Goal: Task Accomplishment & Management: Use online tool/utility

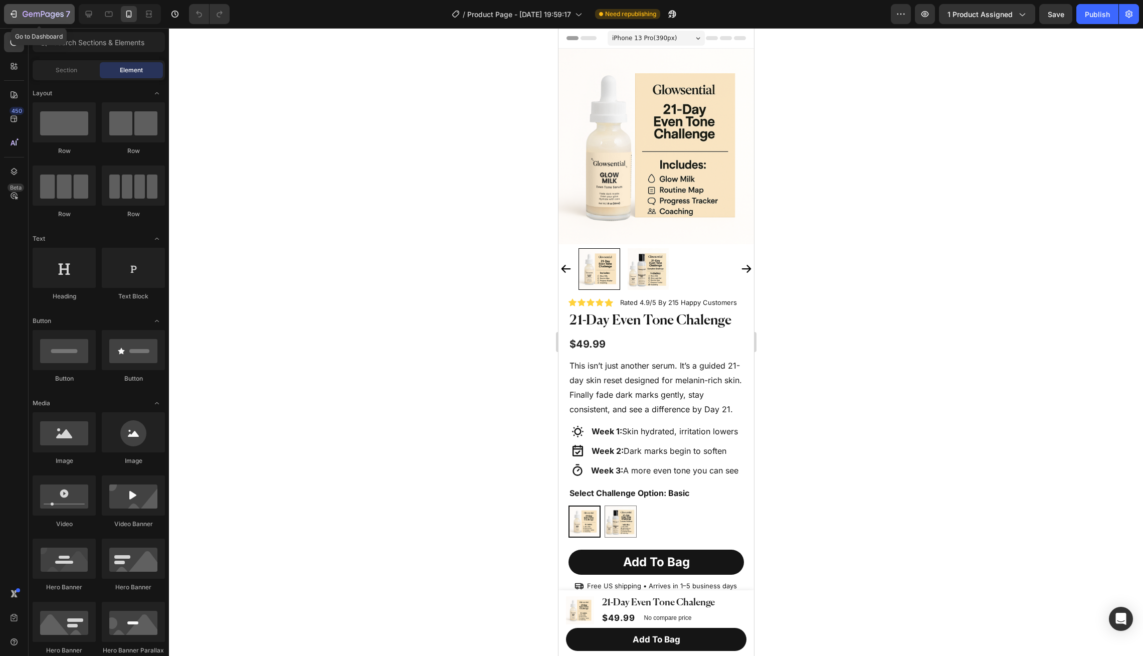
click at [46, 15] on icon "button" at bounding box center [47, 14] width 5 height 5
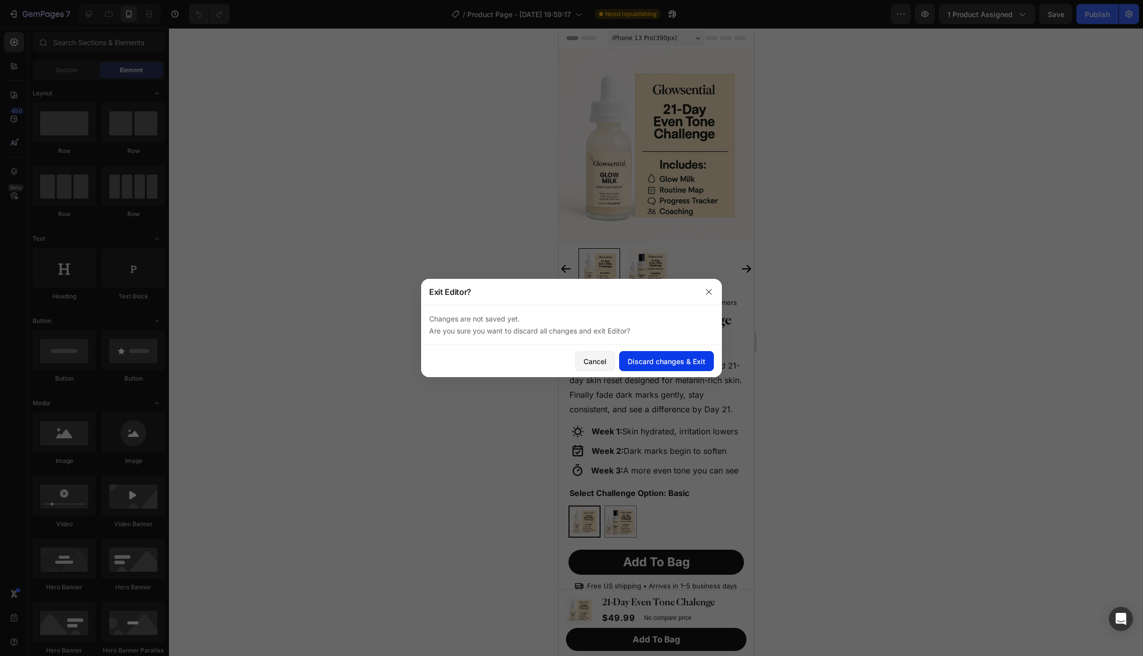
click at [631, 357] on div "Discard changes & Exit" at bounding box center [666, 361] width 78 height 11
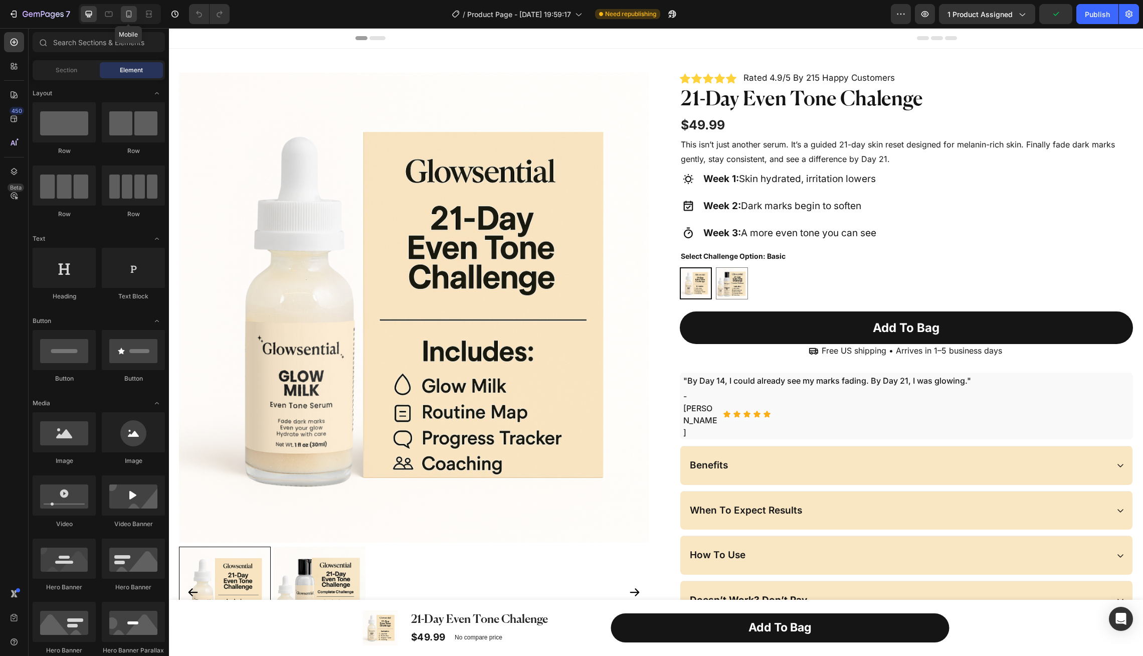
click at [132, 15] on icon at bounding box center [129, 14] width 10 height 10
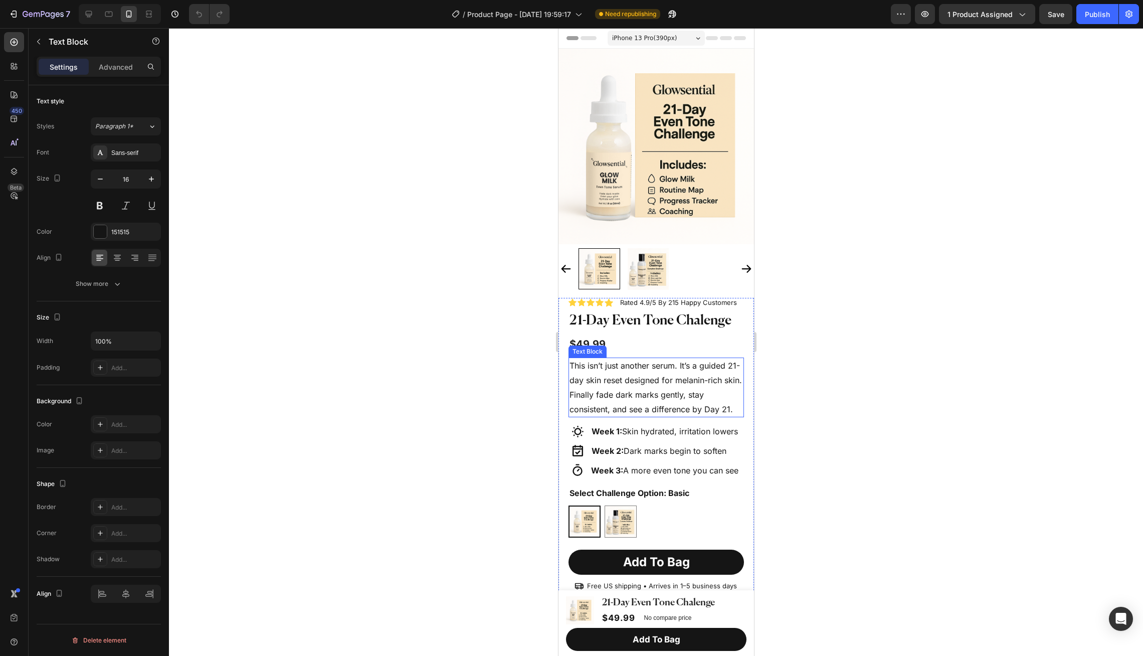
click at [701, 390] on p "This isn’t just another serum. It’s a guided 21-day skin reset designed for mel…" at bounding box center [655, 387] width 173 height 58
click at [818, 326] on div at bounding box center [656, 341] width 974 height 627
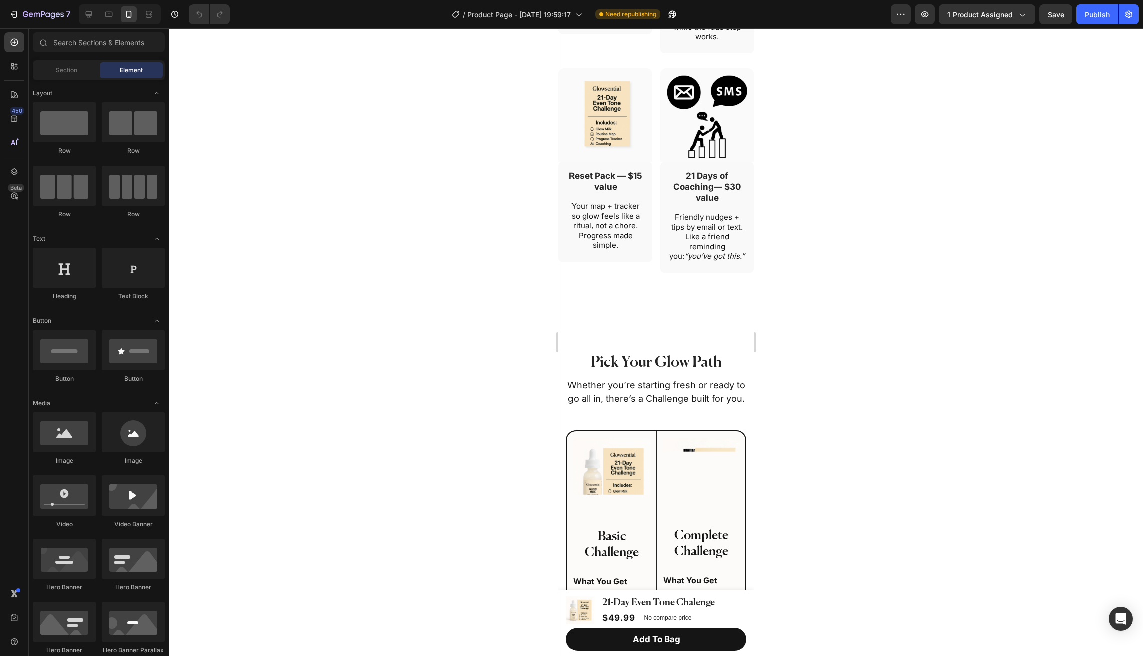
scroll to position [1325, 0]
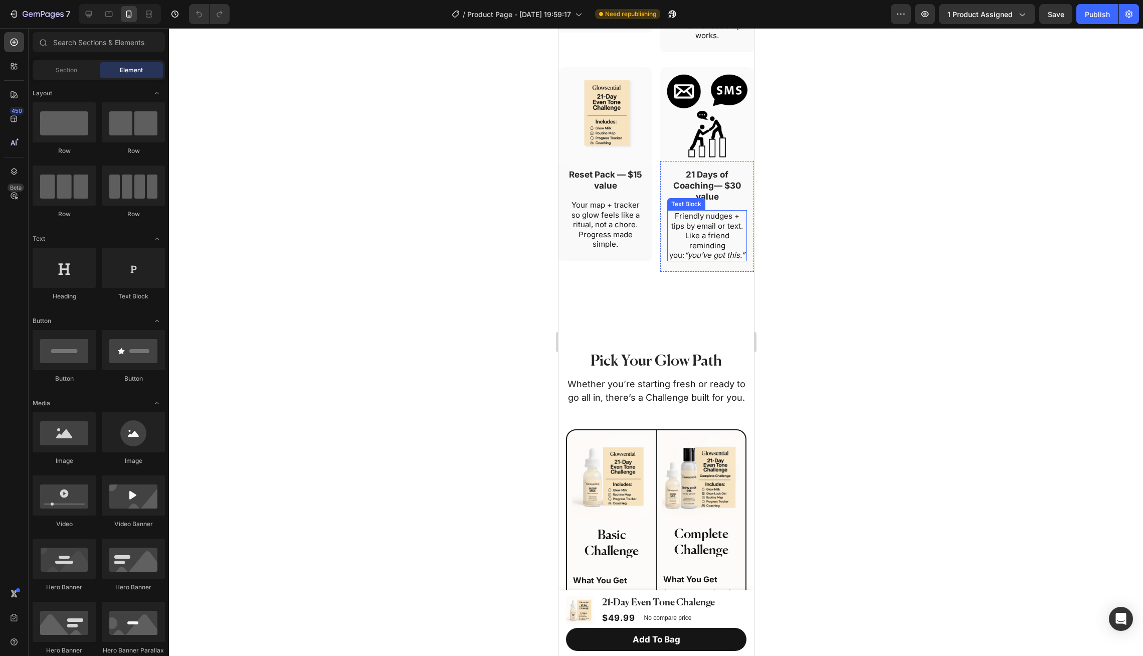
click at [711, 260] on icon "“you’ve got this.”" at bounding box center [714, 255] width 61 height 10
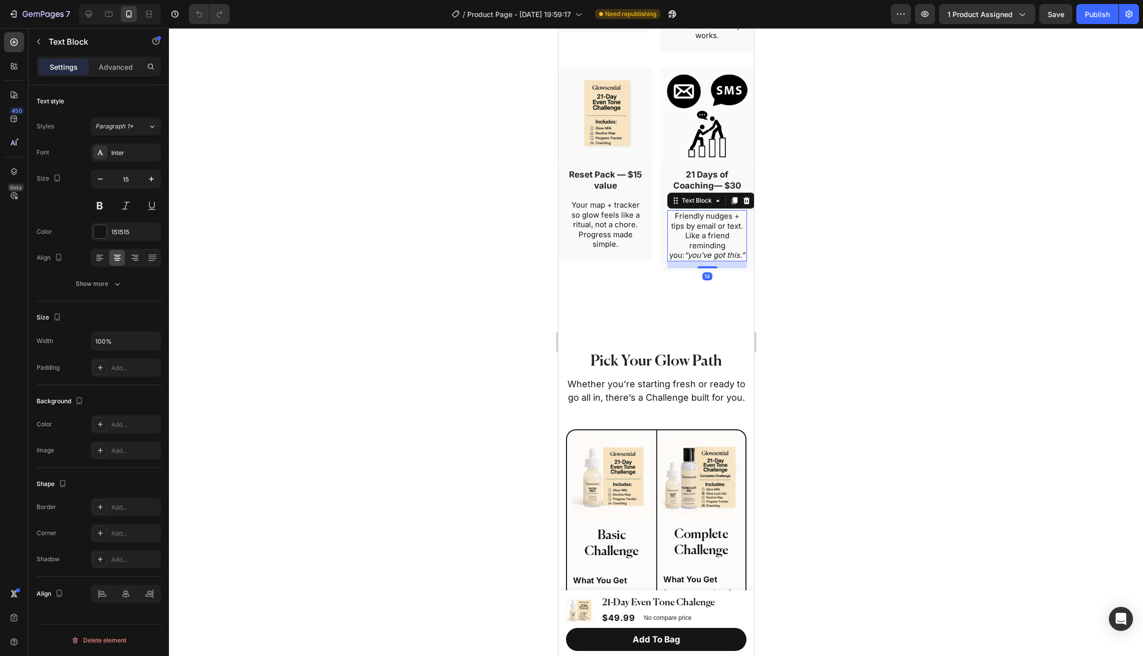
click at [711, 260] on icon "“you’ve got this.”" at bounding box center [714, 255] width 61 height 10
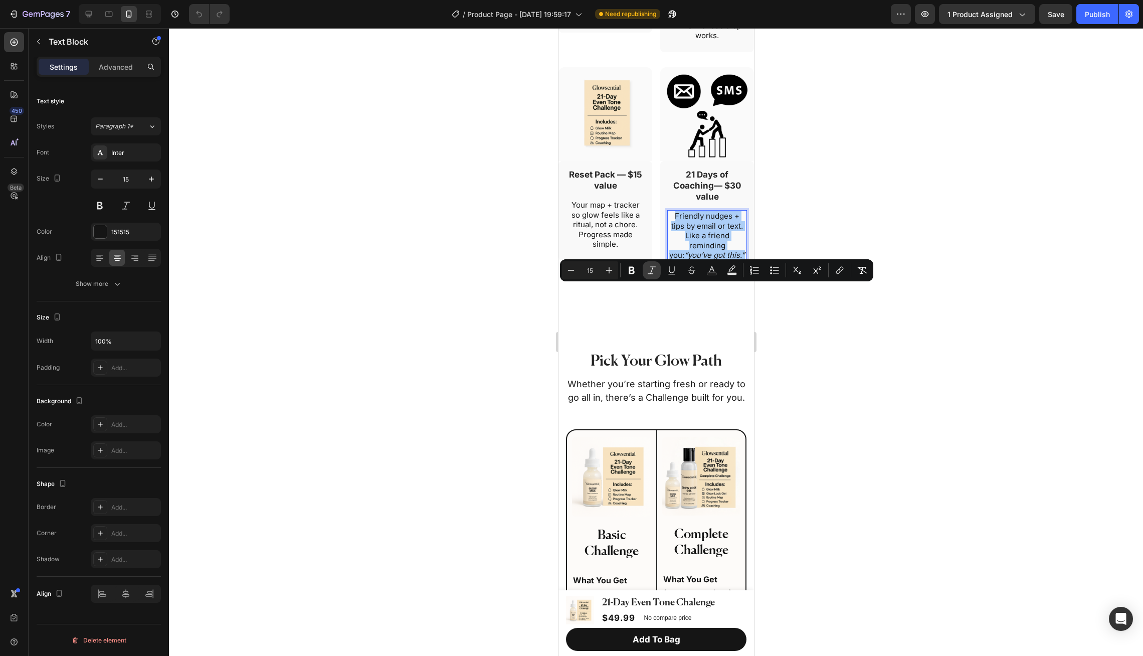
click at [656, 271] on icon "Editor contextual toolbar" at bounding box center [651, 270] width 10 height 10
click at [783, 333] on div at bounding box center [656, 341] width 974 height 627
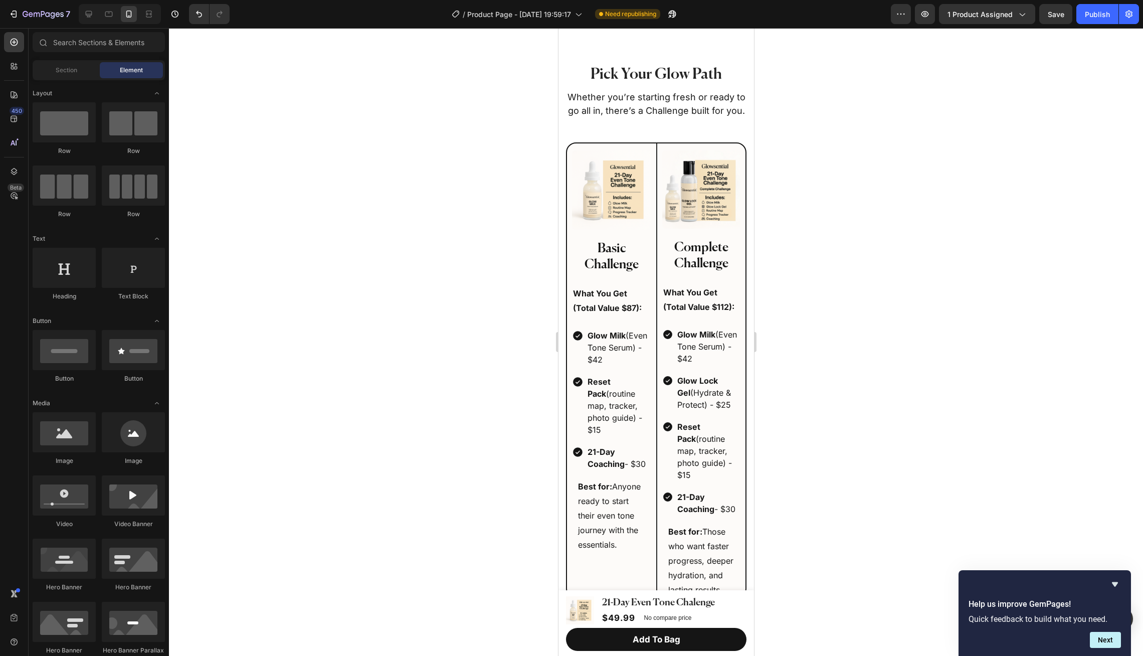
scroll to position [1697, 0]
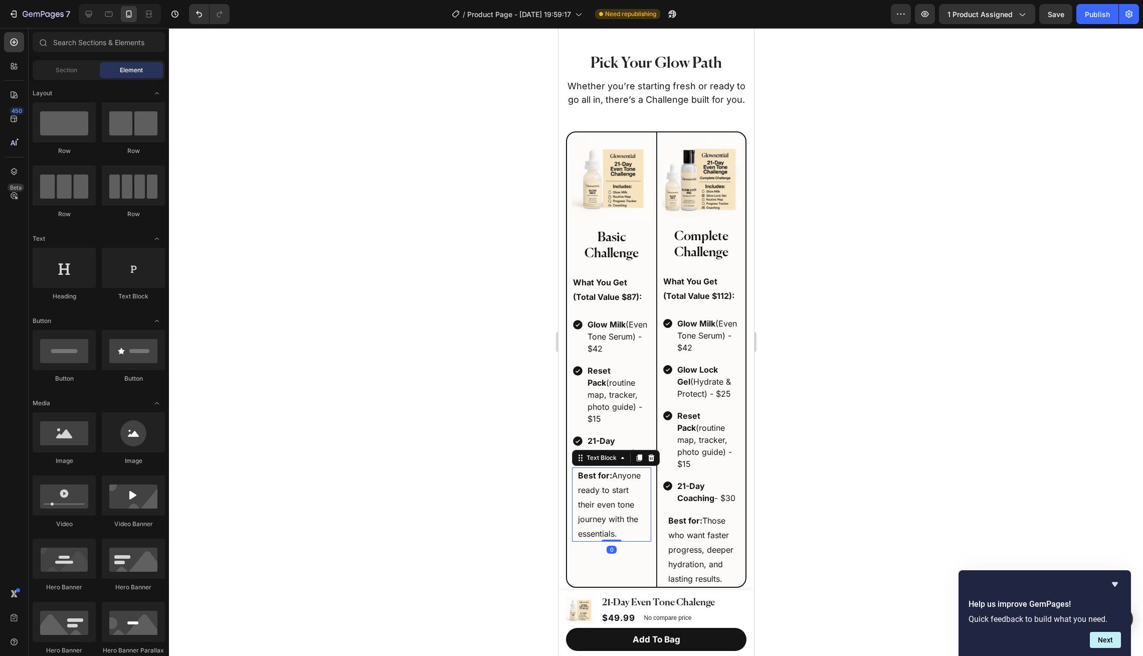
click at [626, 515] on p "Best for: Anyone ready to start their even tone journey with the essentials." at bounding box center [610, 504] width 67 height 72
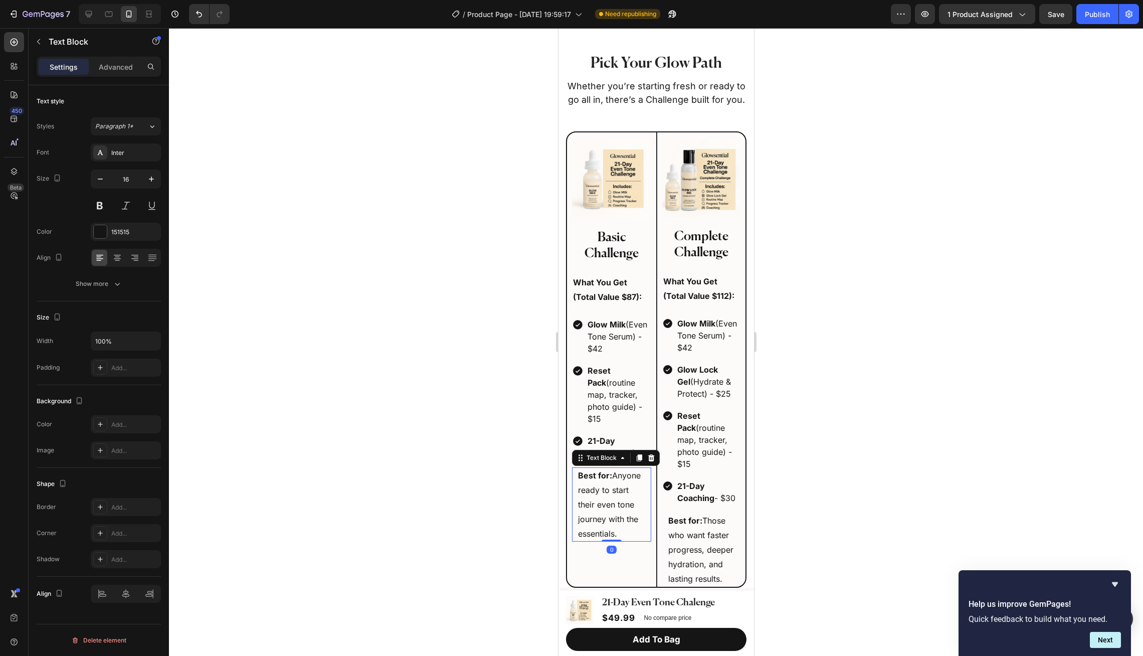
click at [625, 520] on p "Best for: Anyone ready to start their even tone journey with the essentials." at bounding box center [610, 504] width 67 height 72
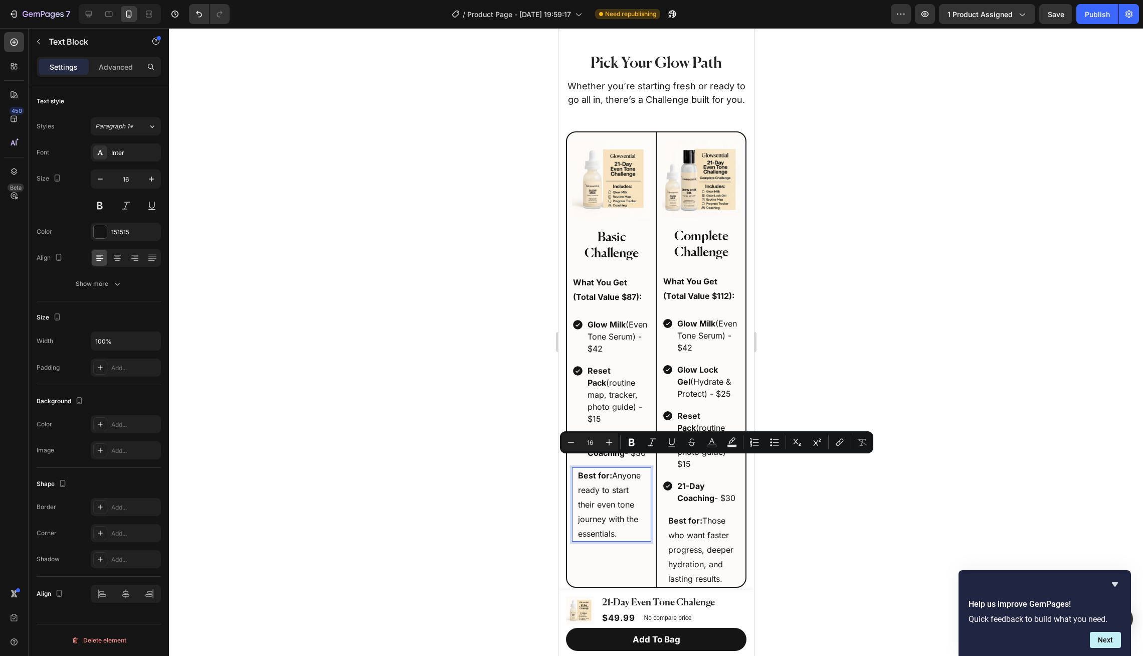
drag, startPoint x: 625, startPoint y: 520, endPoint x: 615, endPoint y: 460, distance: 60.4
click at [615, 468] on p "Best for: Anyone ready to start their even tone journey with the essentials." at bounding box center [610, 504] width 67 height 72
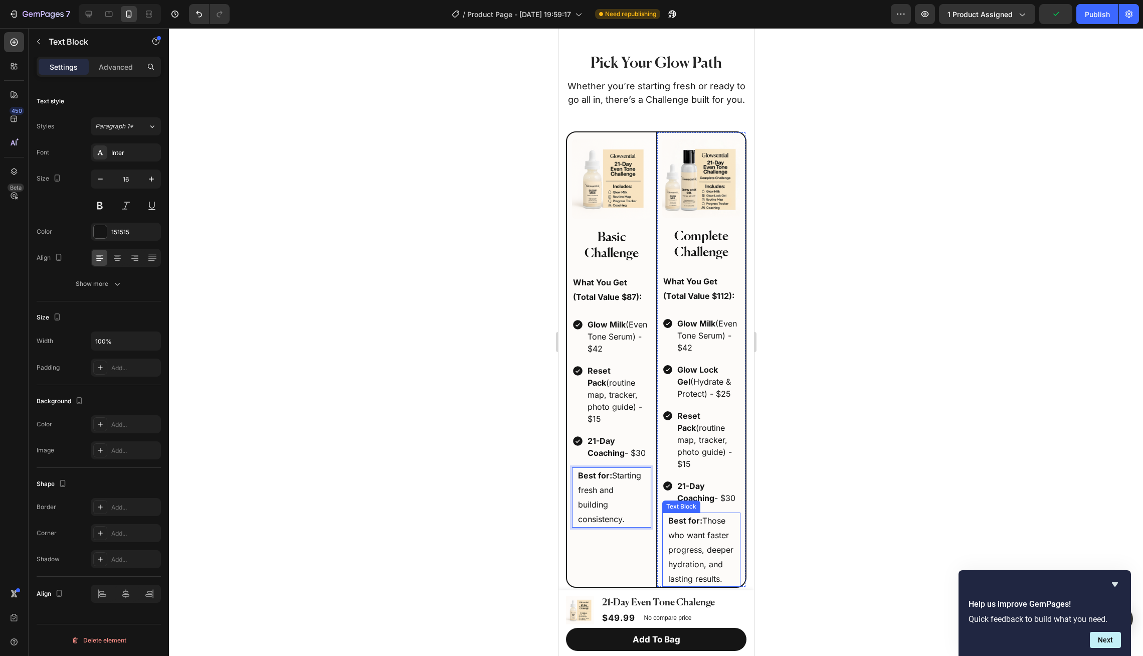
click at [713, 541] on p "Best for: Those who want faster progress, deeper hydration, and lasting results." at bounding box center [701, 549] width 66 height 72
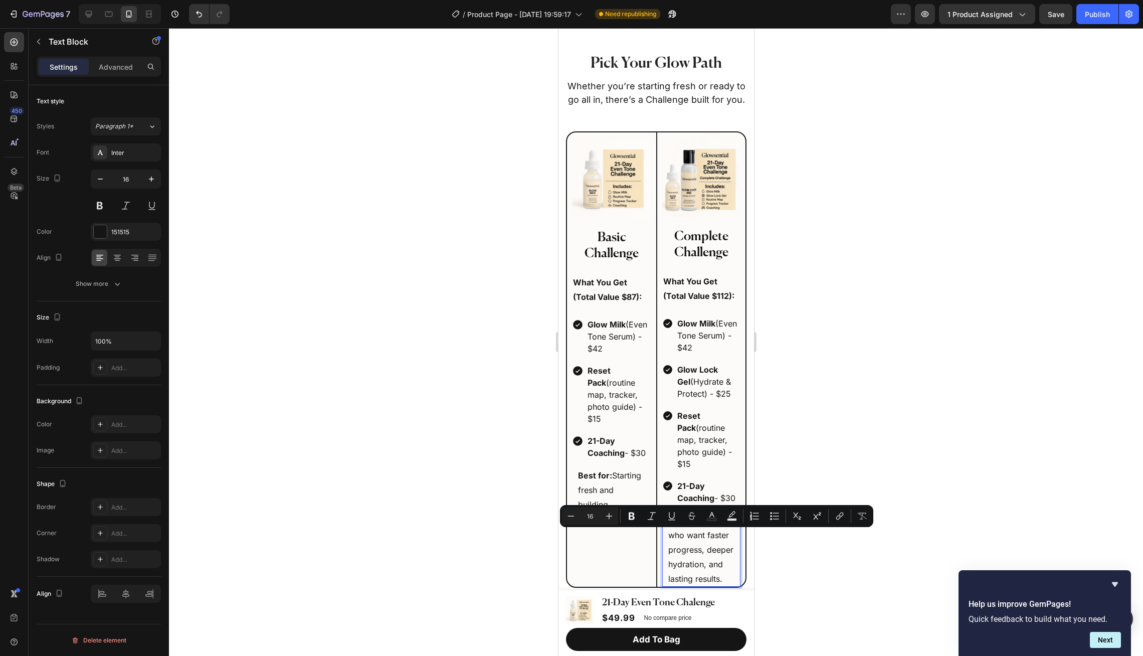
click at [725, 564] on p "Best for: Those who want faster progress, deeper hydration, and lasting results." at bounding box center [701, 549] width 66 height 72
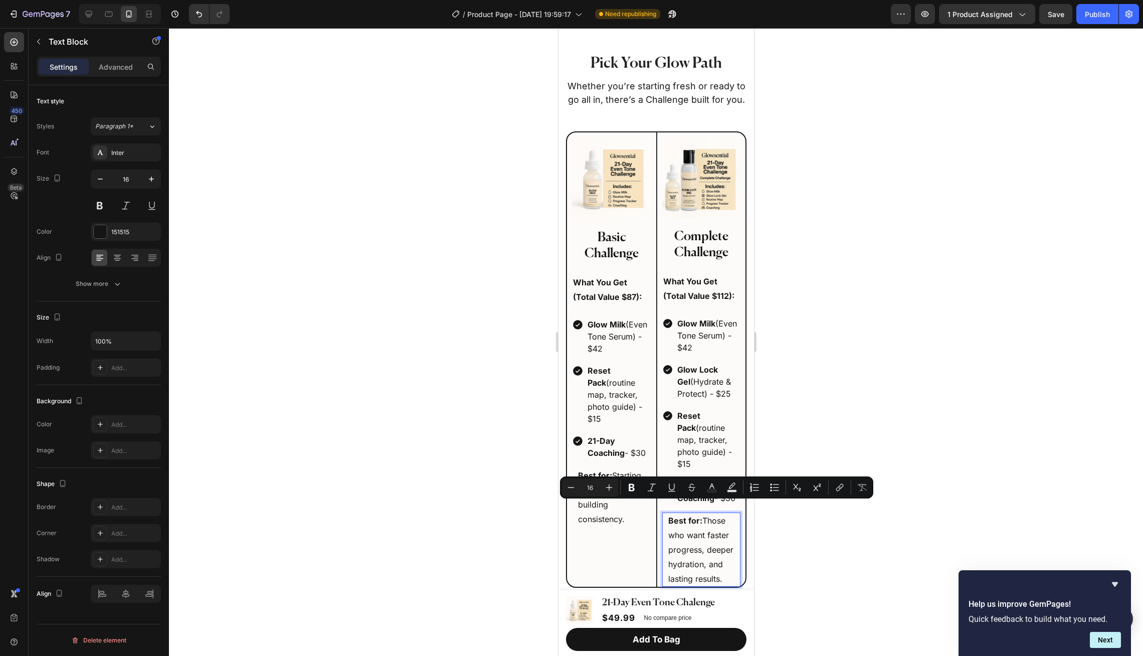
drag, startPoint x: 725, startPoint y: 564, endPoint x: 703, endPoint y: 508, distance: 60.5
click at [703, 513] on p "Best for: Those who want faster progress, deeper hydration, and lasting results." at bounding box center [701, 549] width 66 height 72
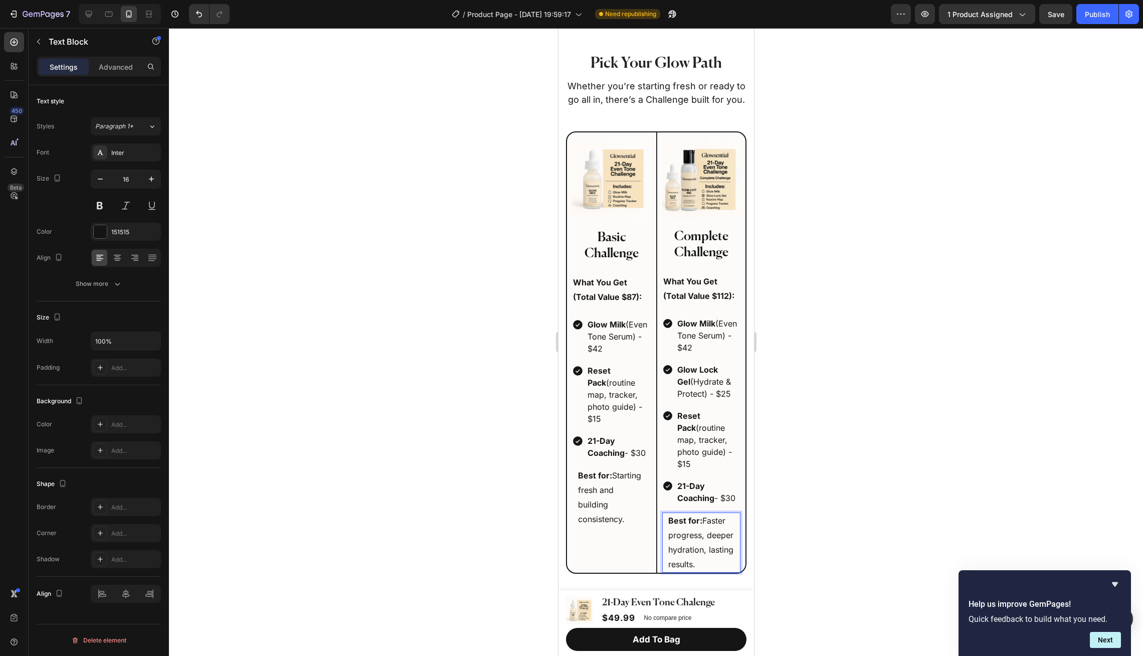
click at [707, 537] on p "Best for: Faster progress, deeper hydration, lasting results." at bounding box center [701, 542] width 66 height 58
click at [820, 471] on div at bounding box center [656, 341] width 974 height 627
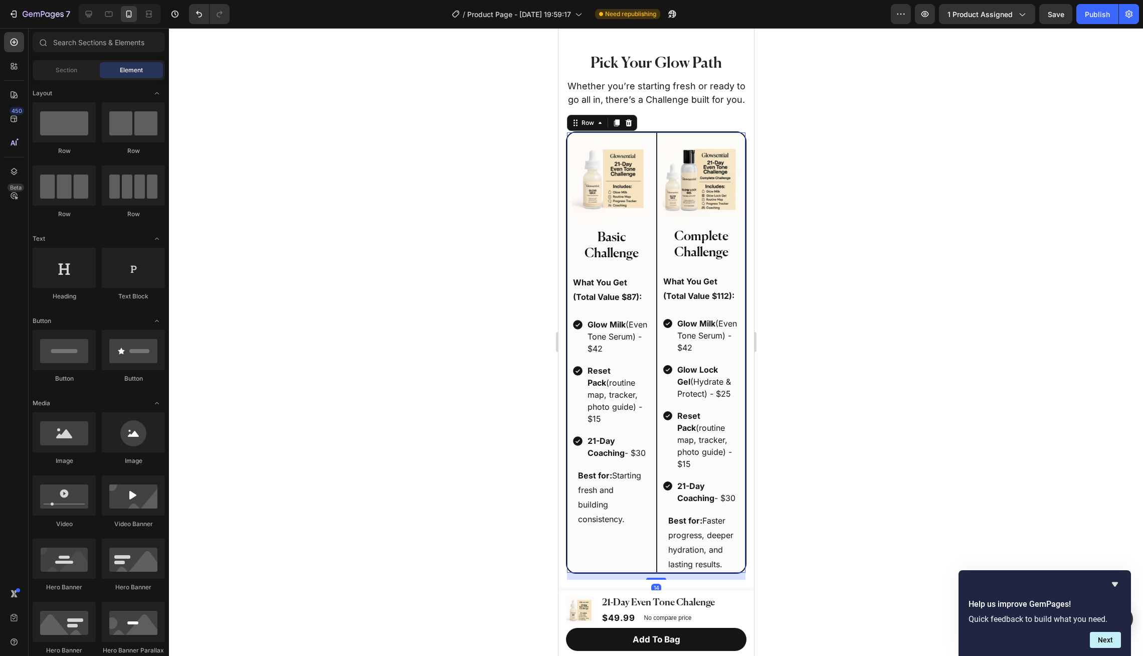
click at [647, 533] on div "Image Basic Challenge Text Block What You Get (Total Value $87): Text Block Glo…" at bounding box center [610, 352] width 89 height 440
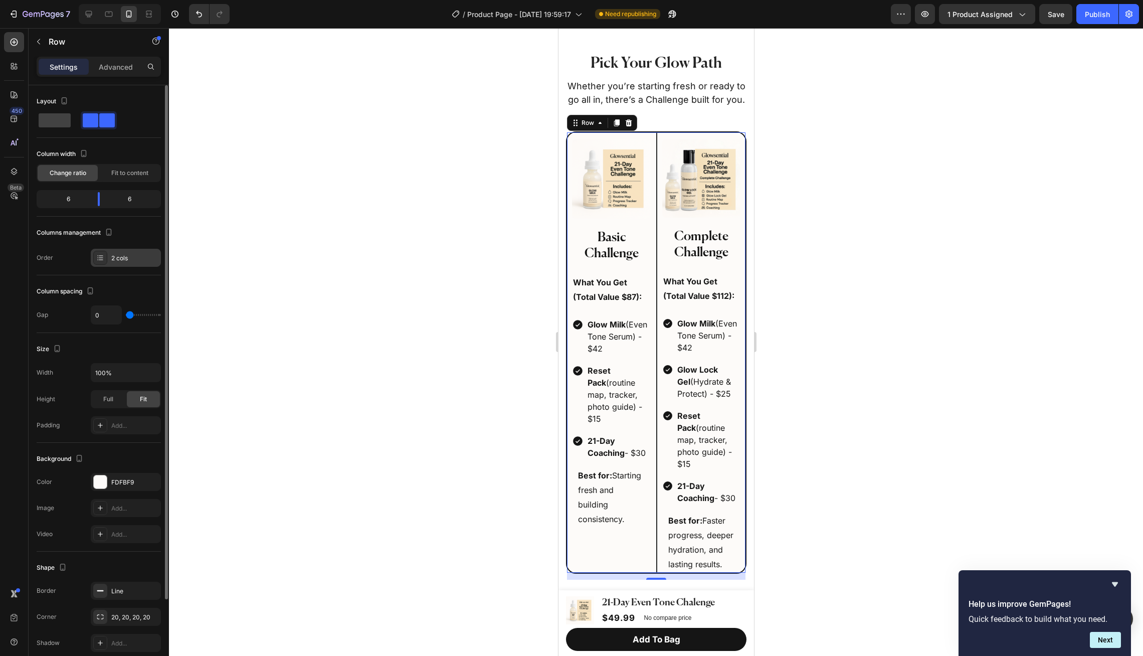
click at [106, 257] on div at bounding box center [100, 258] width 14 height 14
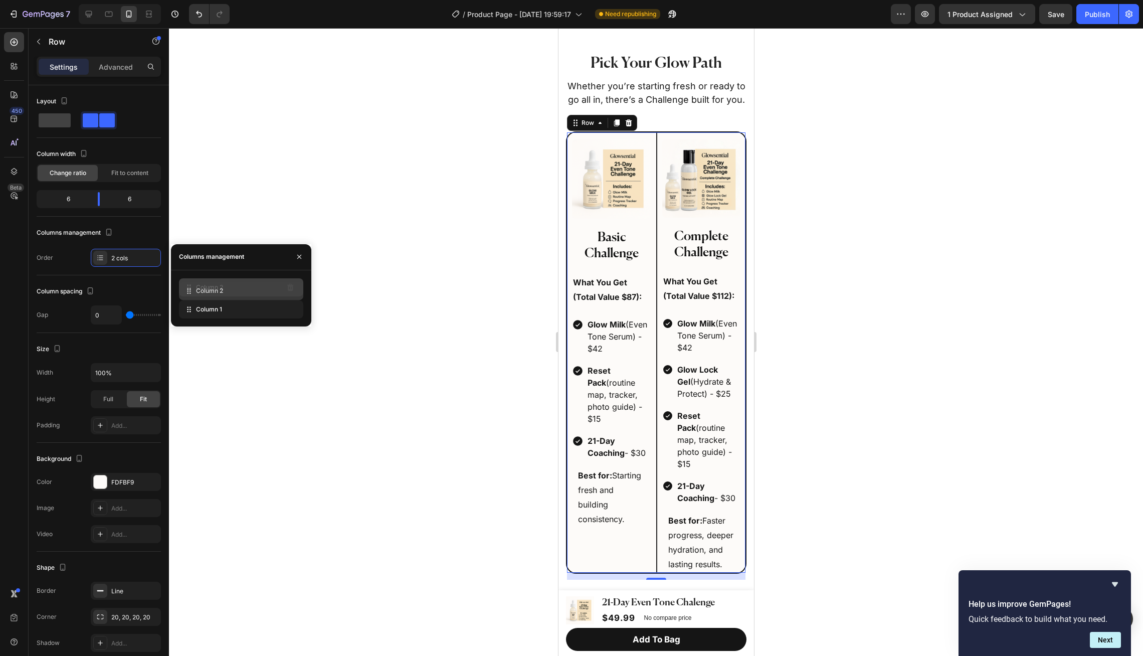
drag, startPoint x: 193, startPoint y: 310, endPoint x: 193, endPoint y: 291, distance: 19.0
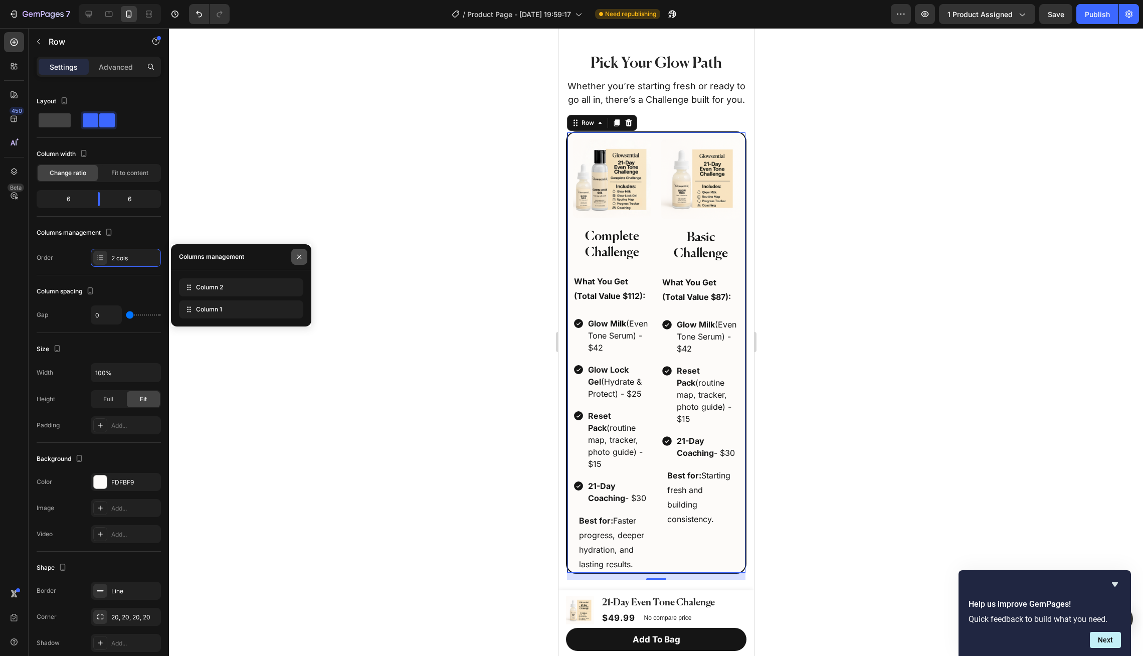
click at [300, 254] on icon "button" at bounding box center [299, 257] width 8 height 8
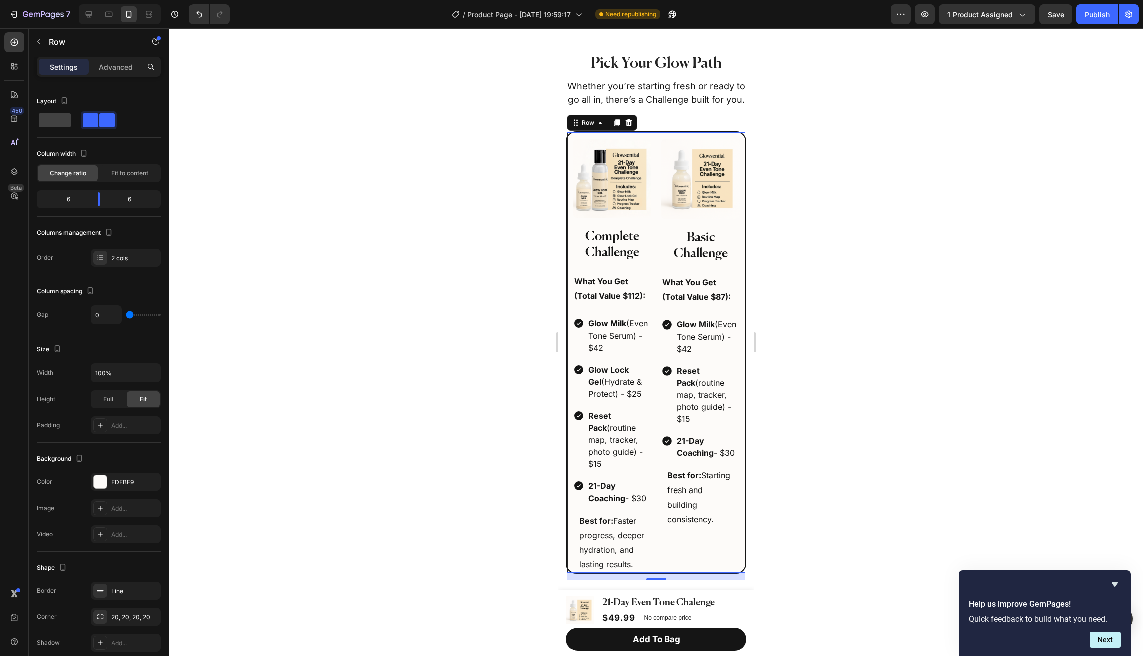
click at [425, 288] on div at bounding box center [656, 341] width 974 height 627
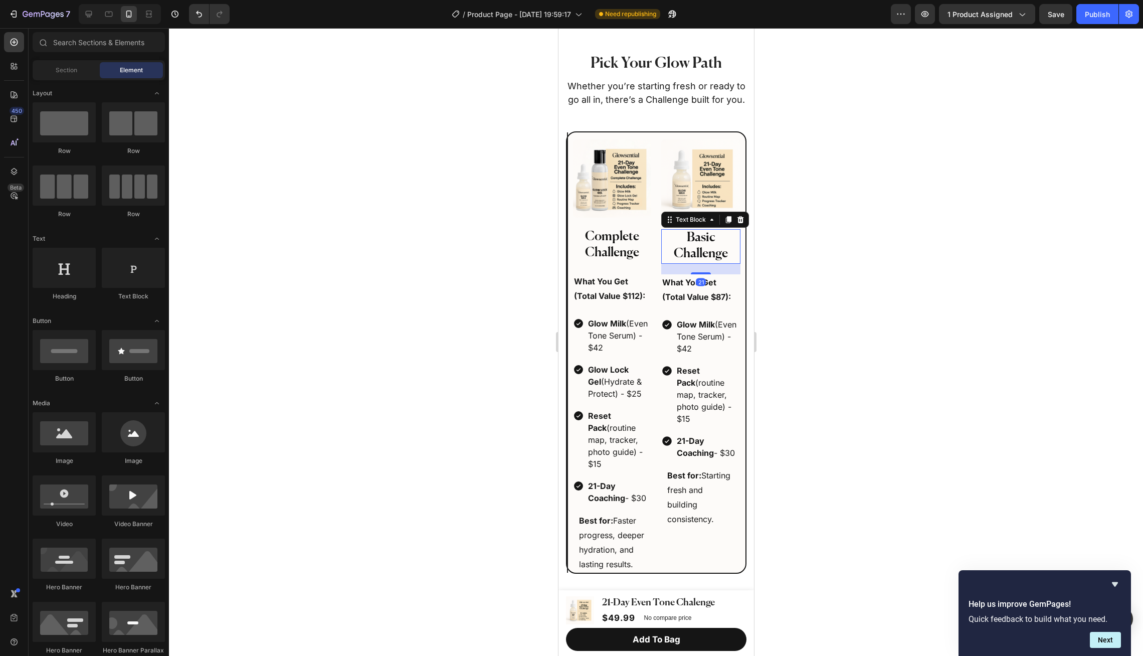
click at [703, 237] on p "Basic Challenge" at bounding box center [700, 246] width 77 height 33
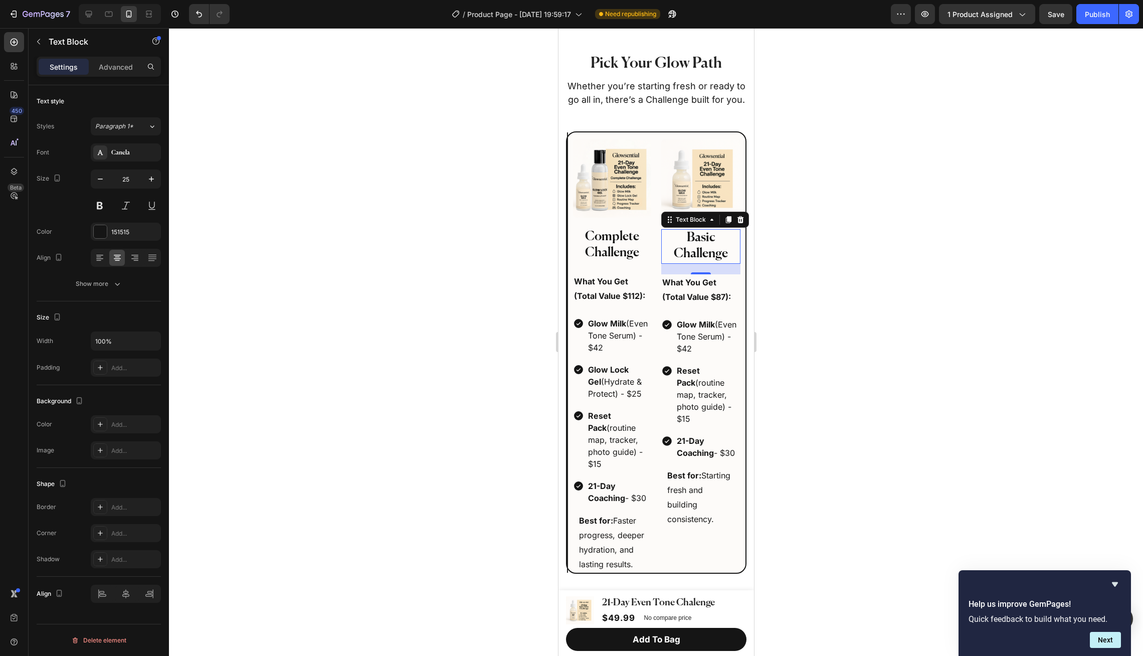
click at [703, 237] on p "Basic Challenge" at bounding box center [700, 246] width 77 height 33
click at [770, 234] on div at bounding box center [656, 341] width 974 height 627
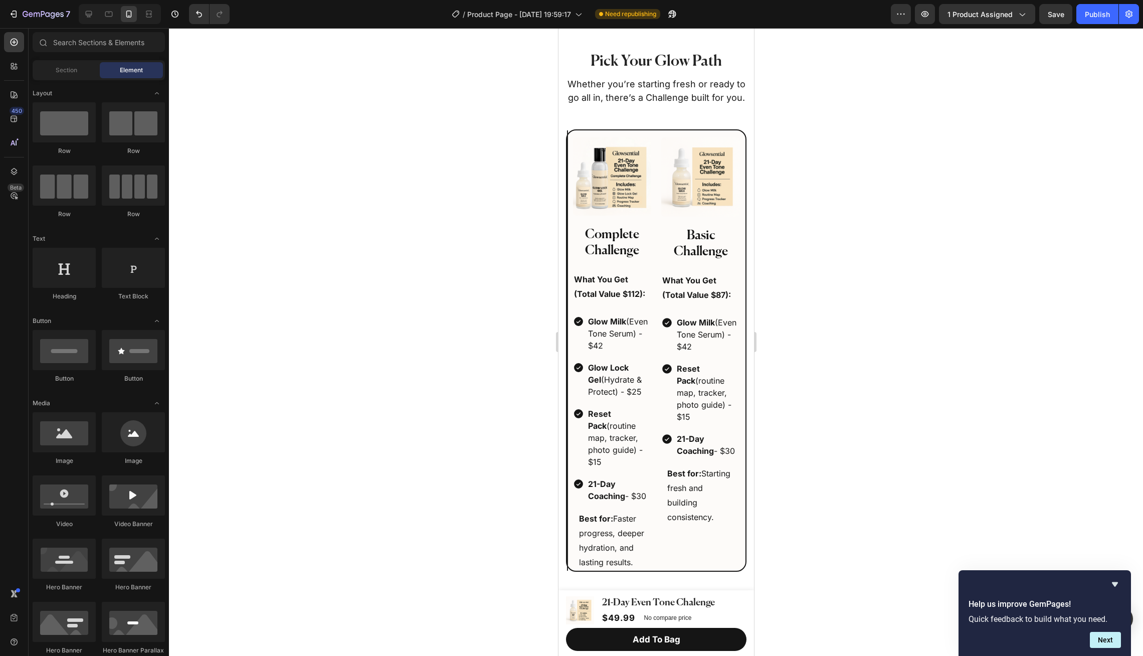
scroll to position [1701, 0]
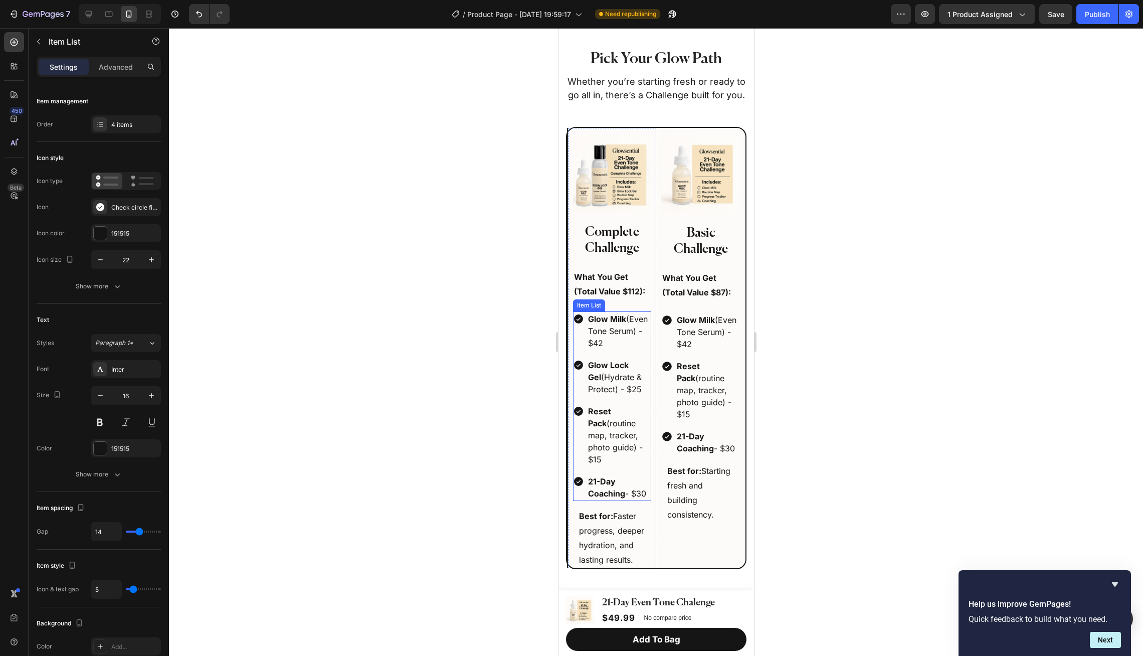
click at [625, 317] on p "Glow Milk (Even Tone Serum) - $42" at bounding box center [618, 331] width 62 height 36
click at [627, 321] on p "Glow Milk (Even Tone Serum) - $42" at bounding box center [618, 331] width 62 height 36
click at [714, 319] on p "Glow Milk (Even Tone Serum) - $42" at bounding box center [707, 332] width 62 height 36
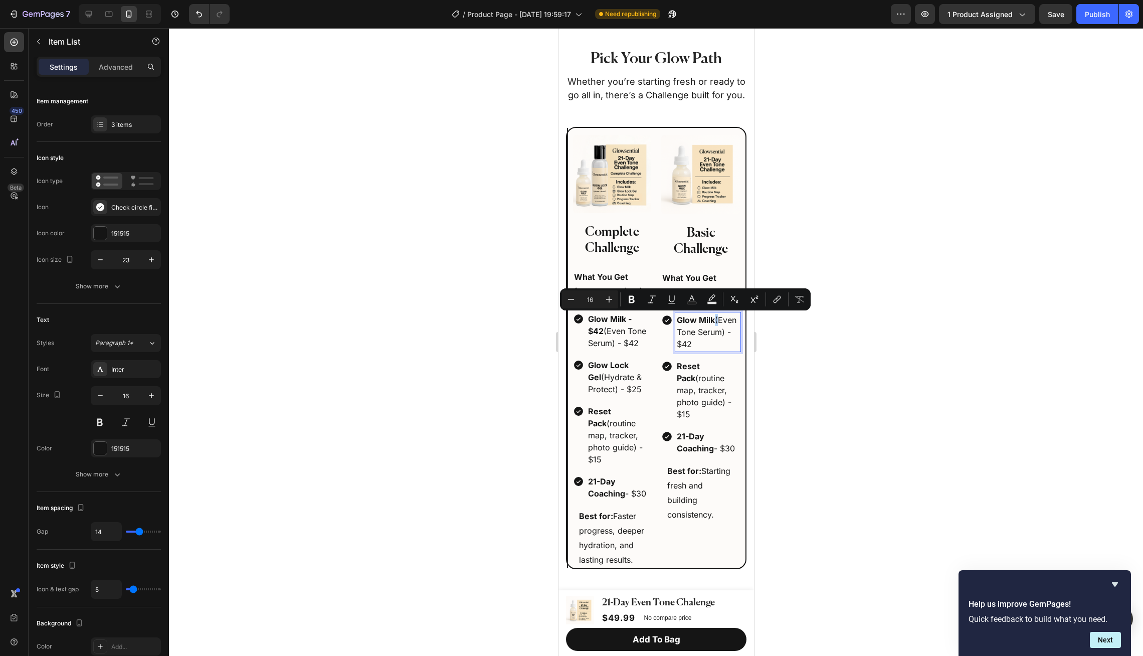
click at [714, 319] on p "Glow Milk (Even Tone Serum) - $42" at bounding box center [707, 332] width 62 height 36
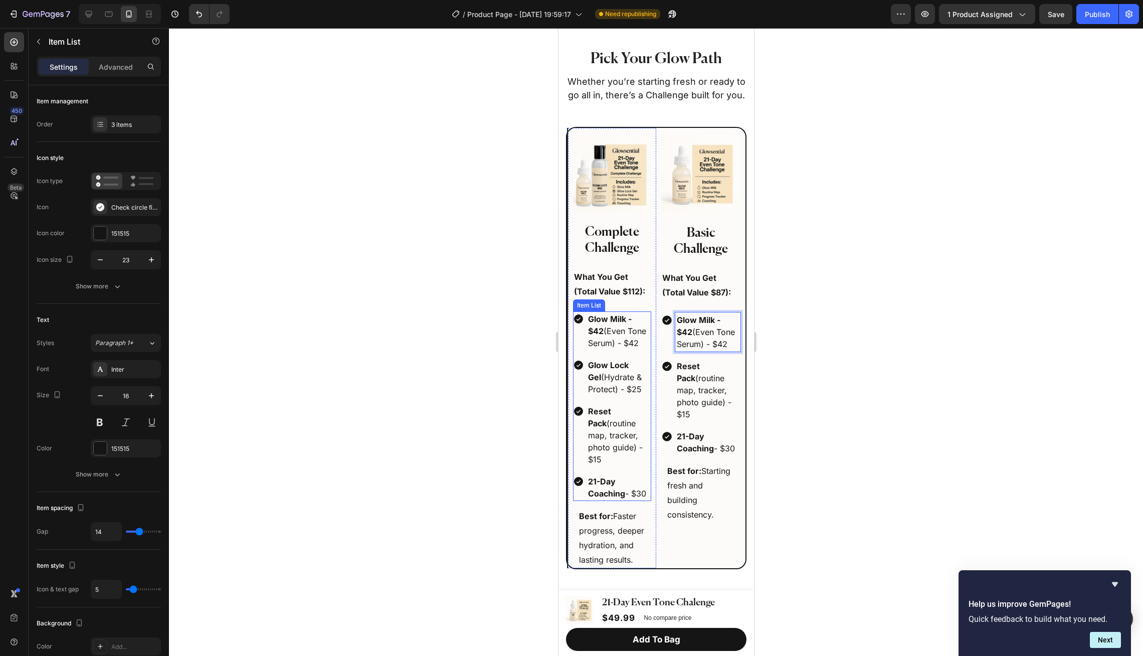
click at [640, 343] on p "Glow Milk - $42 (Even Tone Serum) - $42" at bounding box center [618, 331] width 62 height 36
click at [728, 338] on p "Glow Milk - $42 (Even Tone Serum) - $42" at bounding box center [707, 332] width 62 height 36
click at [818, 329] on div at bounding box center [656, 341] width 974 height 627
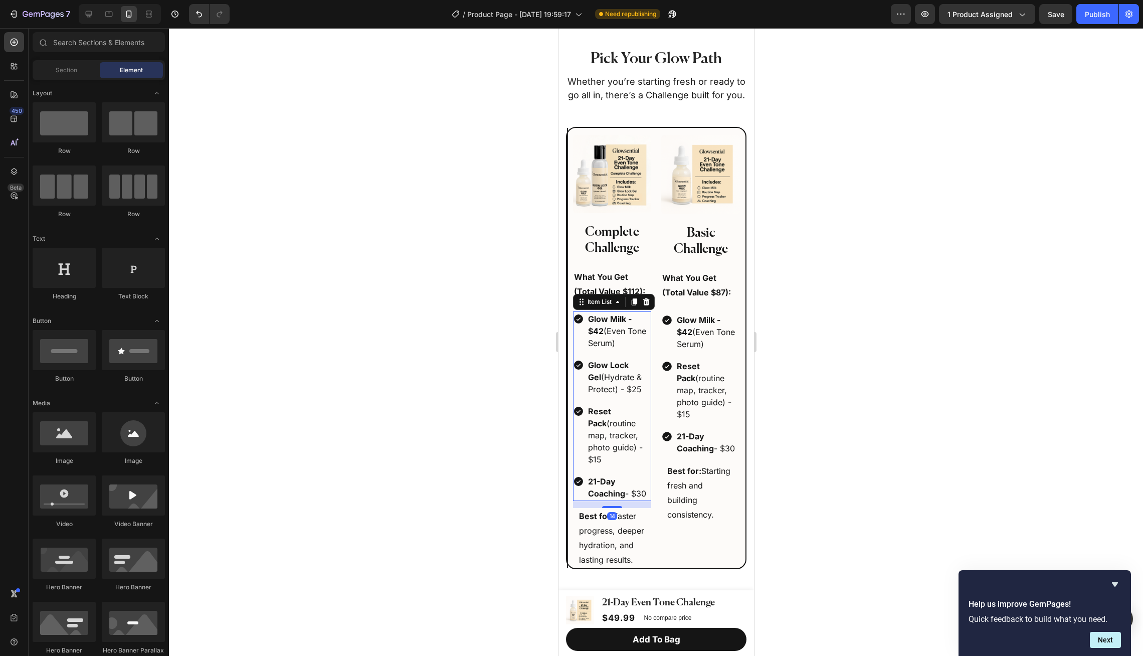
click at [643, 364] on p "Glow Lock Gel (Hydrate & Protect) - $25" at bounding box center [618, 377] width 62 height 36
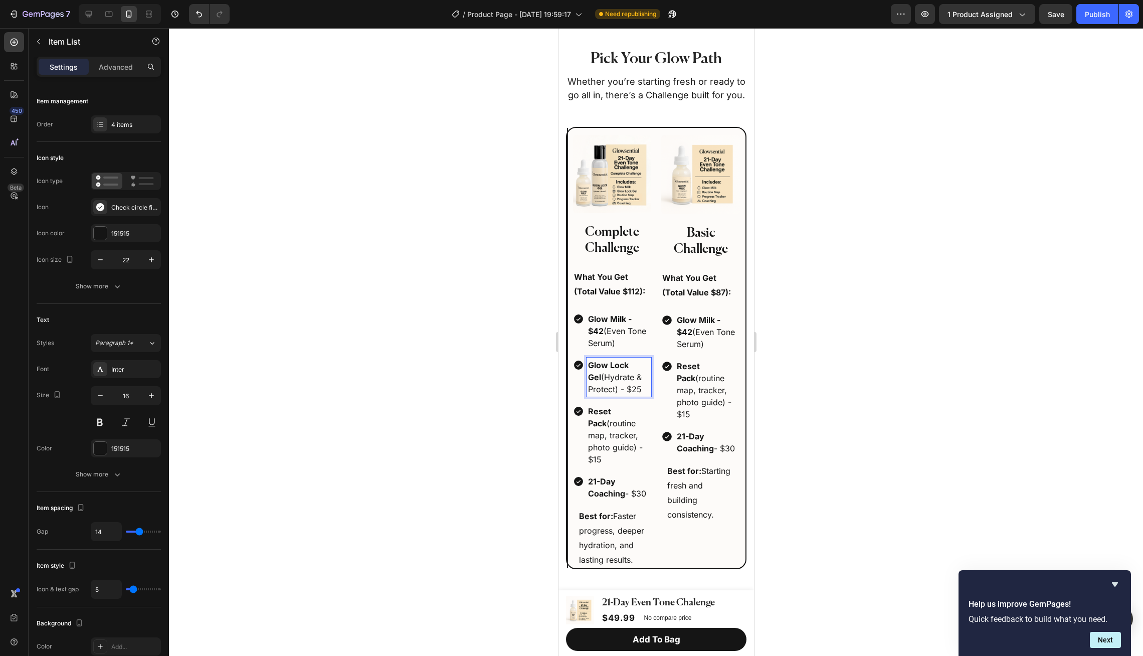
click at [628, 364] on strong "Glow Lock Gel" at bounding box center [607, 371] width 41 height 22
click at [699, 365] on strong "Reset Pack" at bounding box center [687, 372] width 23 height 22
click at [644, 389] on p "Glow Lock Gel - $25 (Hydrate & Protect) - $25" at bounding box center [618, 377] width 62 height 36
click at [697, 411] on p "Reset Pack - $15 (routine map, tracker, photo guide) - $15" at bounding box center [707, 390] width 62 height 60
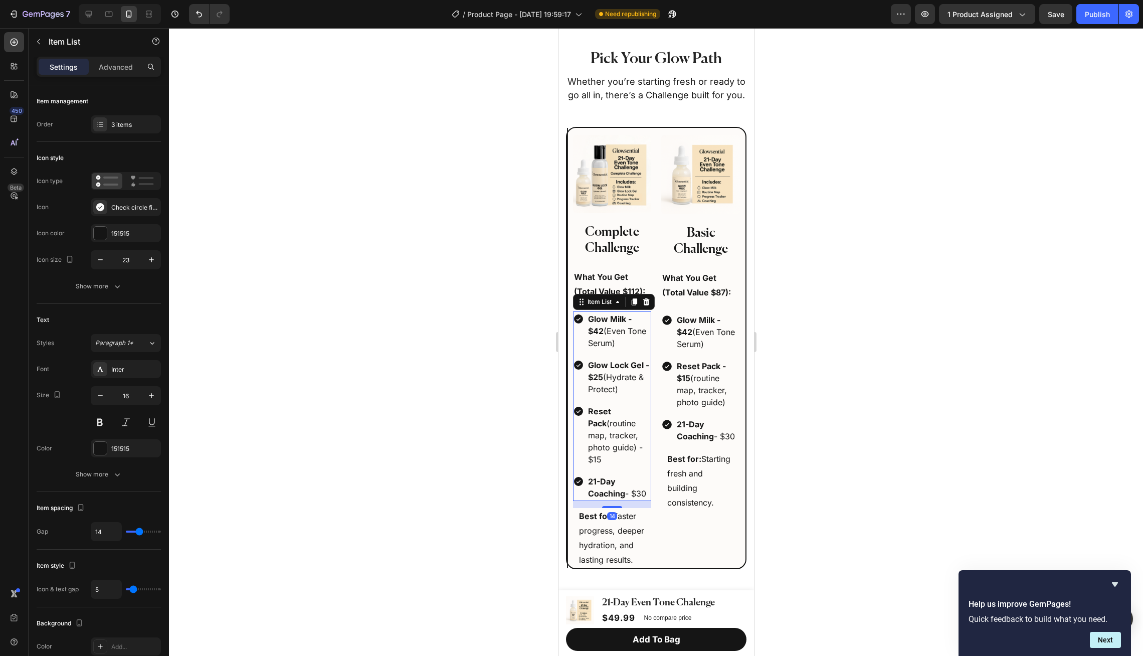
click at [631, 410] on p "Reset Pack (routine map, tracker, photo guide) - $15" at bounding box center [618, 435] width 62 height 60
click at [610, 410] on strong "Reset Pack" at bounding box center [598, 417] width 23 height 22
click at [629, 455] on p "Reset Pack - $15 (routine map, tracker, photo guide) - $15" at bounding box center [618, 435] width 62 height 60
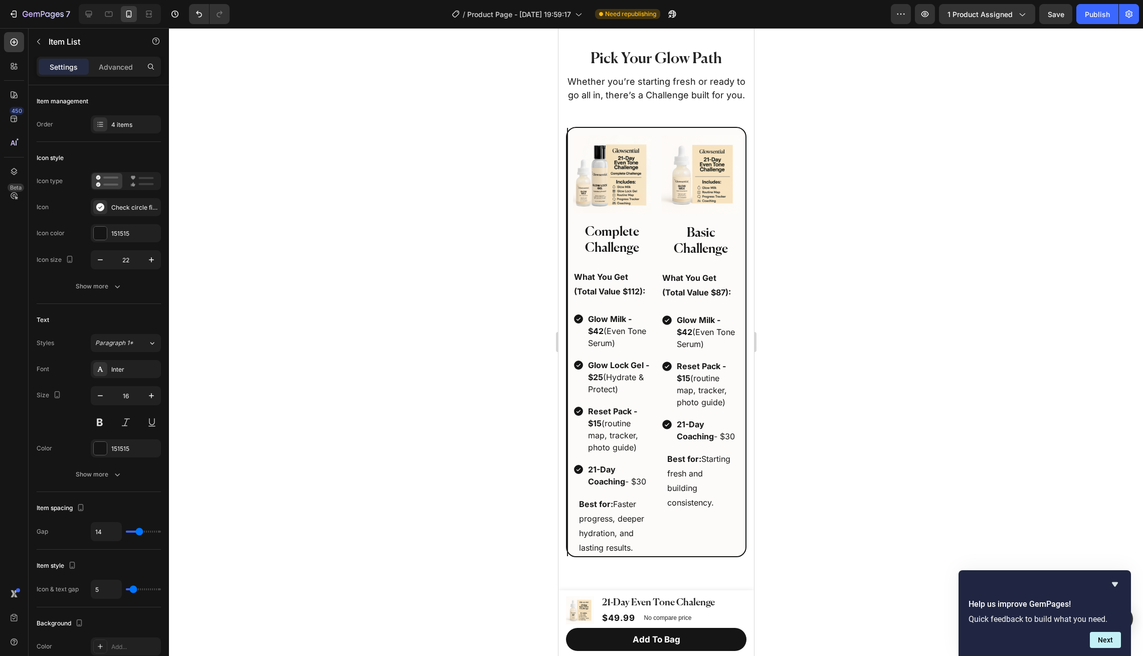
click at [789, 417] on div at bounding box center [656, 341] width 974 height 627
click at [736, 436] on p "21-Day Coaching - $30" at bounding box center [707, 430] width 62 height 24
click at [646, 481] on p "21-Day Coaching - $30" at bounding box center [618, 475] width 62 height 24
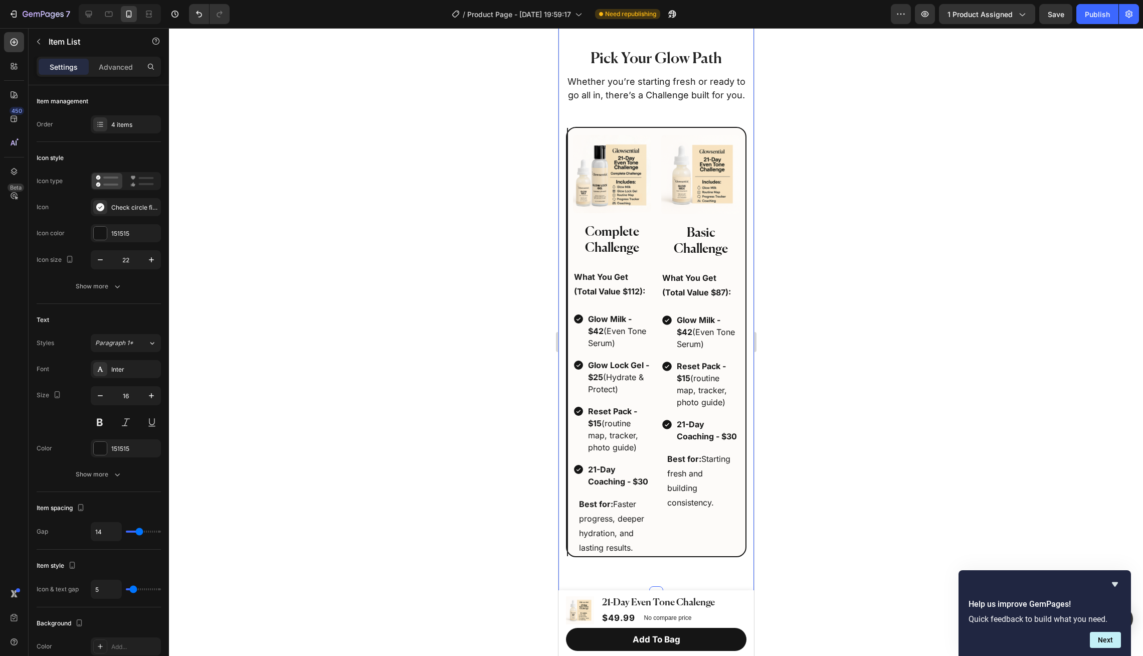
click at [773, 454] on div at bounding box center [656, 341] width 974 height 627
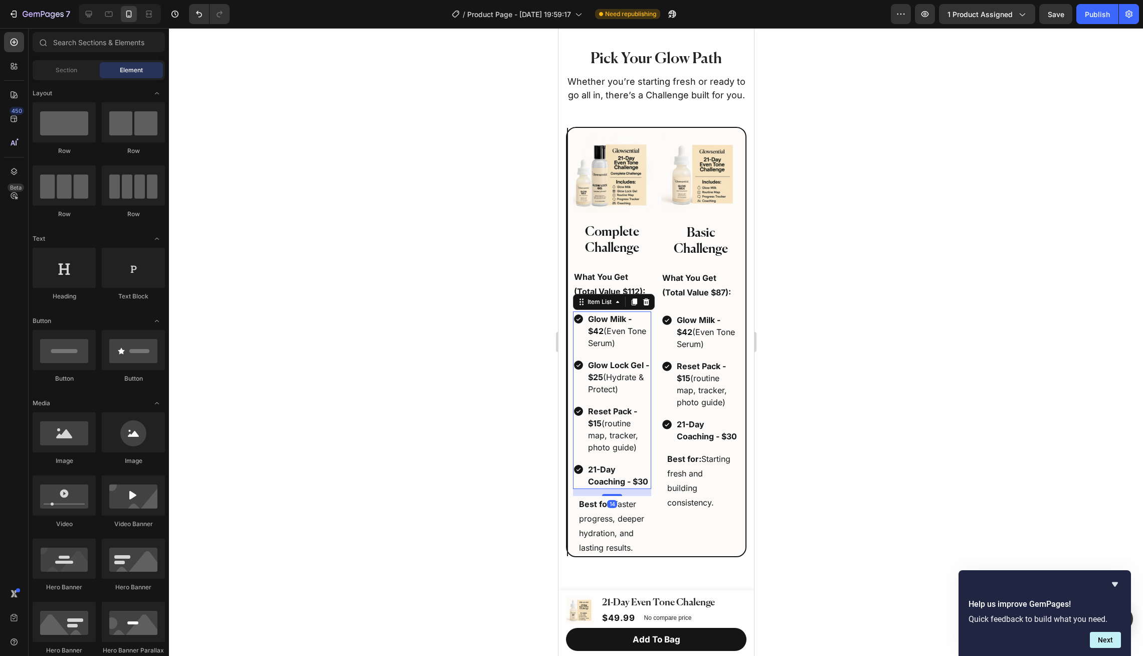
click at [622, 326] on p "Glow Milk - $42 (Even Tone Serum)" at bounding box center [618, 331] width 62 height 36
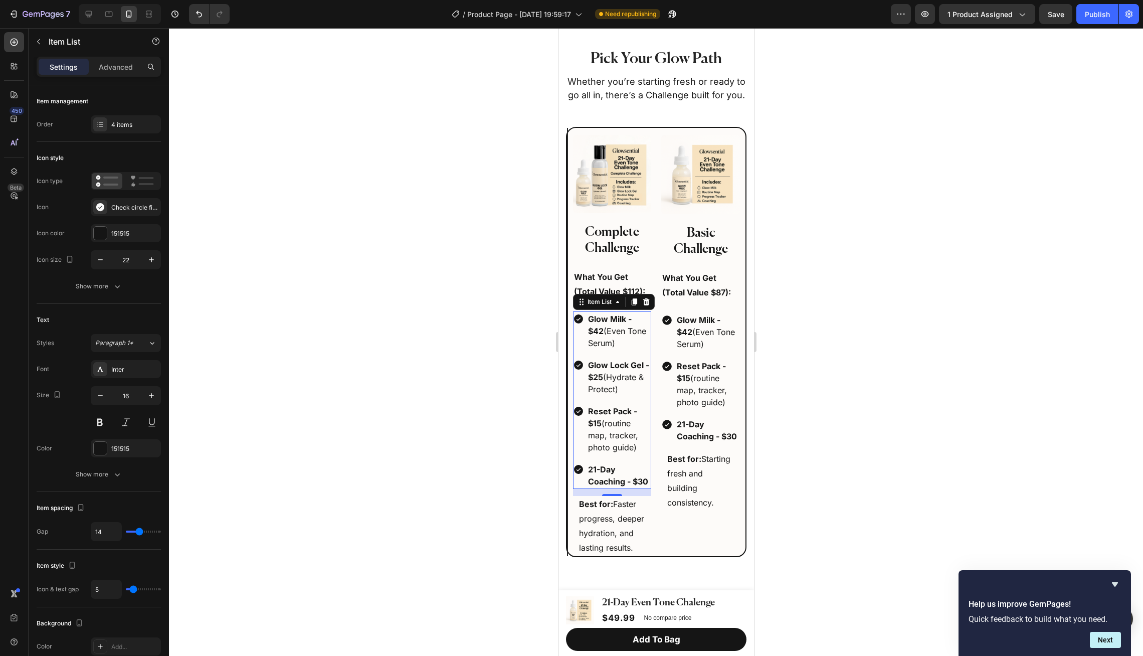
click at [520, 356] on div at bounding box center [656, 341] width 974 height 627
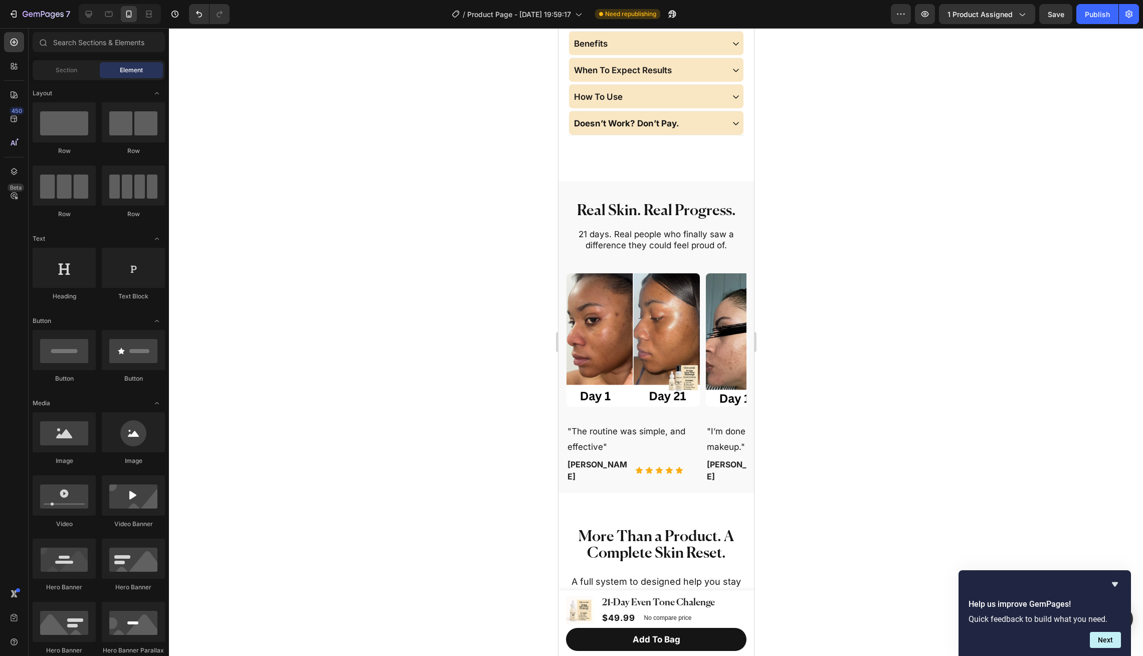
scroll to position [663, 0]
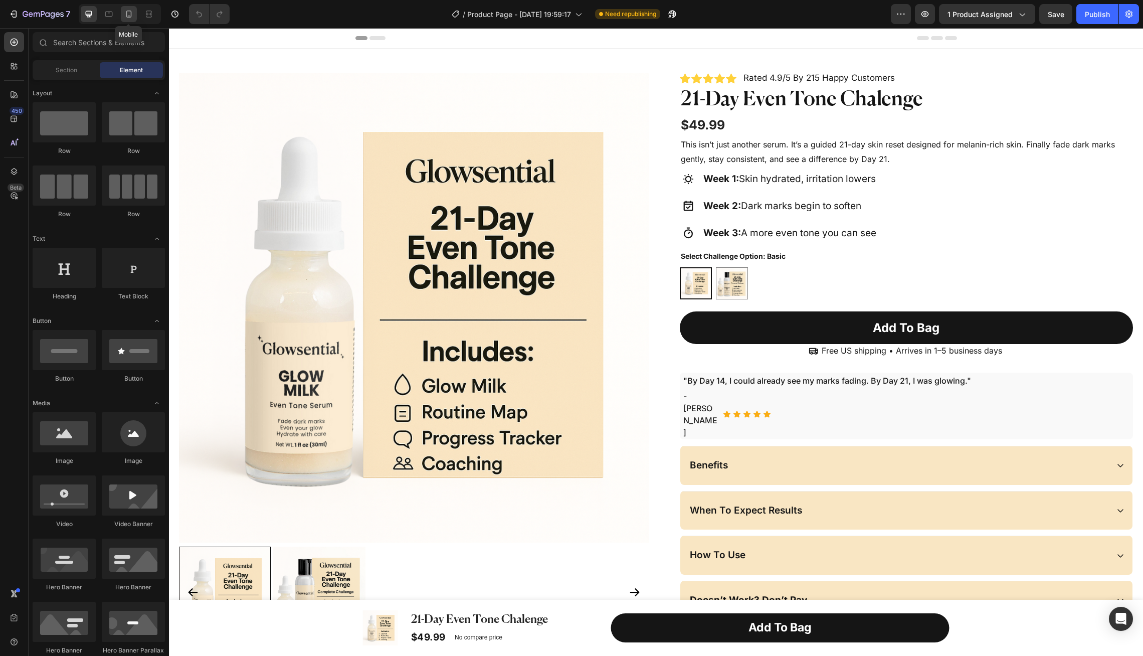
click at [129, 14] on icon at bounding box center [129, 14] width 10 height 10
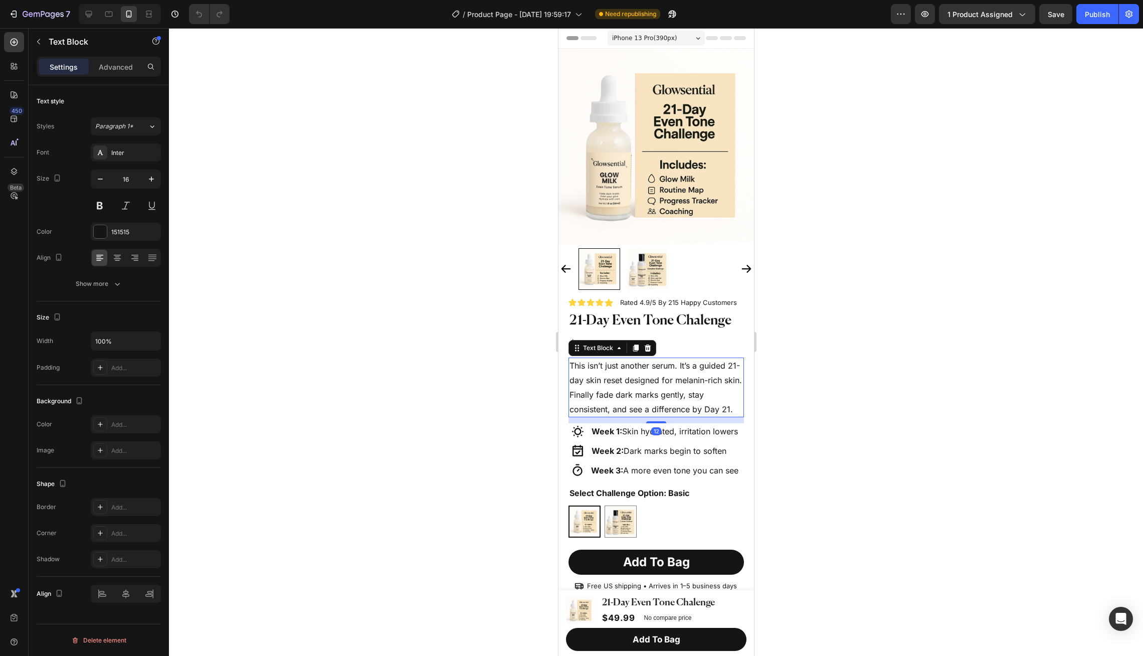
click at [675, 388] on p "This isn’t just another serum. It’s a guided 21-day skin reset designed for mel…" at bounding box center [655, 387] width 173 height 58
click at [644, 351] on icon at bounding box center [647, 347] width 7 height 7
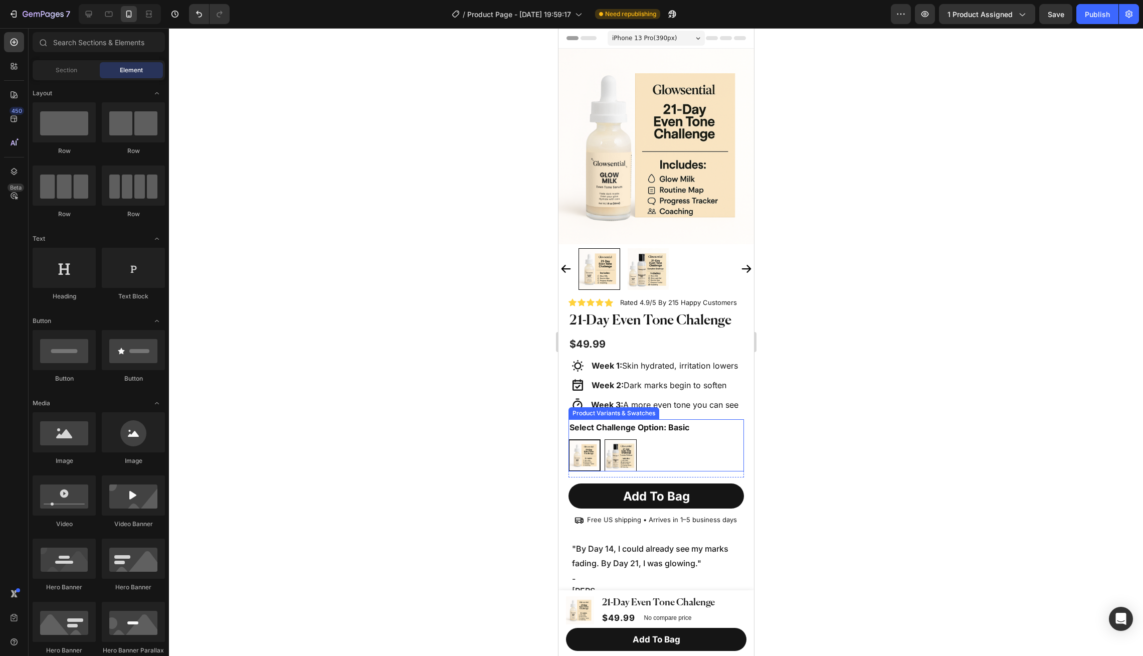
click at [627, 452] on img at bounding box center [619, 455] width 31 height 31
click at [604, 439] on input "Complete Complete" at bounding box center [603, 439] width 1 height 1
radio input "true"
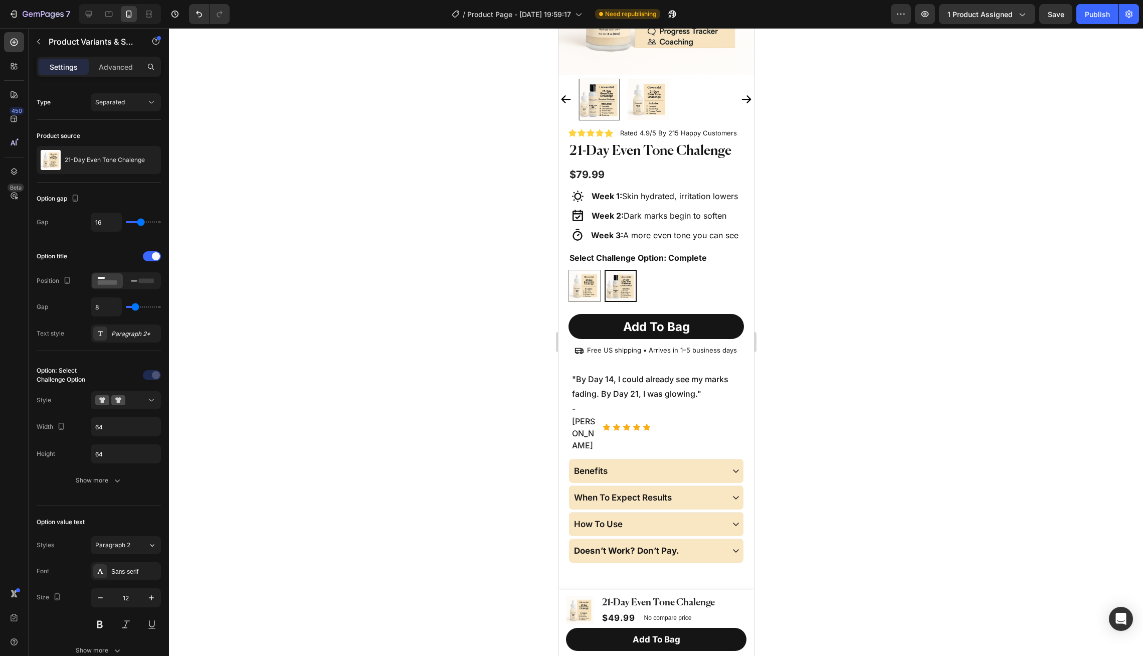
scroll to position [168, 0]
click at [196, 18] on icon "Undo/Redo" at bounding box center [199, 14] width 10 height 10
radio input "true"
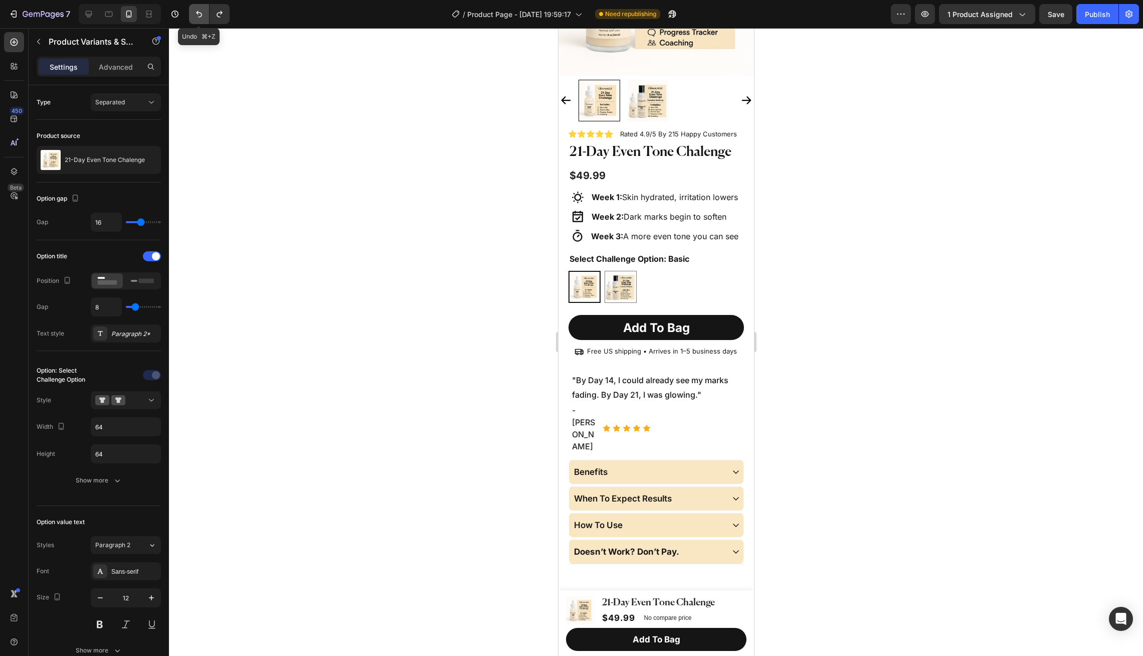
click at [196, 18] on icon "Undo/Redo" at bounding box center [199, 14] width 10 height 10
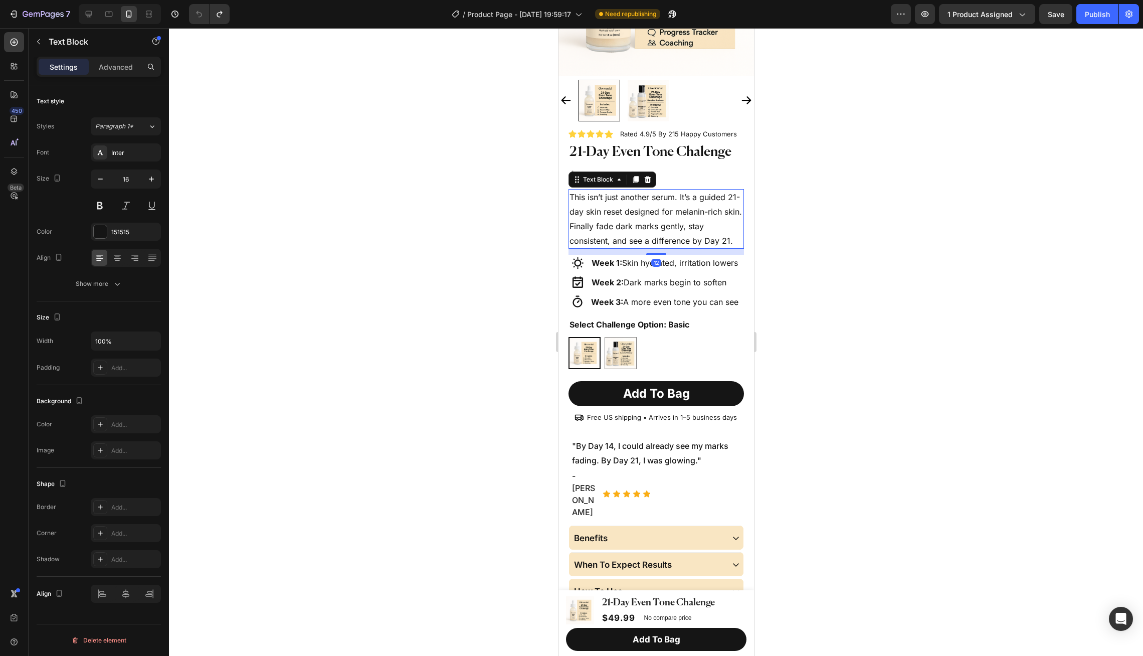
click at [731, 236] on p "This isn’t just another serum. It’s a guided 21-day skin reset designed for mel…" at bounding box center [655, 219] width 173 height 58
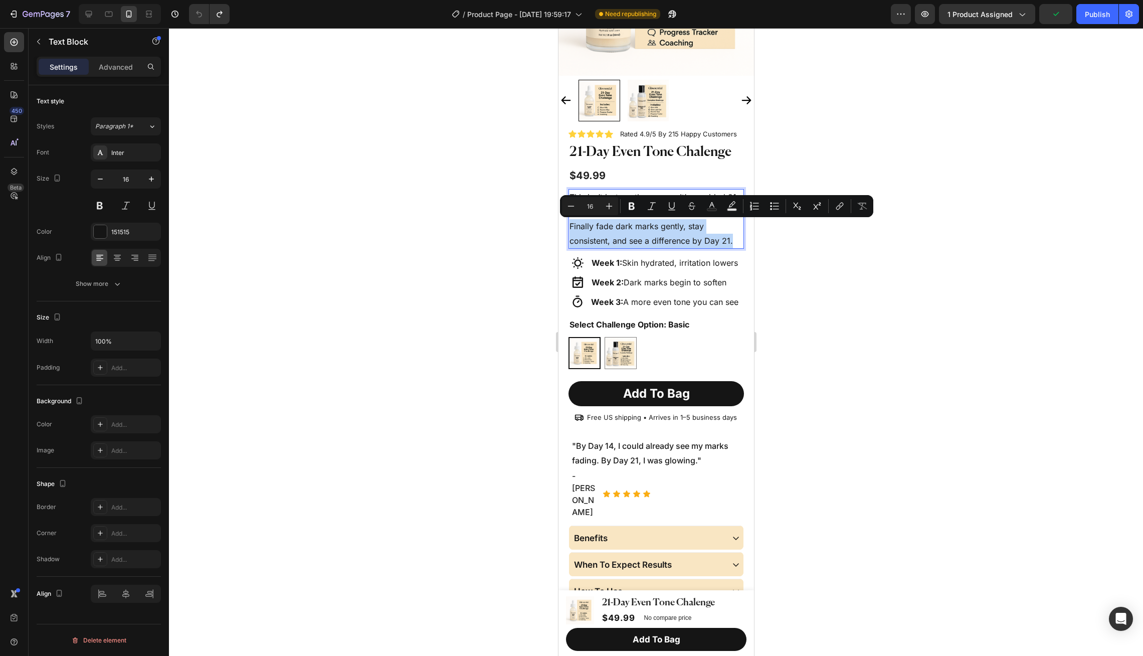
drag, startPoint x: 732, startPoint y: 237, endPoint x: 568, endPoint y: 230, distance: 164.5
click at [568, 230] on div "This isn’t just another serum. It’s a guided 21-day skin reset designed for mel…" at bounding box center [655, 219] width 175 height 60
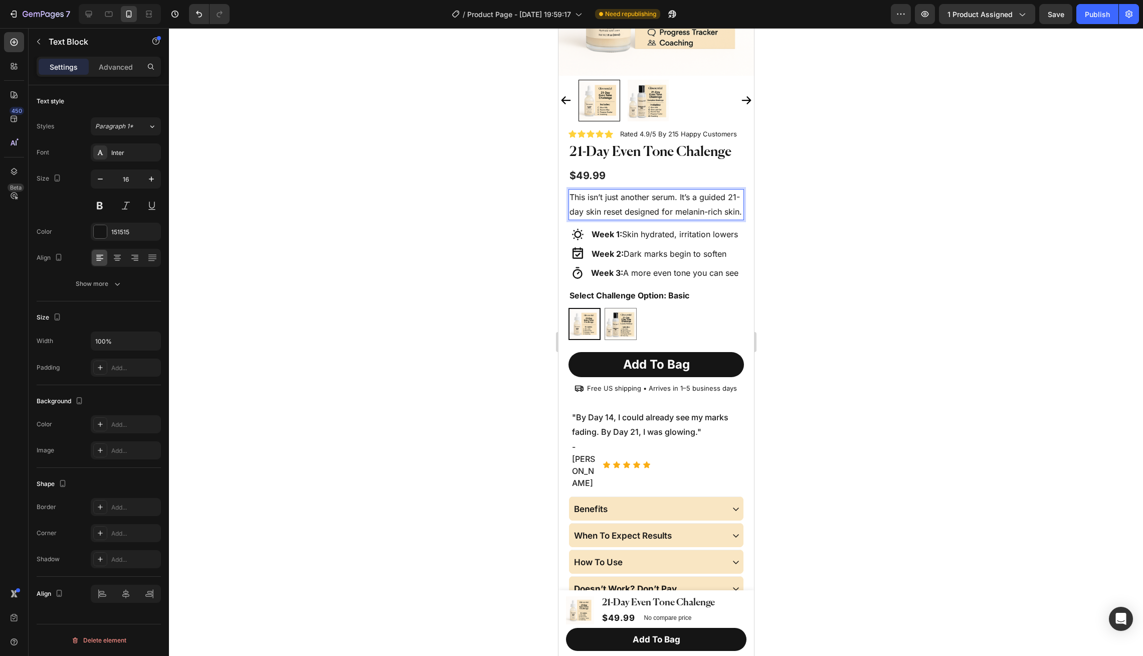
click at [803, 204] on div at bounding box center [656, 341] width 974 height 627
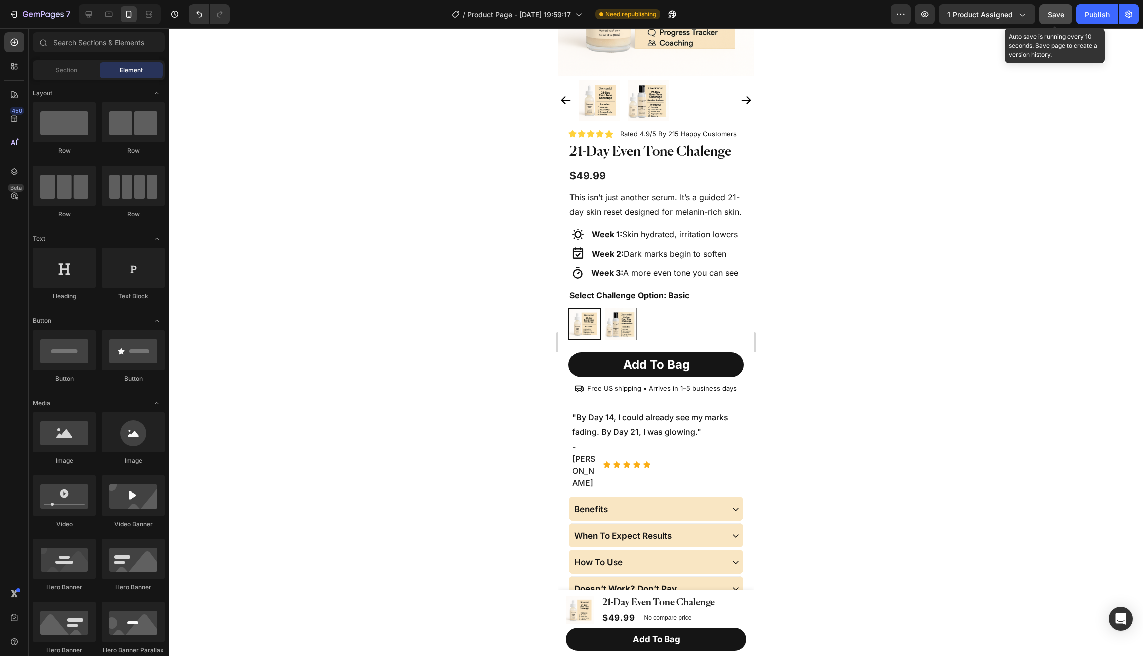
click at [1057, 11] on span "Save" at bounding box center [1055, 14] width 17 height 9
click at [1105, 20] on button "Publish" at bounding box center [1097, 14] width 42 height 20
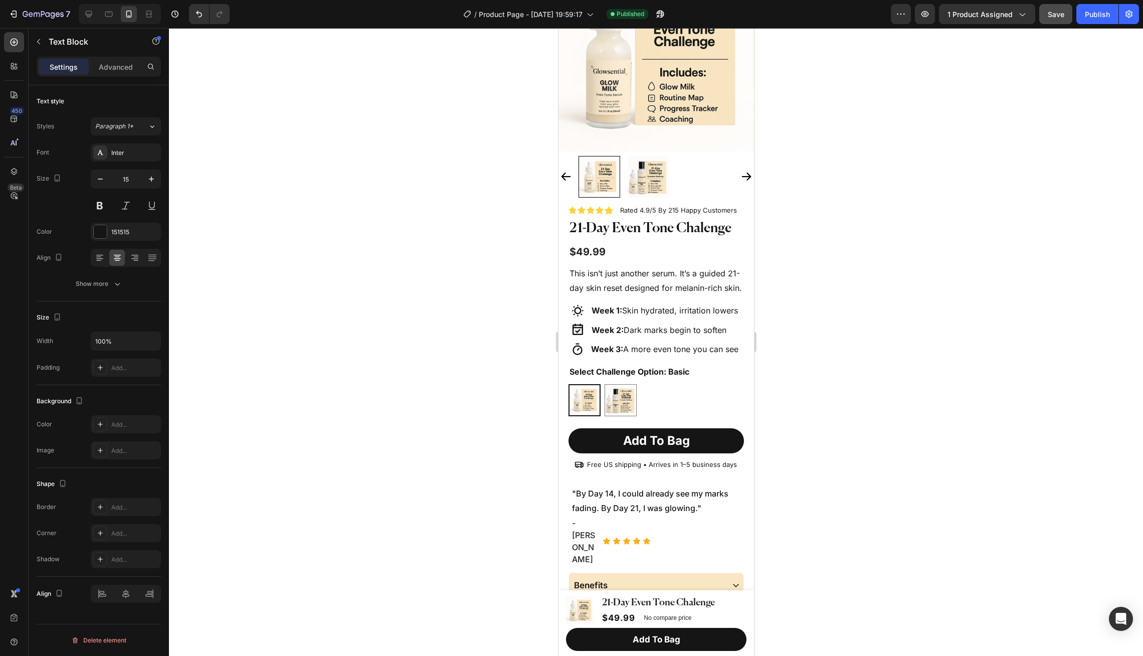
scroll to position [0, 0]
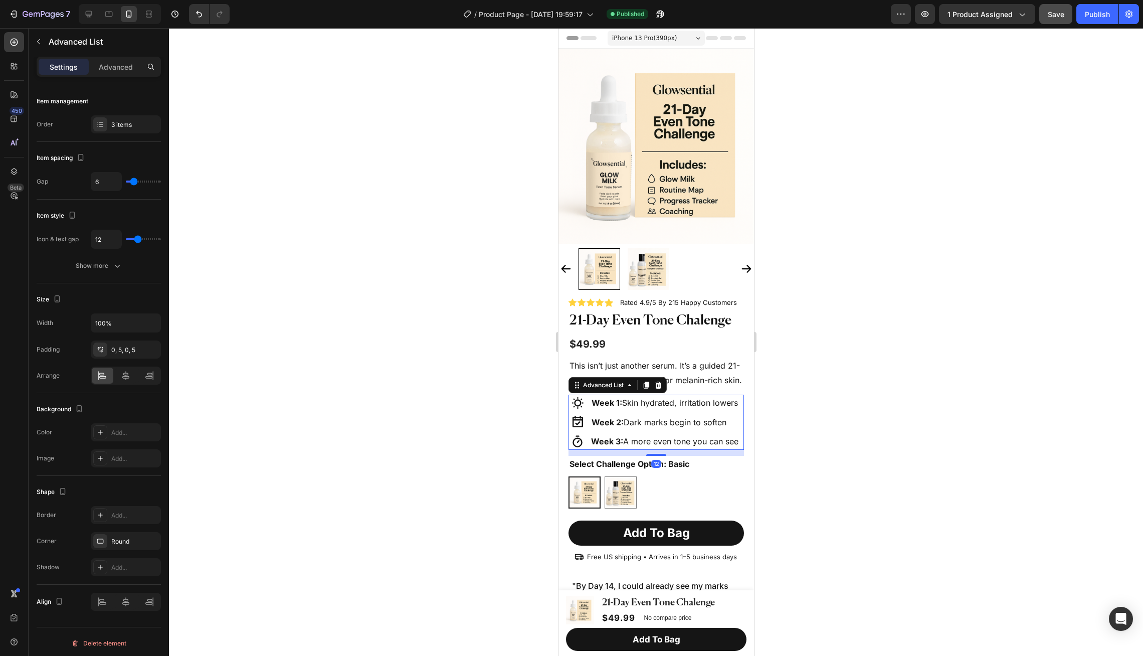
click at [646, 412] on ul "Icon Week 1: Skin hydrated, irritation lowers Text Block Icon Week 2: Dark mark…" at bounding box center [654, 421] width 168 height 55
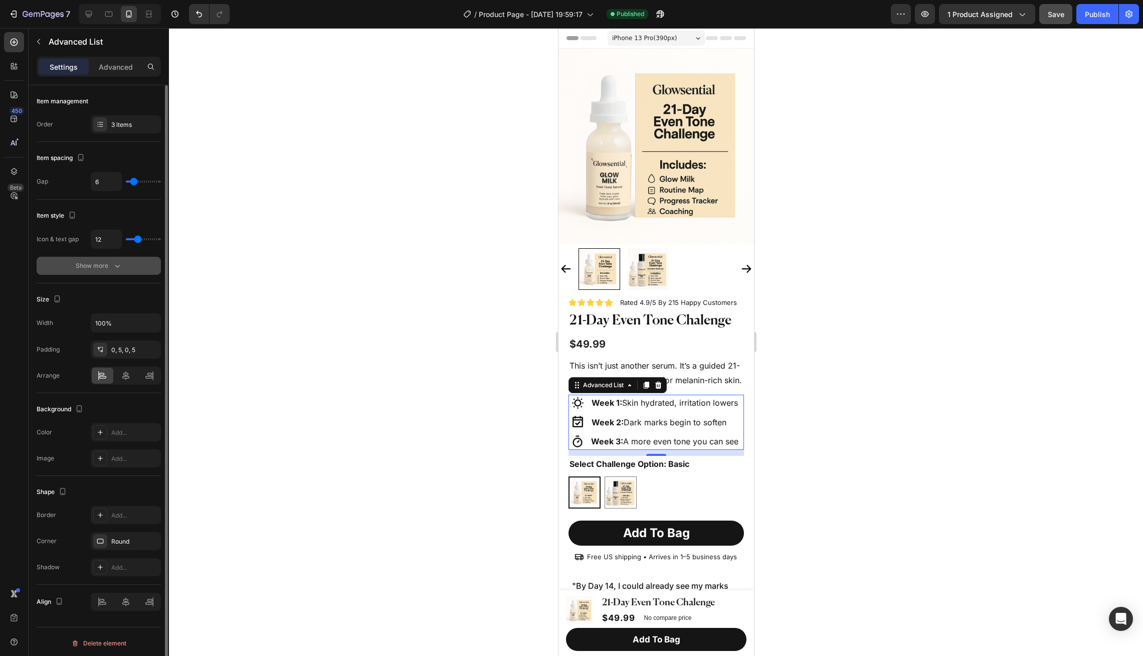
click at [107, 266] on div "Show more" at bounding box center [99, 266] width 47 height 10
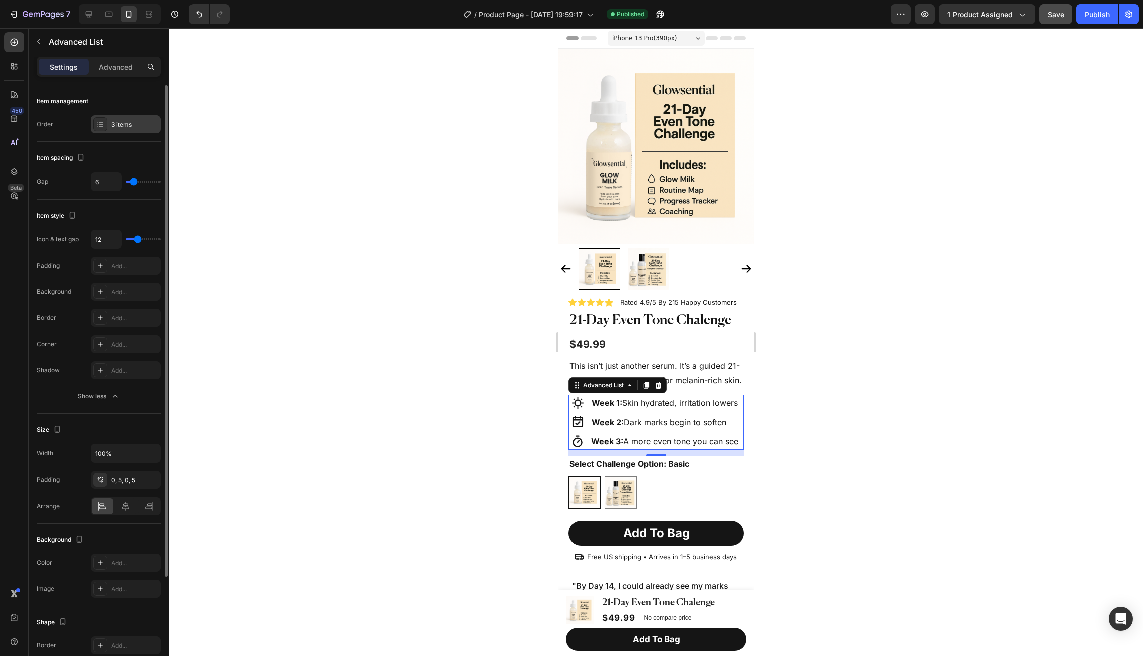
click at [104, 128] on div at bounding box center [100, 124] width 14 height 14
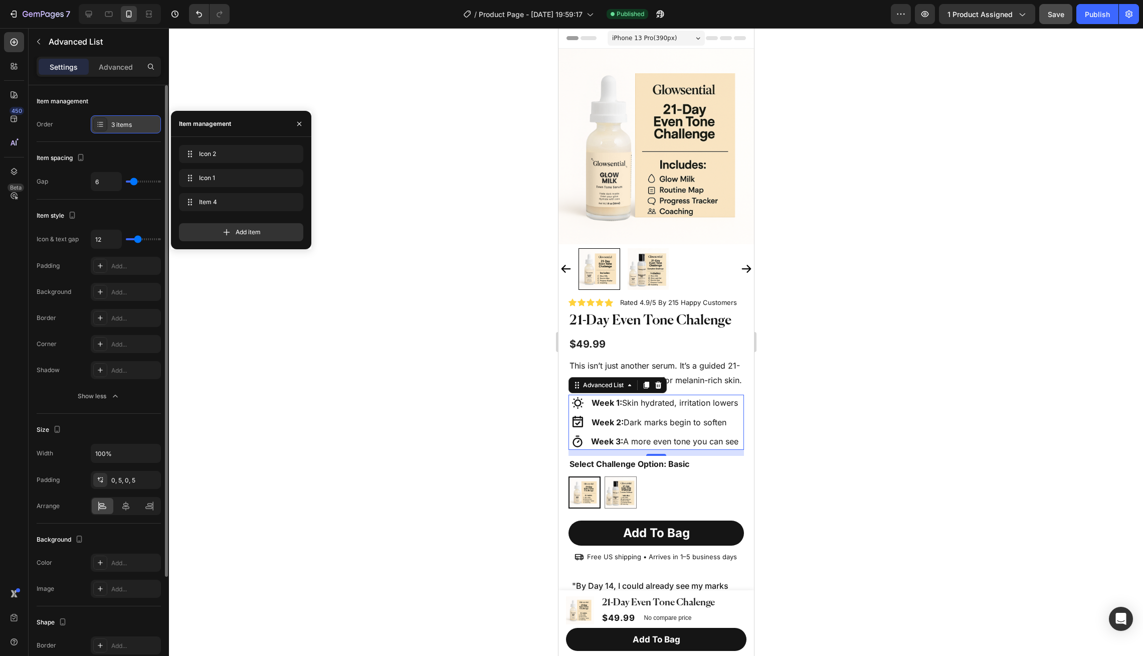
click at [104, 128] on div at bounding box center [100, 124] width 14 height 14
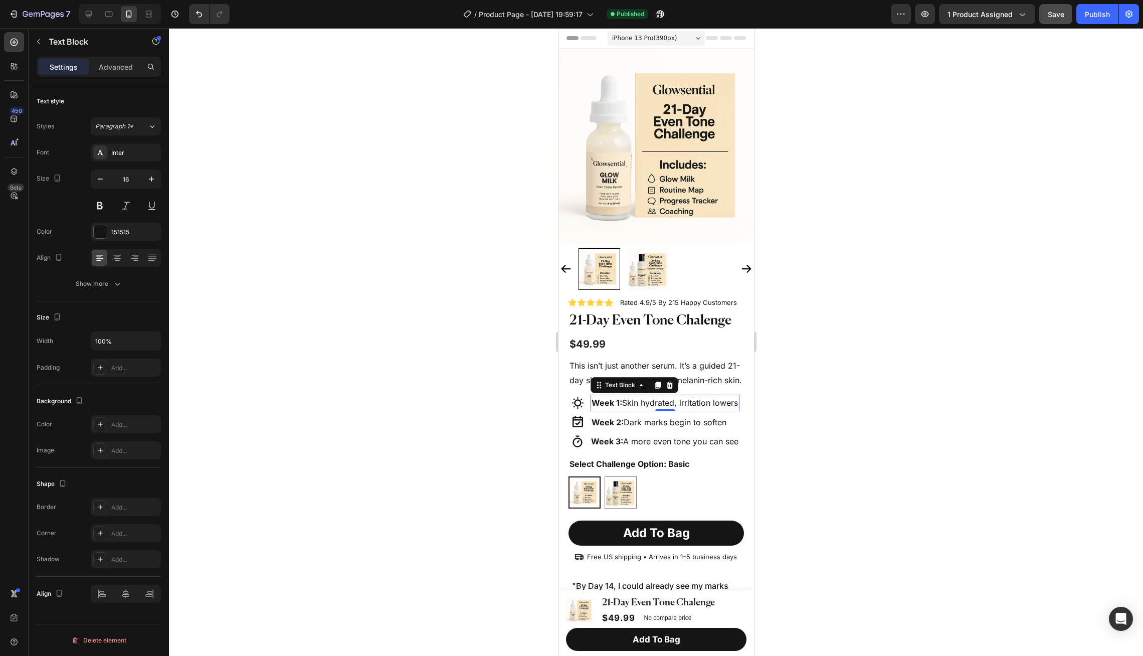
click at [650, 404] on p "Week 1: Skin hydrated, irritation lowers" at bounding box center [664, 402] width 147 height 15
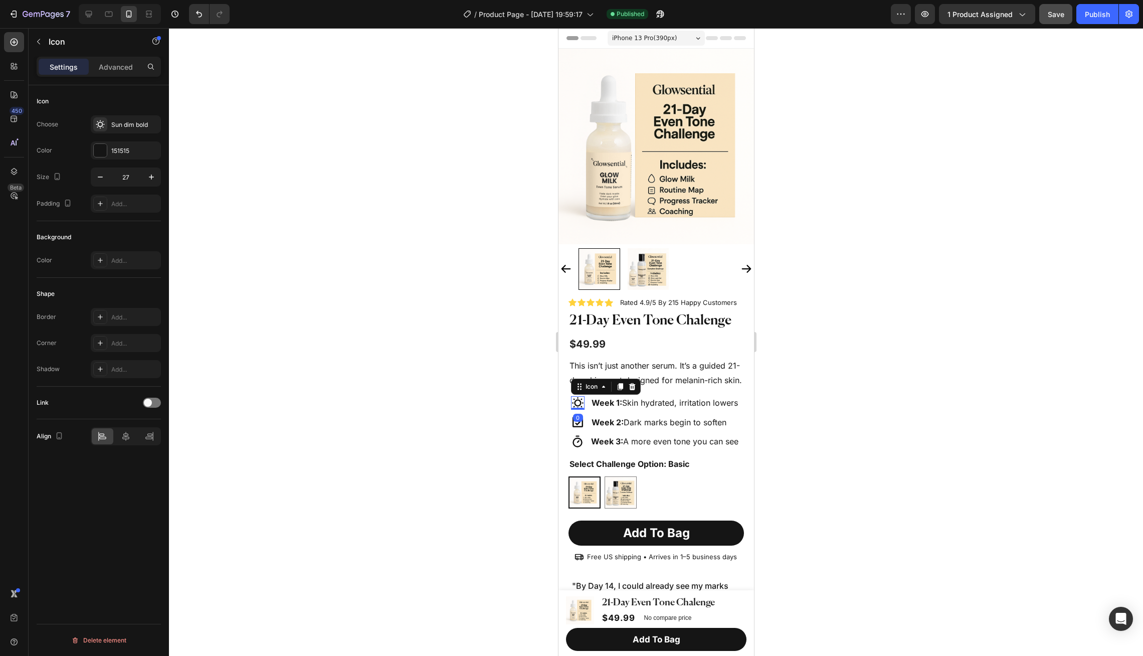
click at [577, 405] on icon at bounding box center [577, 403] width 12 height 12
click at [104, 177] on icon "button" at bounding box center [100, 177] width 10 height 10
type input "25"
click at [574, 420] on div "0" at bounding box center [577, 417] width 10 height 8
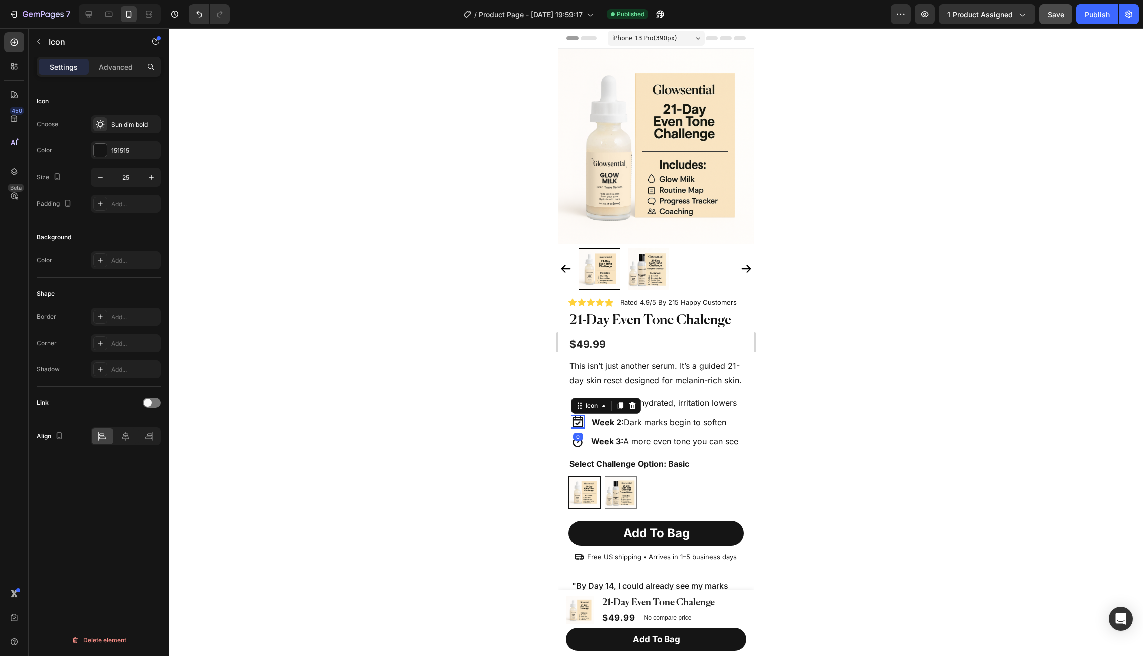
click at [575, 423] on icon at bounding box center [577, 422] width 11 height 12
click at [101, 177] on icon "button" at bounding box center [100, 177] width 10 height 10
type input "25"
click at [578, 444] on icon at bounding box center [576, 441] width 13 height 13
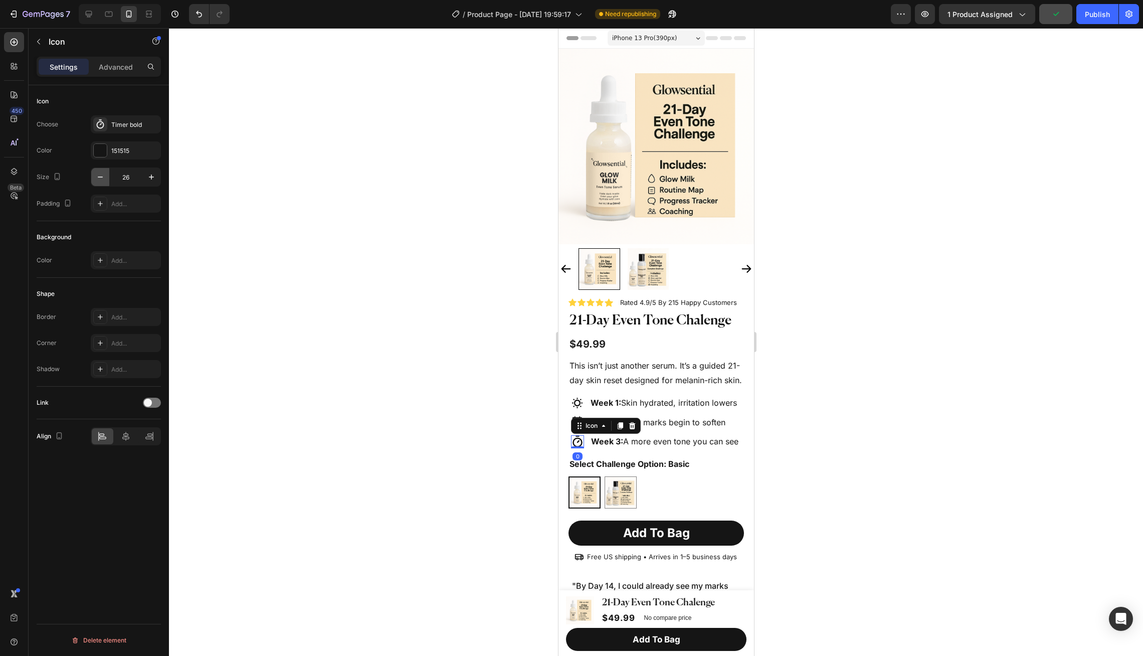
click at [100, 180] on icon "button" at bounding box center [100, 177] width 10 height 10
type input "25"
click at [663, 428] on div "Week 2: Dark marks begin to soften Text Block" at bounding box center [663, 422] width 149 height 17
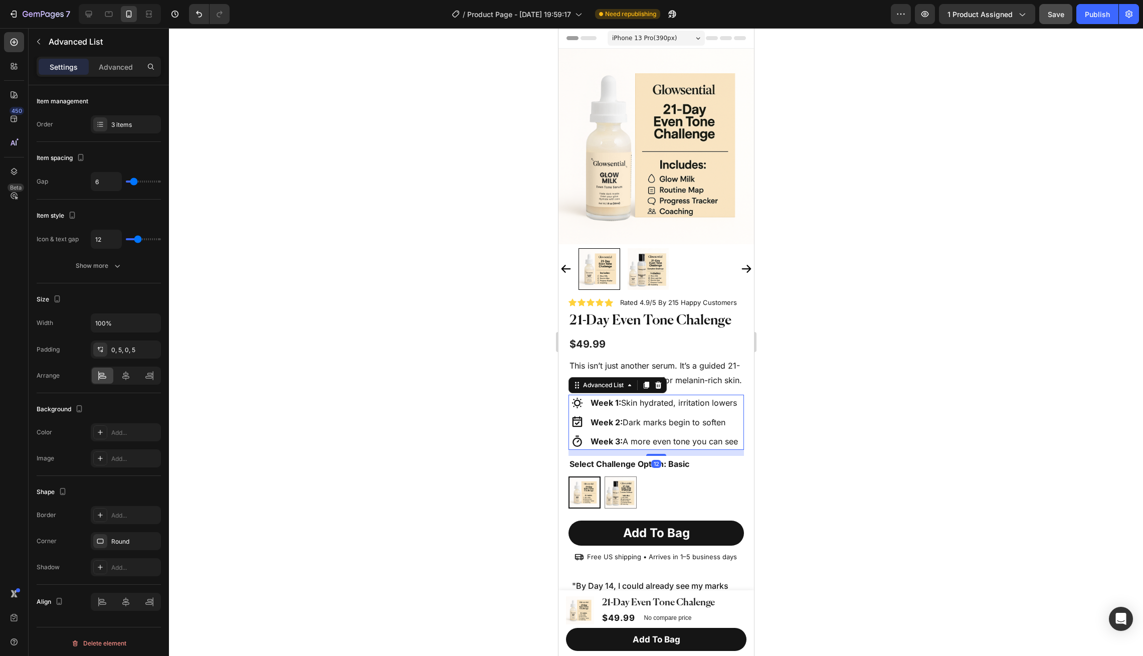
click at [655, 430] on ul "Icon Week 1: Skin hydrated, irritation lowers Text Block Icon Week 2: Dark mark…" at bounding box center [654, 421] width 168 height 55
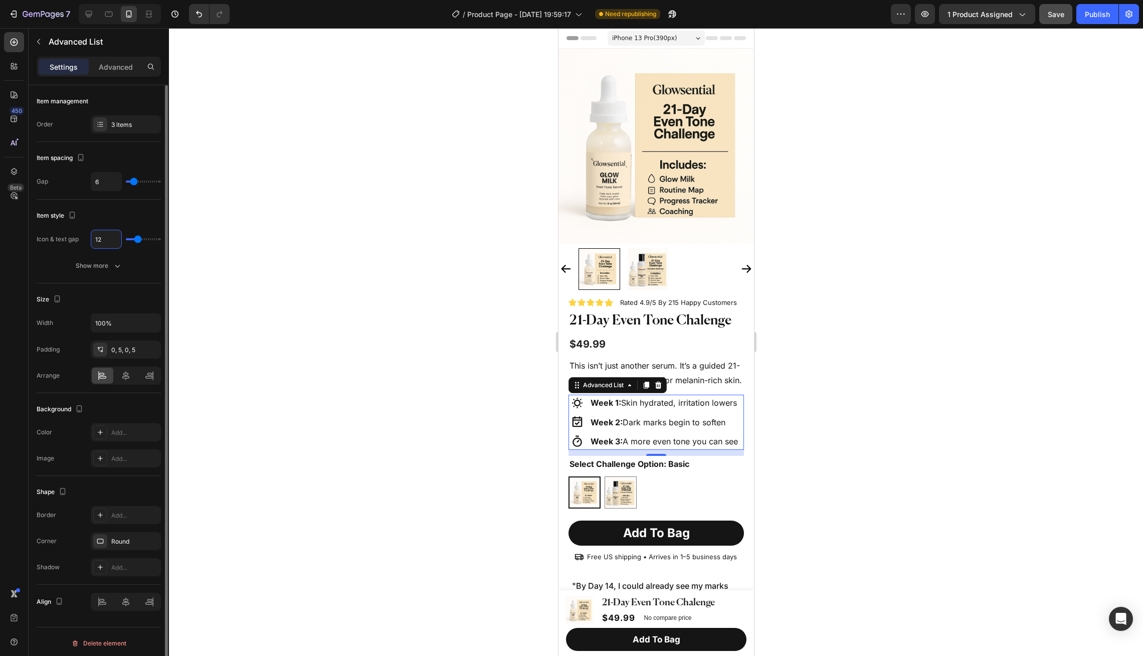
click at [110, 241] on input "12" at bounding box center [106, 239] width 30 height 18
type input "6"
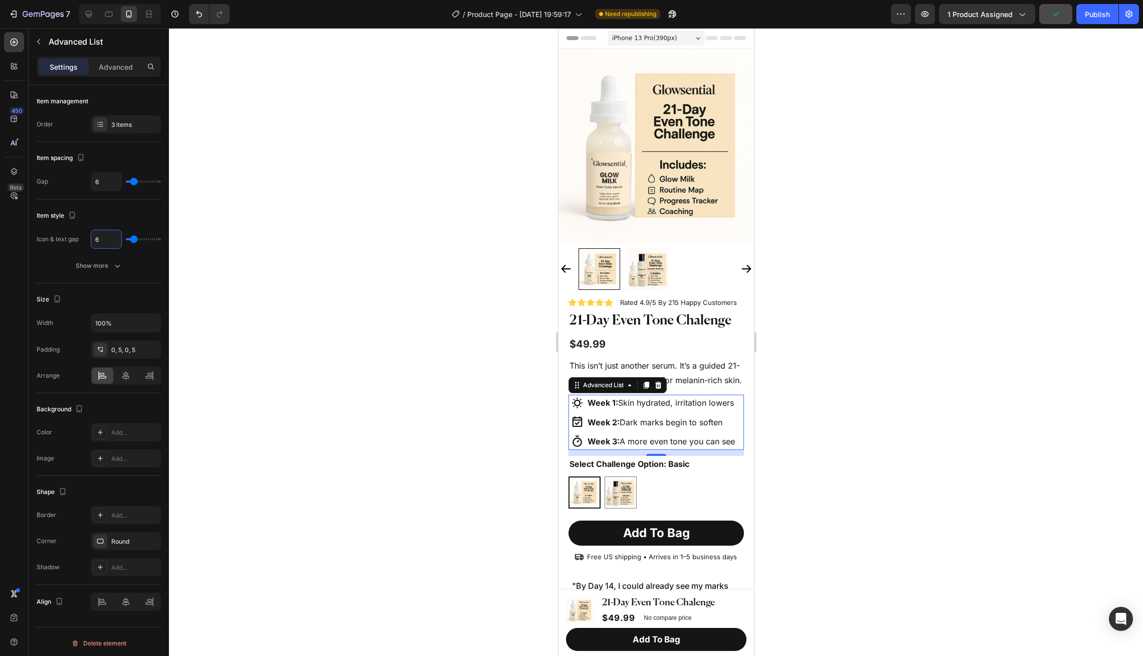
click at [436, 313] on div at bounding box center [656, 341] width 974 height 627
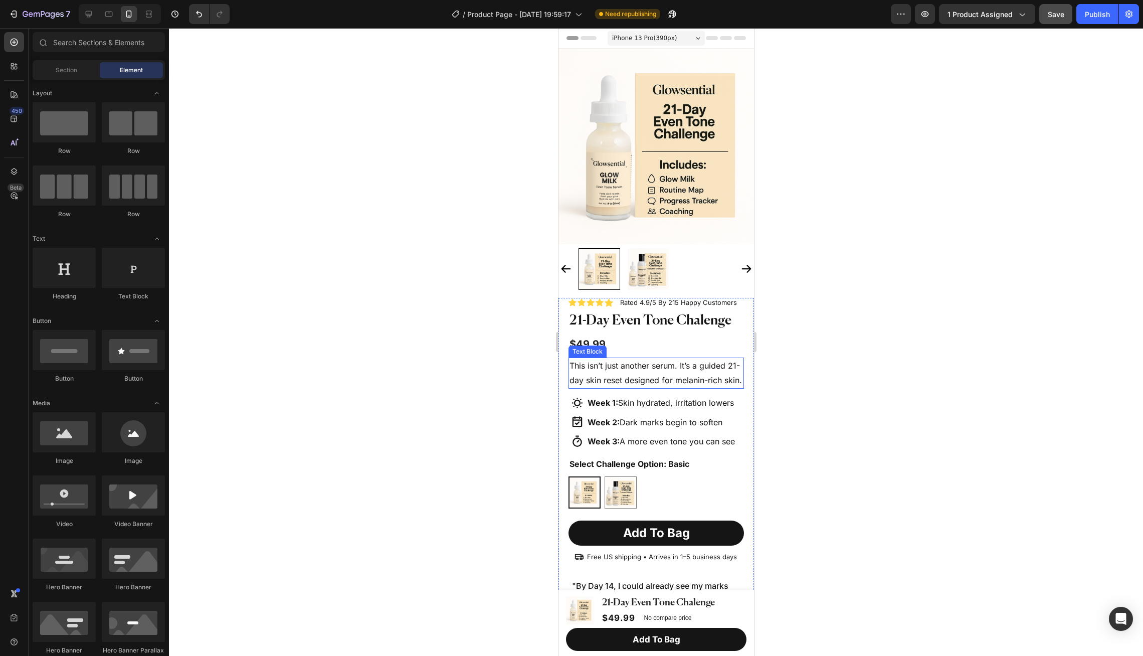
click at [641, 375] on p "This isn’t just another serum. It’s a guided 21-day skin reset designed for mel…" at bounding box center [655, 372] width 173 height 29
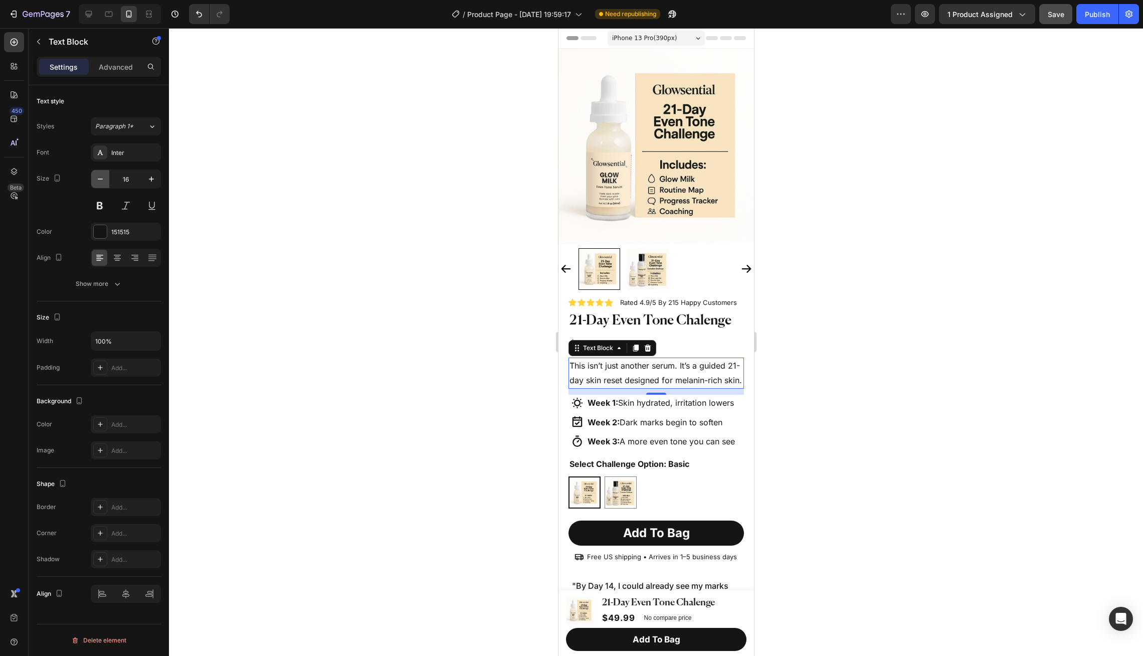
click at [101, 182] on icon "button" at bounding box center [100, 179] width 10 height 10
click at [150, 182] on icon "button" at bounding box center [151, 179] width 10 height 10
type input "16"
click at [1059, 20] on button "Save" at bounding box center [1055, 14] width 33 height 20
click at [895, 188] on div at bounding box center [656, 341] width 974 height 627
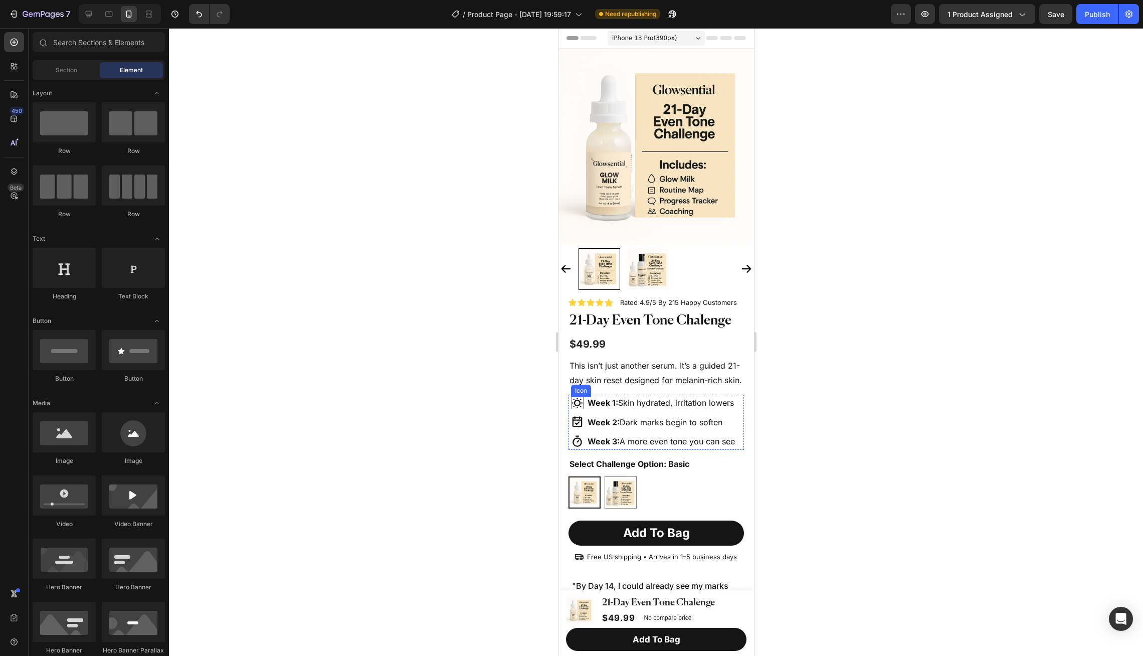
click at [576, 400] on icon at bounding box center [576, 402] width 13 height 13
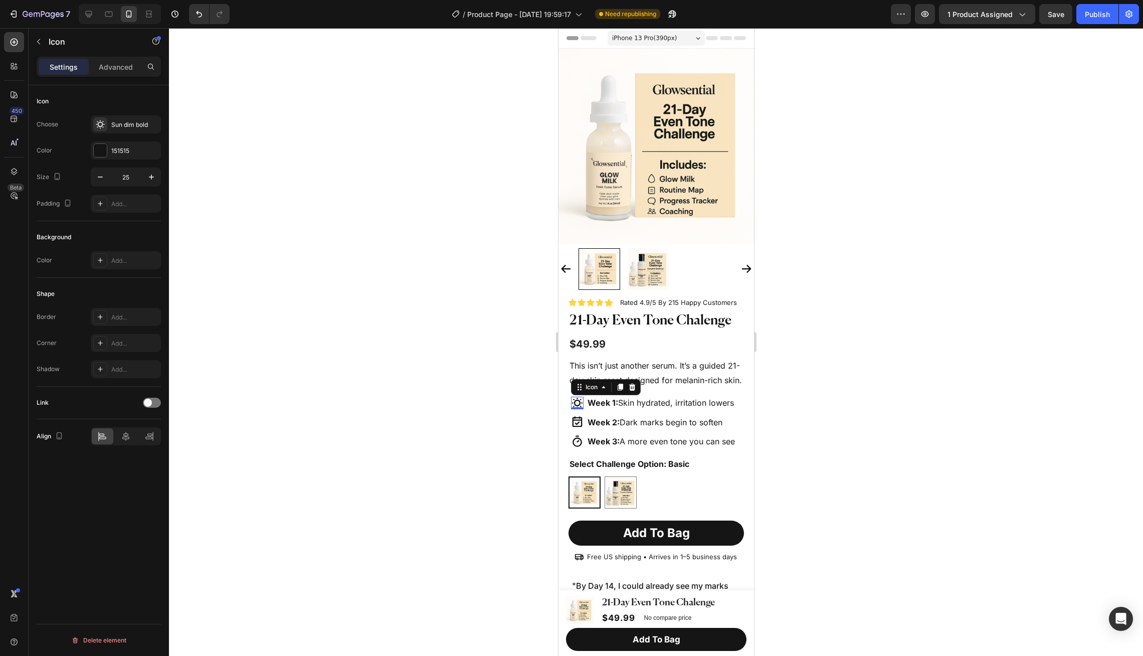
click at [577, 418] on div "0" at bounding box center [577, 417] width 10 height 8
click at [575, 423] on icon at bounding box center [577, 421] width 10 height 11
click at [617, 405] on icon at bounding box center [620, 406] width 6 height 7
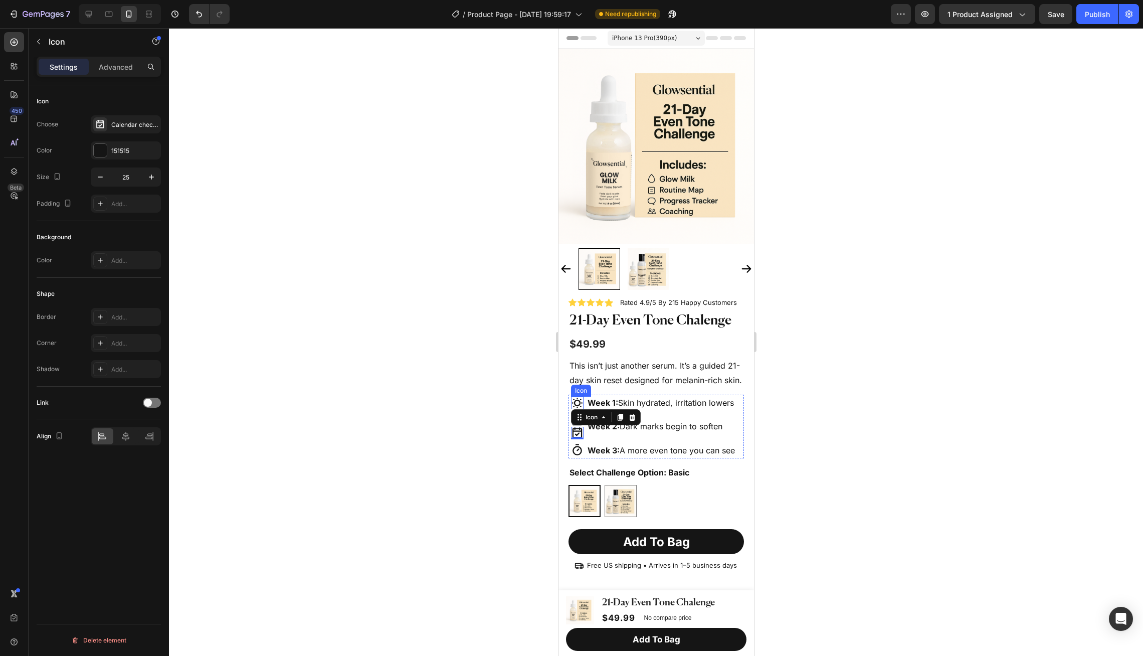
click at [576, 403] on icon at bounding box center [576, 402] width 13 height 13
click at [627, 387] on icon at bounding box center [631, 387] width 8 height 8
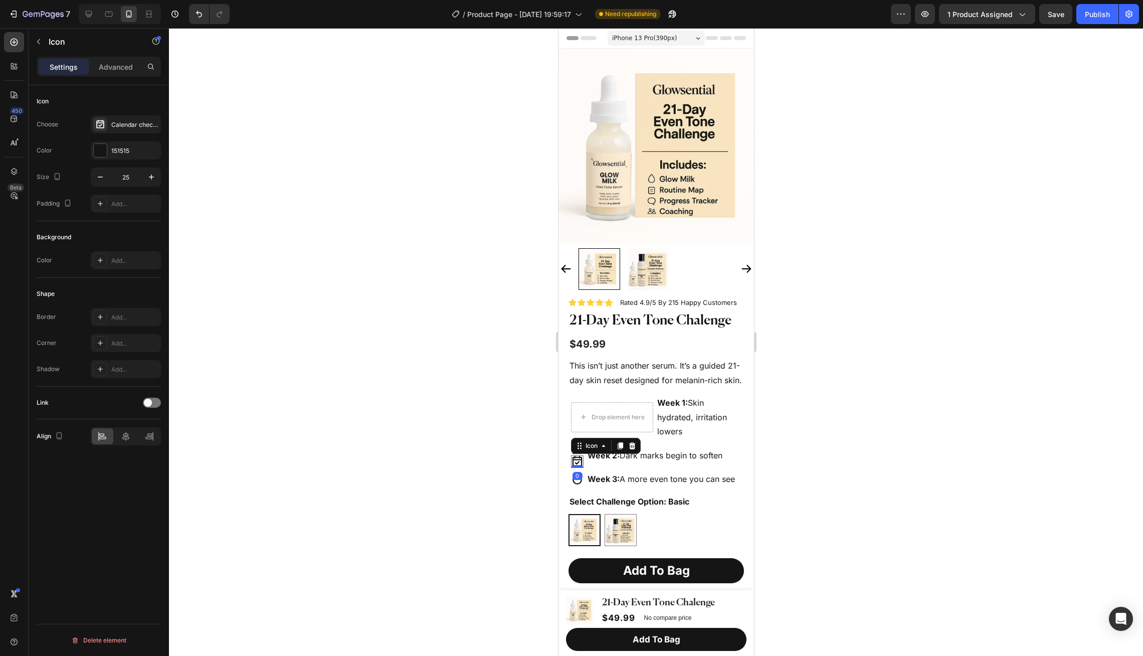
click at [574, 460] on icon at bounding box center [576, 461] width 13 height 13
drag, startPoint x: 578, startPoint y: 447, endPoint x: 599, endPoint y: 417, distance: 36.3
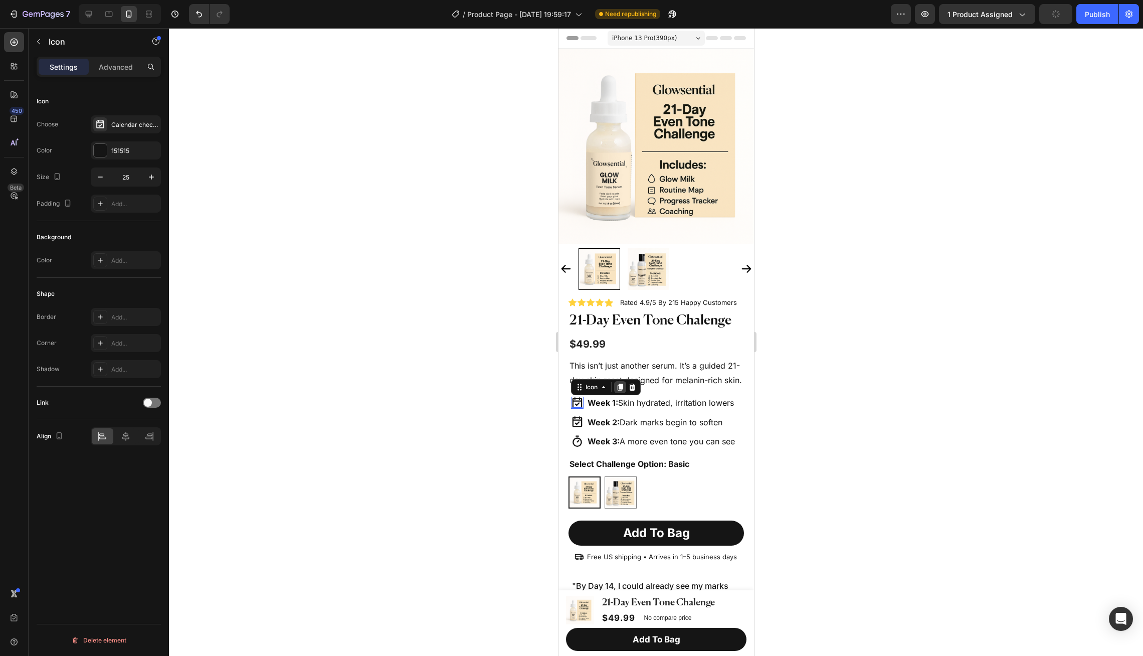
click at [620, 384] on icon at bounding box center [620, 386] width 6 height 7
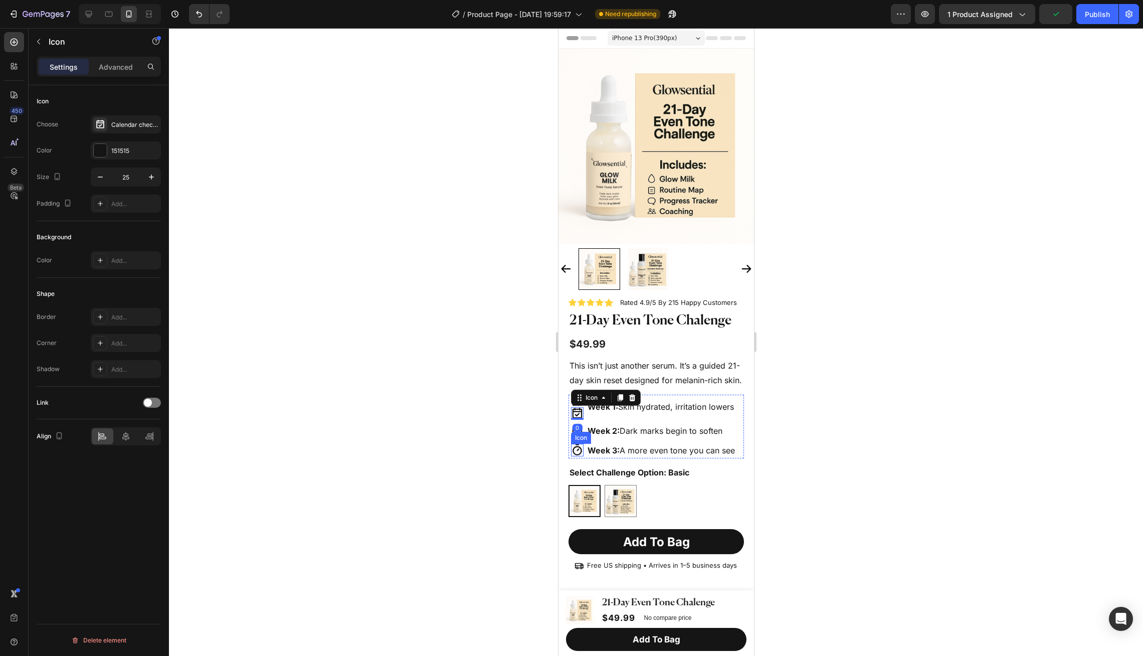
click at [576, 448] on icon at bounding box center [576, 450] width 13 height 13
click at [629, 434] on icon at bounding box center [631, 433] width 7 height 7
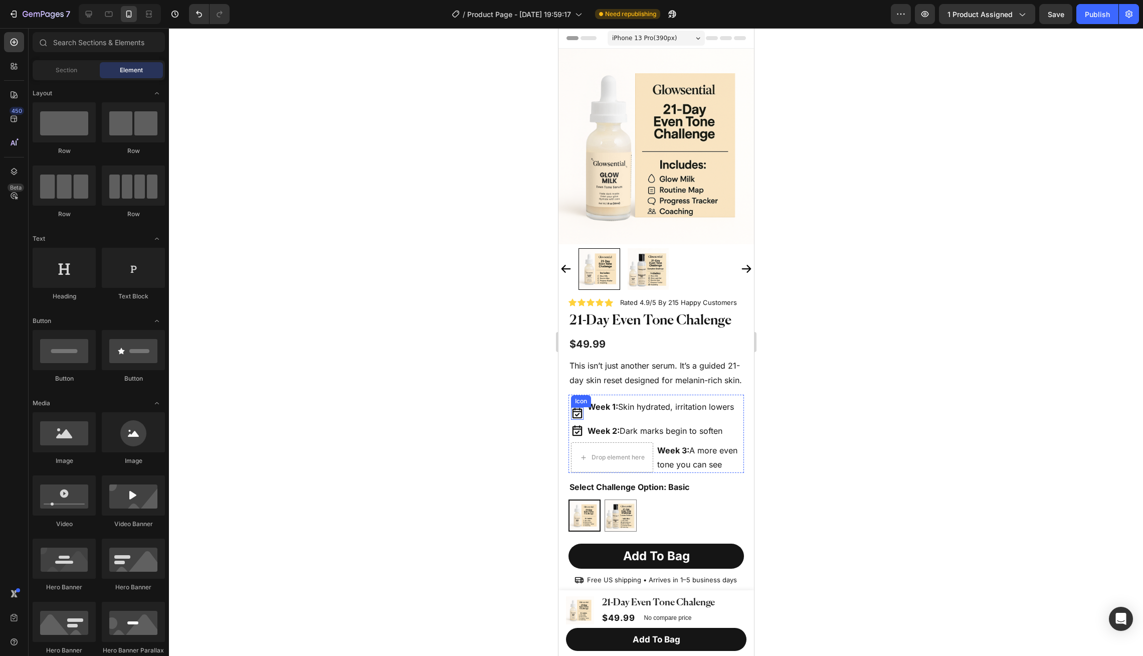
click at [579, 411] on icon at bounding box center [577, 412] width 10 height 11
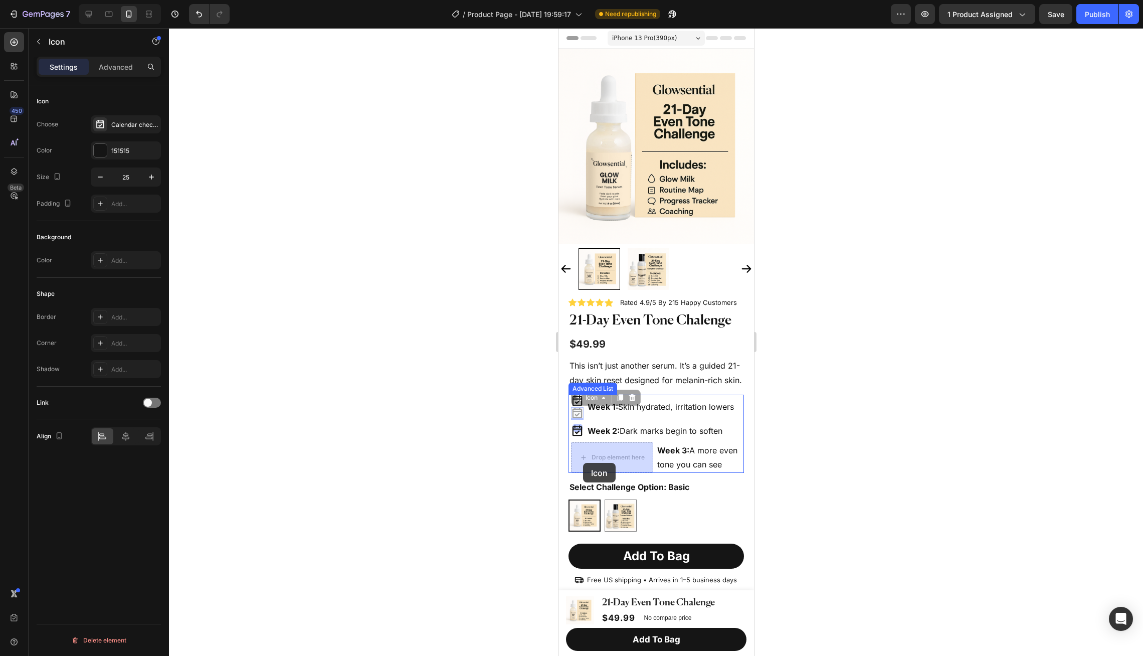
drag, startPoint x: 578, startPoint y: 398, endPoint x: 581, endPoint y: 462, distance: 63.7
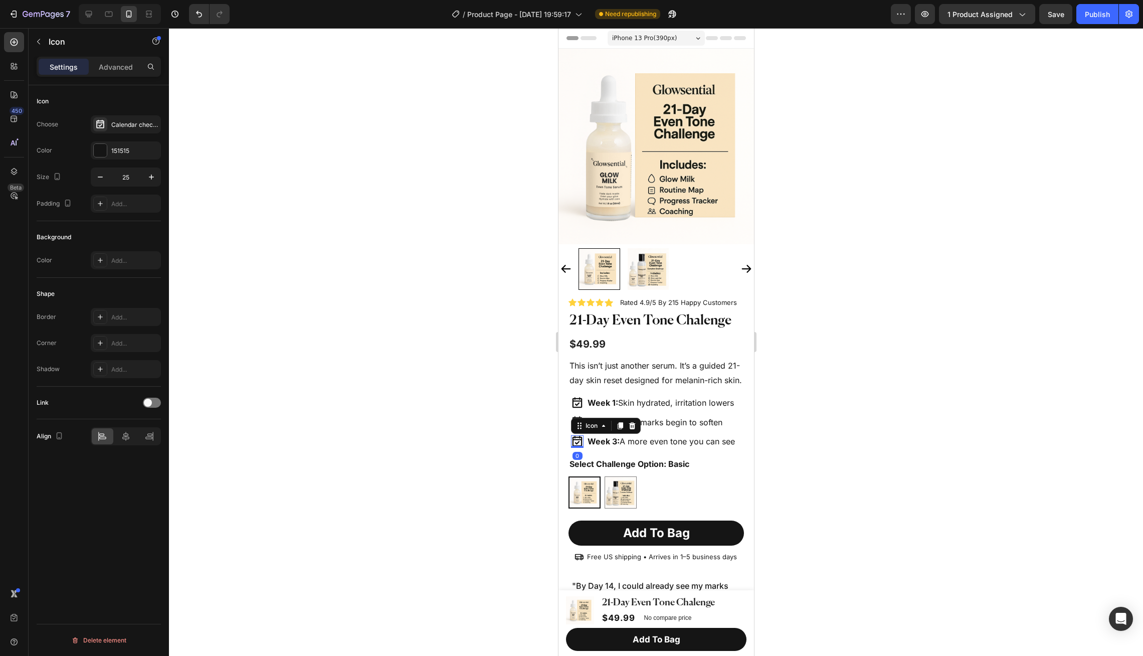
click at [778, 391] on div at bounding box center [656, 341] width 974 height 627
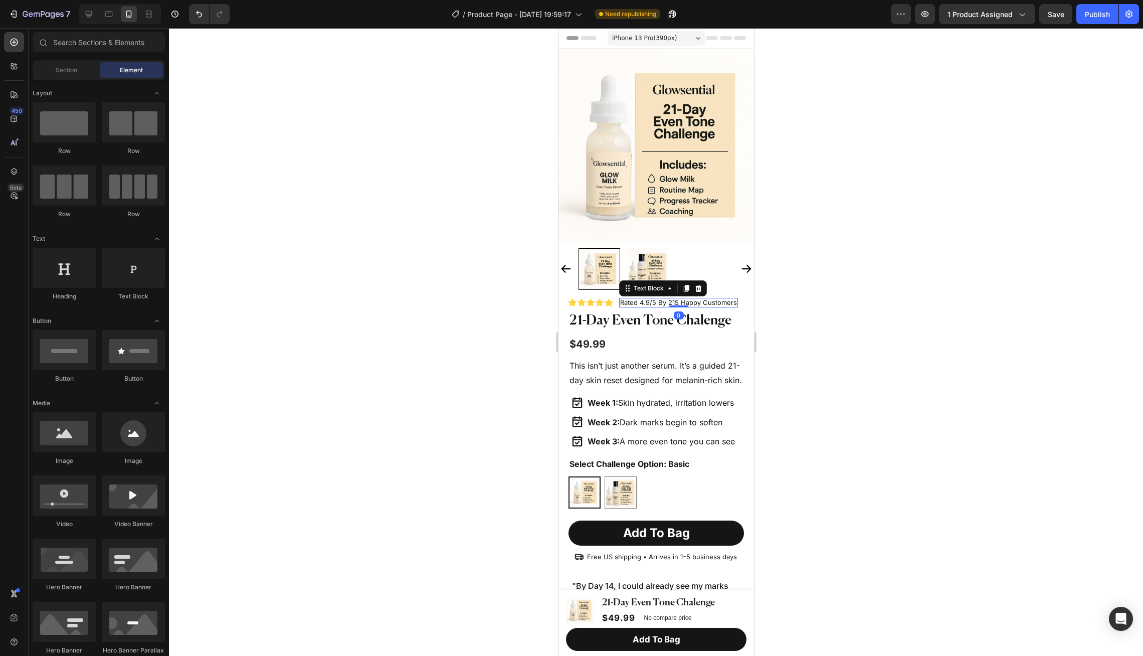
click at [722, 303] on p "Rated 4.9/5 By 215 Happy Customers" at bounding box center [677, 303] width 117 height 8
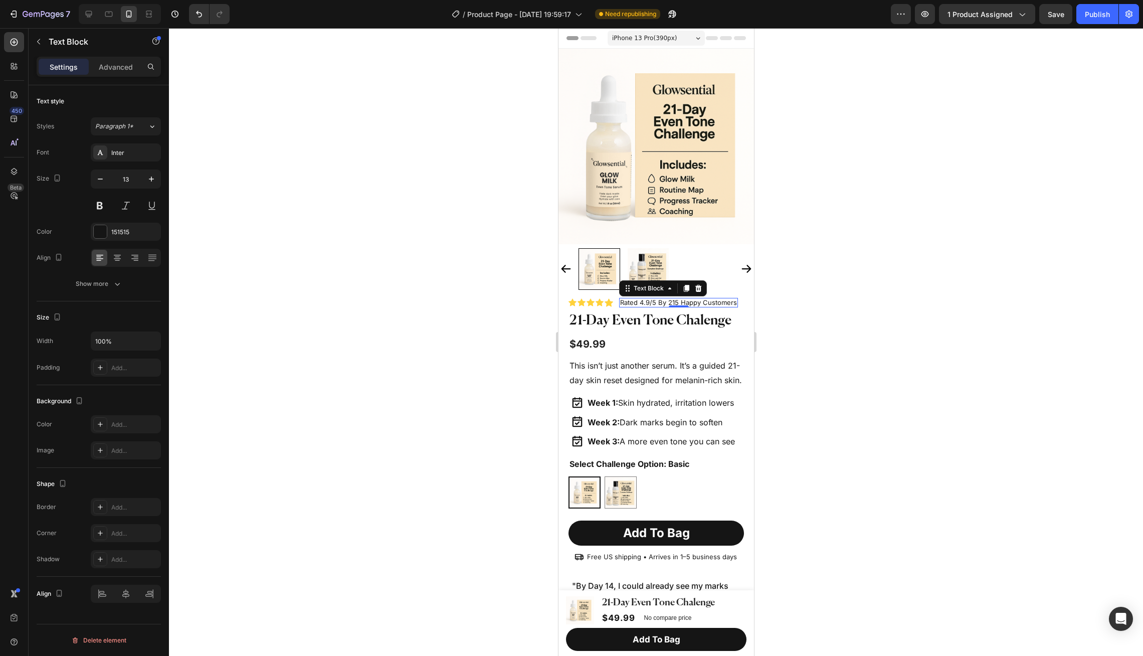
click at [491, 336] on div at bounding box center [656, 341] width 974 height 627
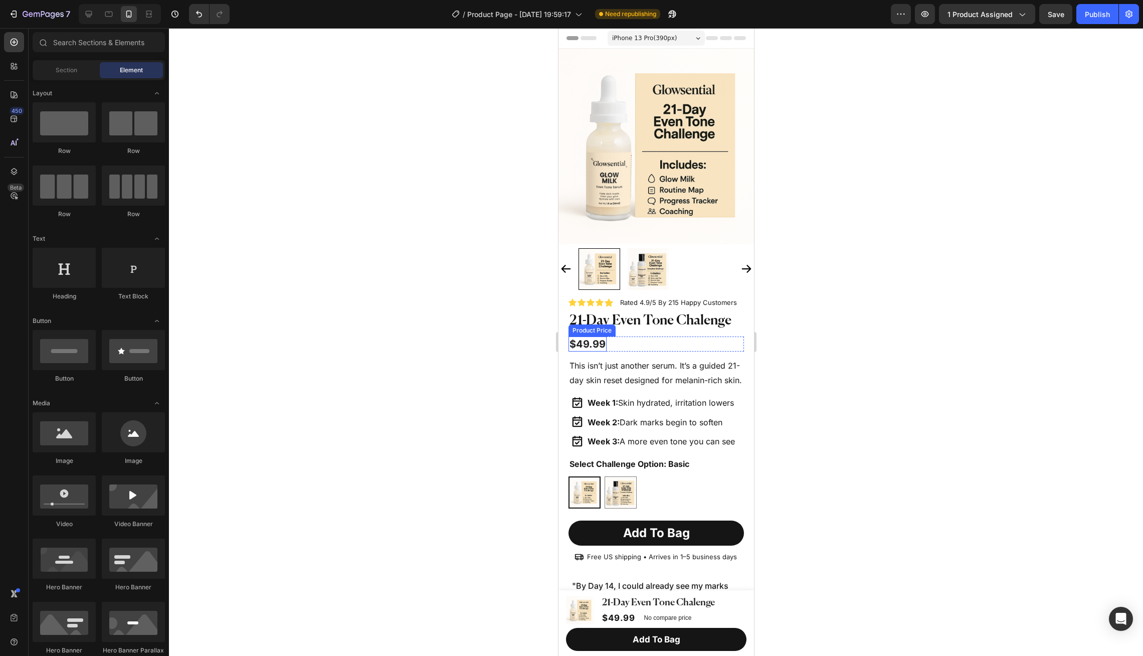
click at [604, 346] on div "$49.99" at bounding box center [587, 343] width 38 height 15
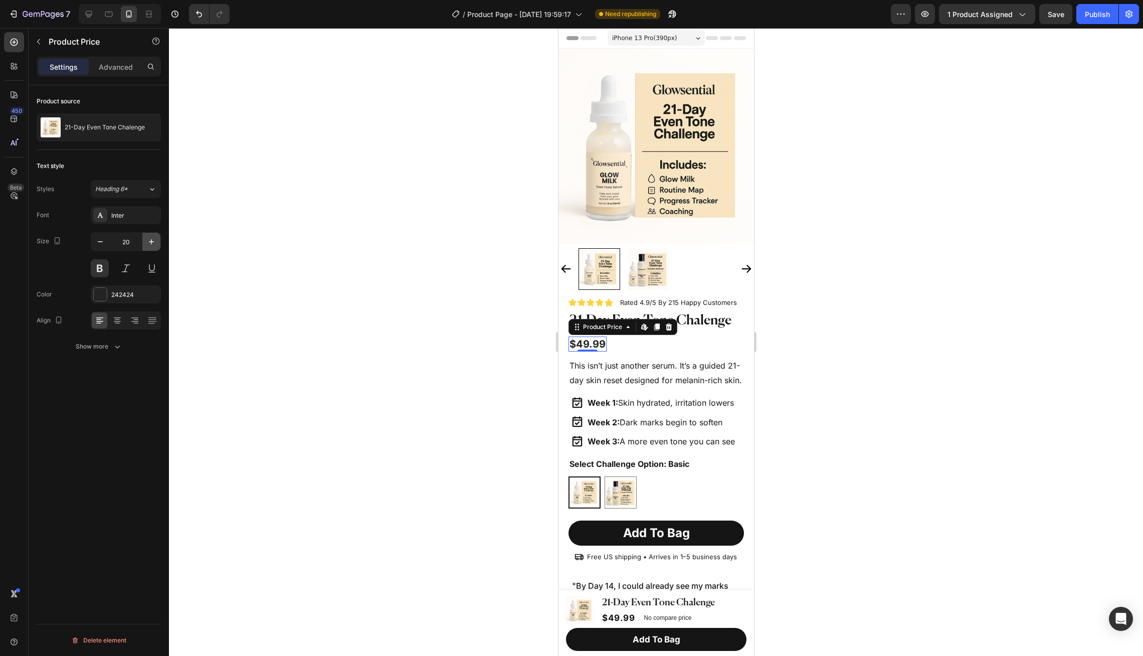
click at [152, 245] on icon "button" at bounding box center [151, 242] width 10 height 10
type input "22"
click at [303, 243] on div at bounding box center [656, 341] width 974 height 627
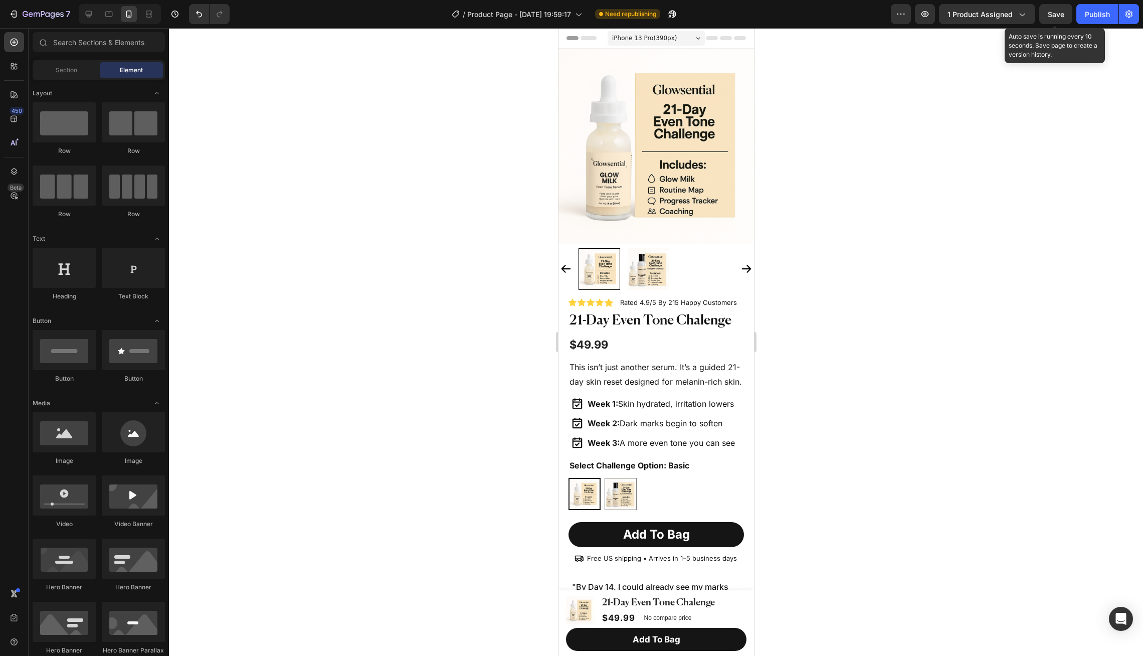
click at [1047, 19] on div "Save" at bounding box center [1055, 14] width 17 height 11
click at [622, 469] on legend "Select Challenge Option: Basic" at bounding box center [629, 465] width 122 height 17
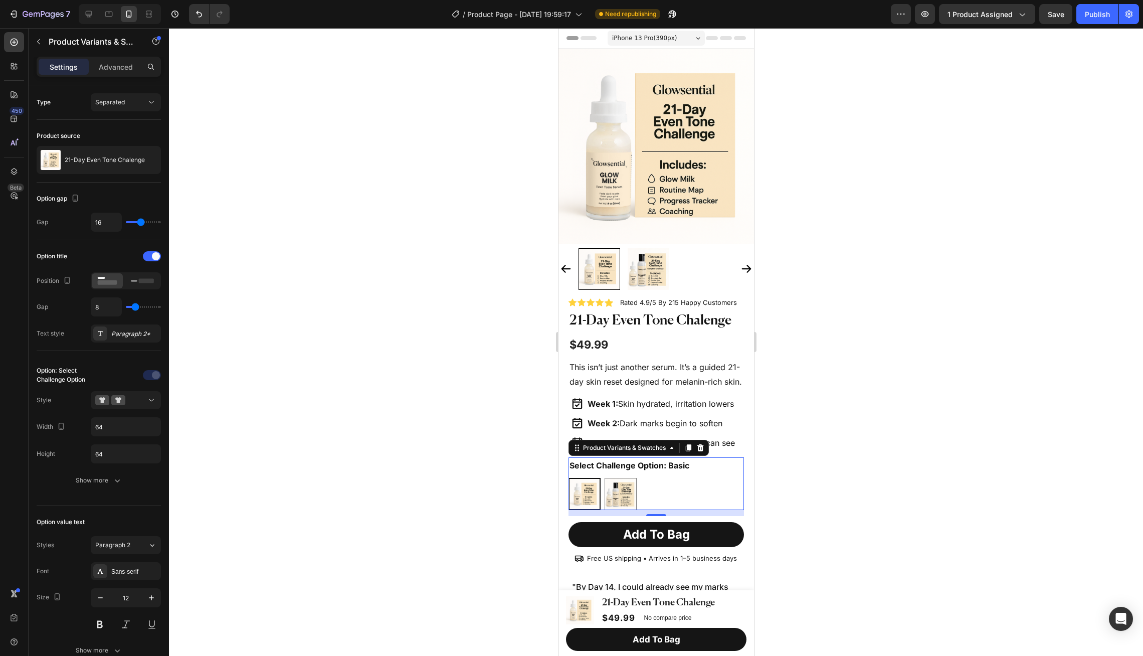
click at [993, 188] on div at bounding box center [656, 341] width 974 height 627
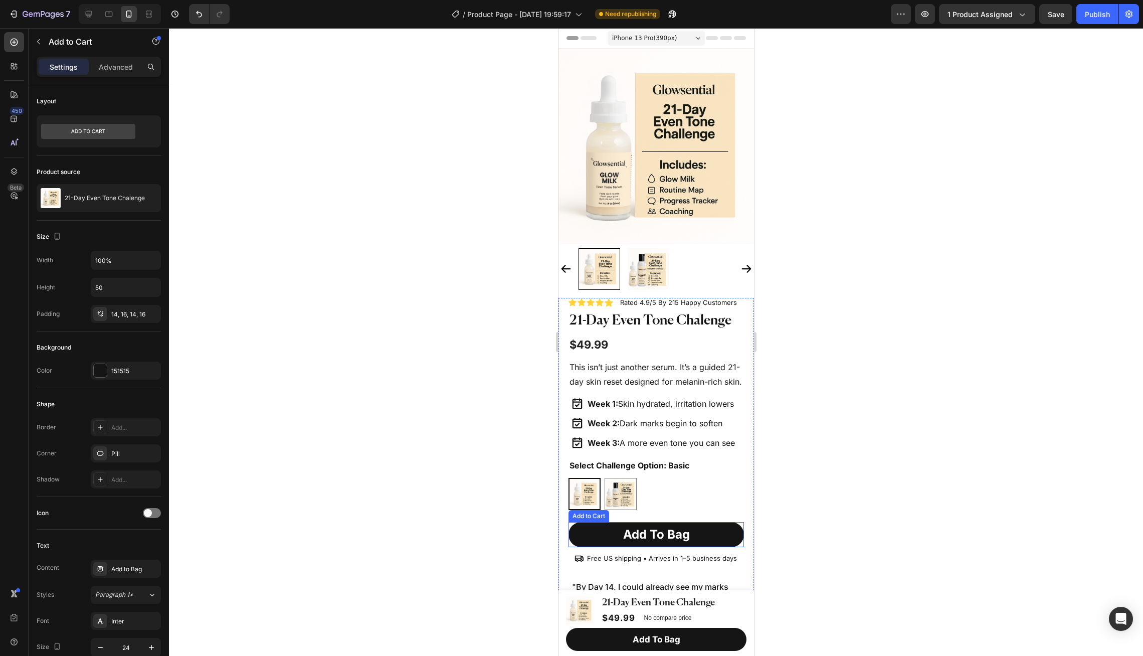
click at [689, 532] on button "add to Bag" at bounding box center [655, 534] width 175 height 25
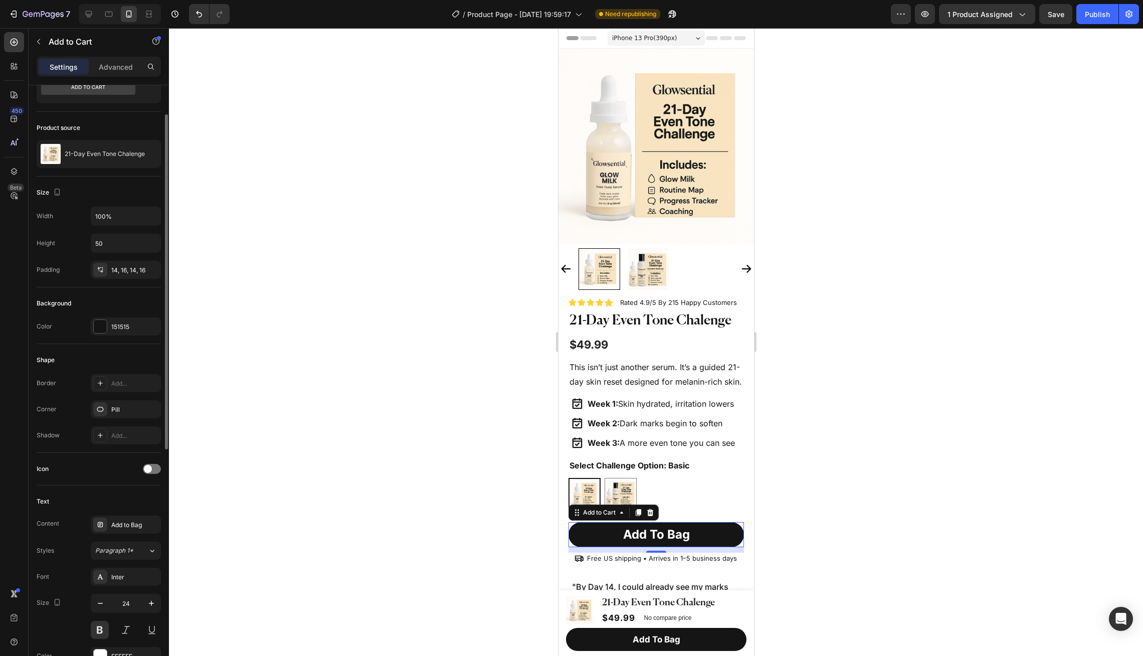
scroll to position [54, 0]
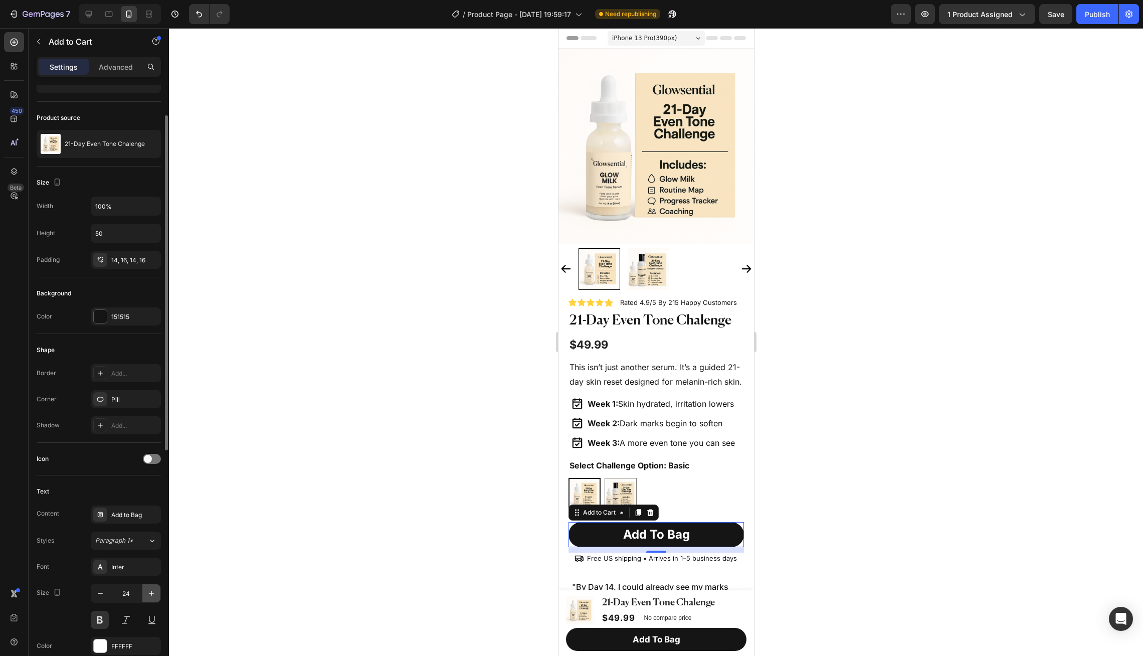
click at [153, 590] on icon "button" at bounding box center [151, 593] width 10 height 10
type input "25"
click at [869, 229] on div at bounding box center [656, 341] width 974 height 627
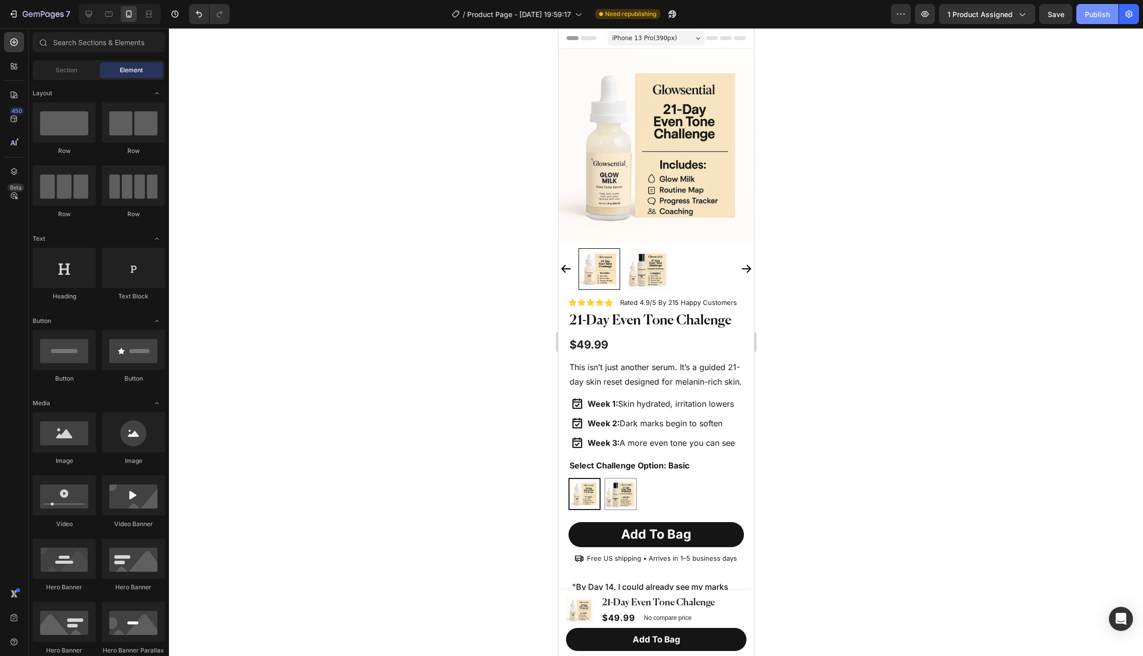
click at [1090, 12] on div "Publish" at bounding box center [1097, 14] width 25 height 11
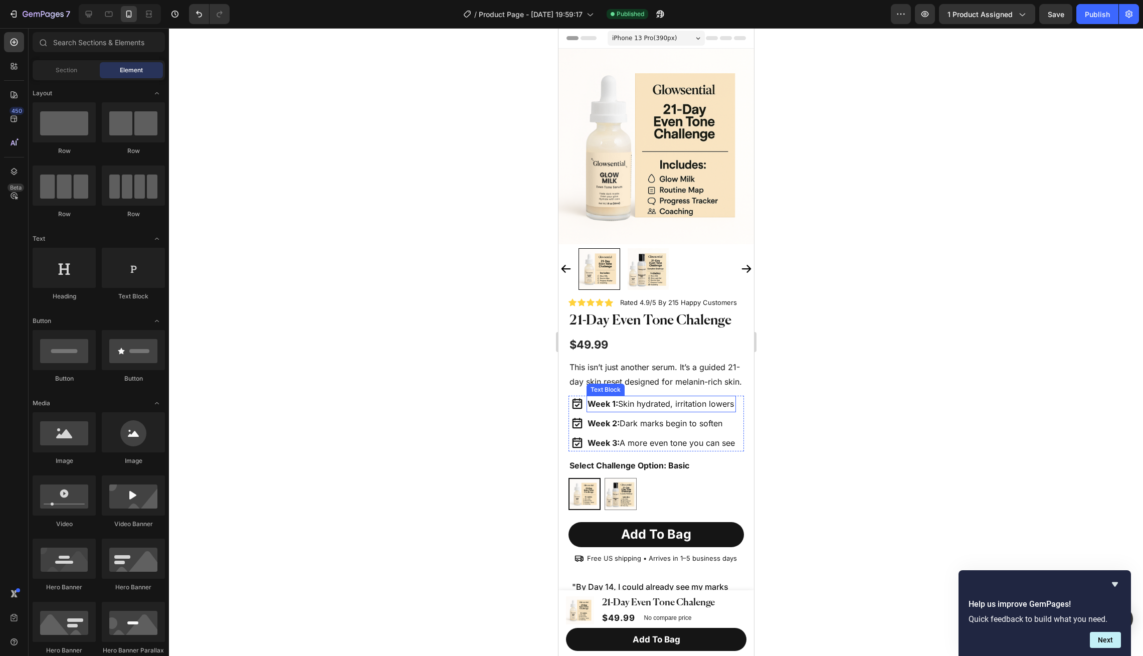
click at [709, 402] on p "Week 1: Skin hydrated, irritation lowers" at bounding box center [660, 403] width 147 height 15
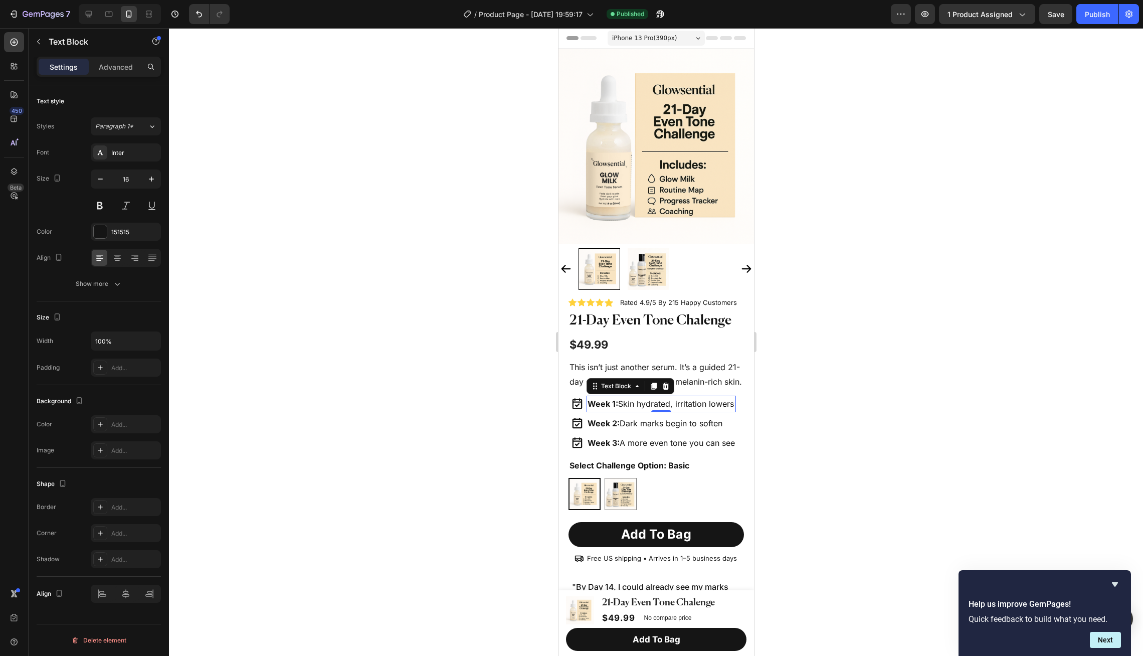
click at [410, 336] on div at bounding box center [656, 341] width 974 height 627
click at [709, 402] on p "Week 1: Skin hydrated, irritation lowers" at bounding box center [660, 403] width 147 height 15
click at [101, 175] on icon "button" at bounding box center [100, 179] width 10 height 10
type input "15"
click at [634, 423] on p "Week 2: Dark marks begin to soften" at bounding box center [660, 422] width 147 height 15
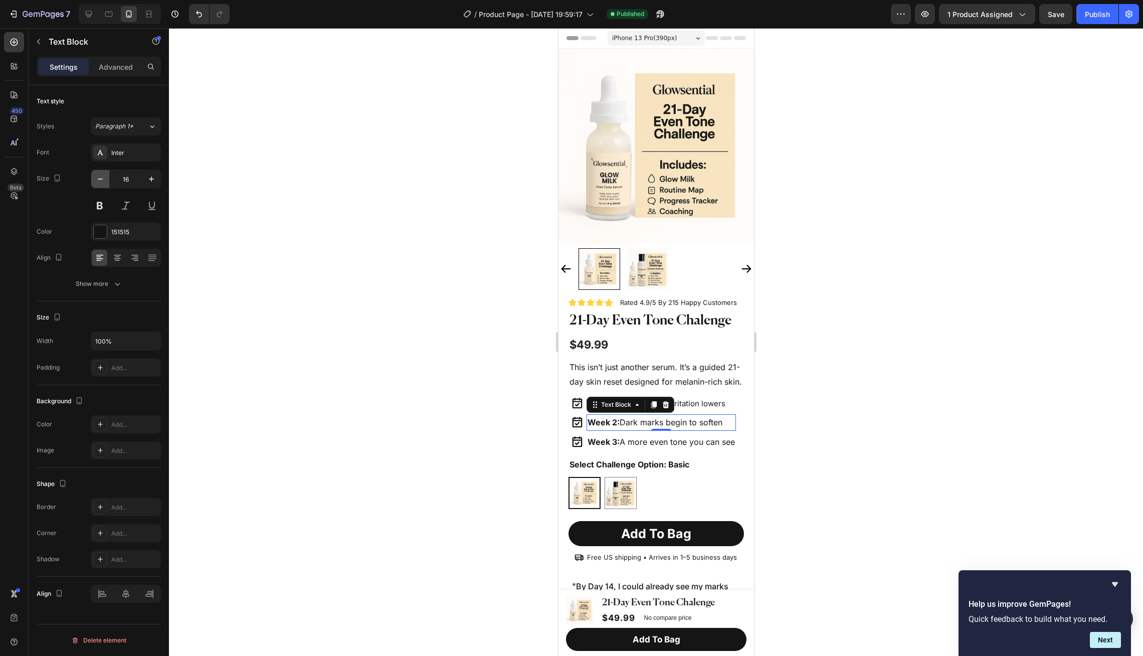
click at [99, 184] on button "button" at bounding box center [100, 179] width 18 height 18
type input "15"
click at [668, 439] on p "Week 3: A more even tone you can see" at bounding box center [660, 441] width 147 height 15
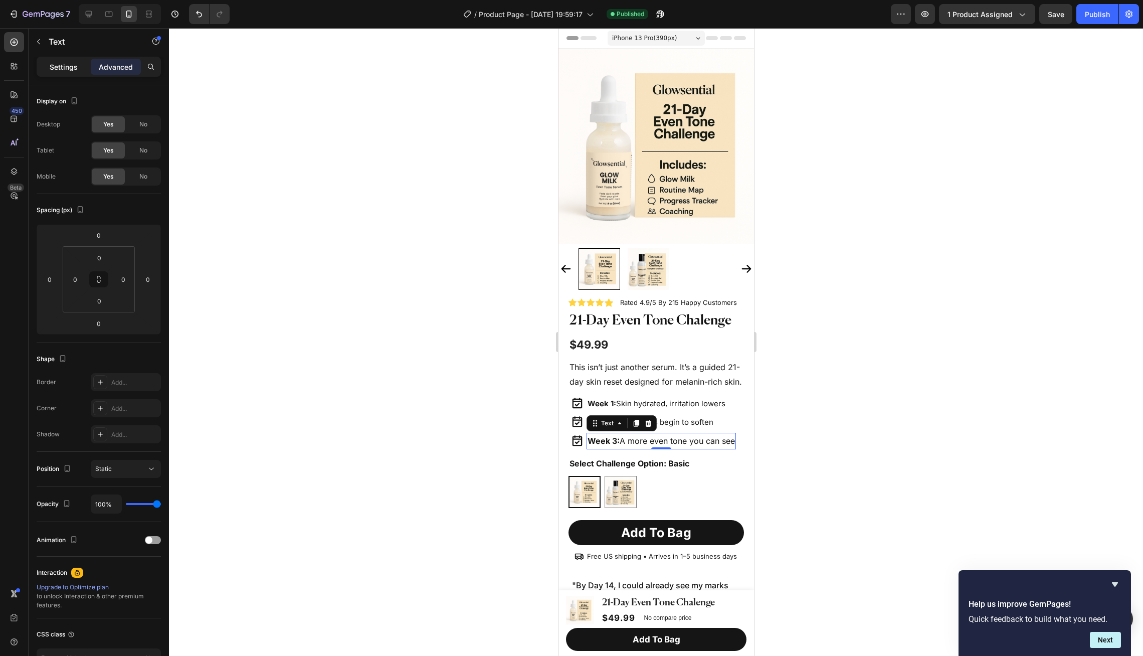
click at [66, 73] on div "Settings" at bounding box center [64, 67] width 50 height 16
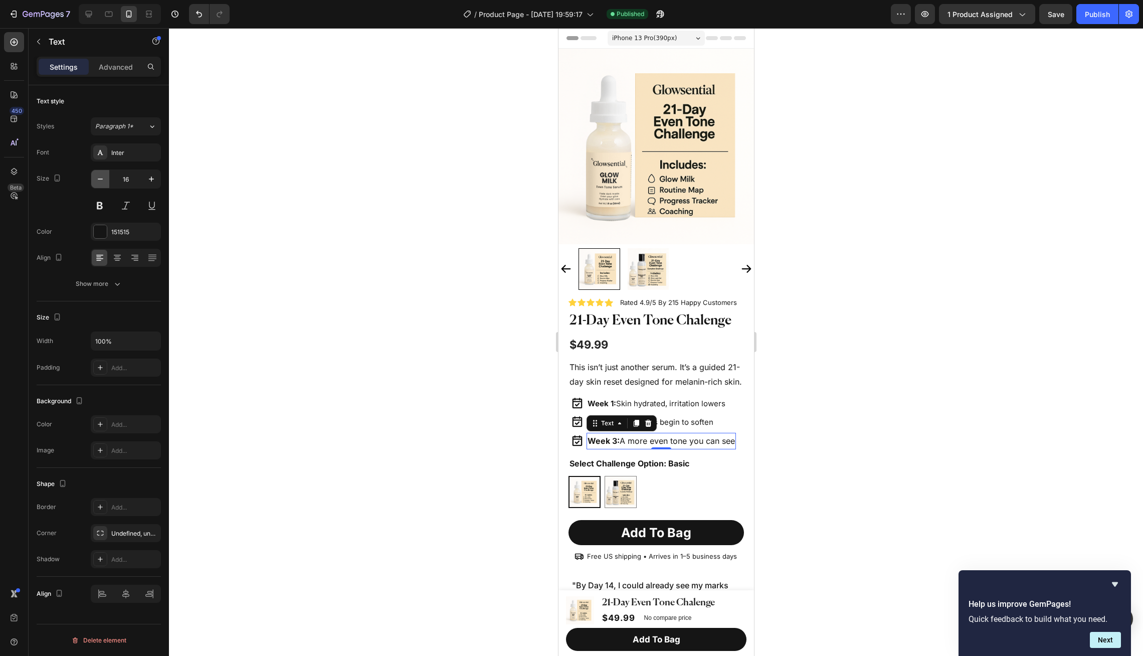
click at [103, 183] on icon "button" at bounding box center [100, 179] width 10 height 10
type input "15"
click at [461, 304] on div at bounding box center [656, 341] width 974 height 627
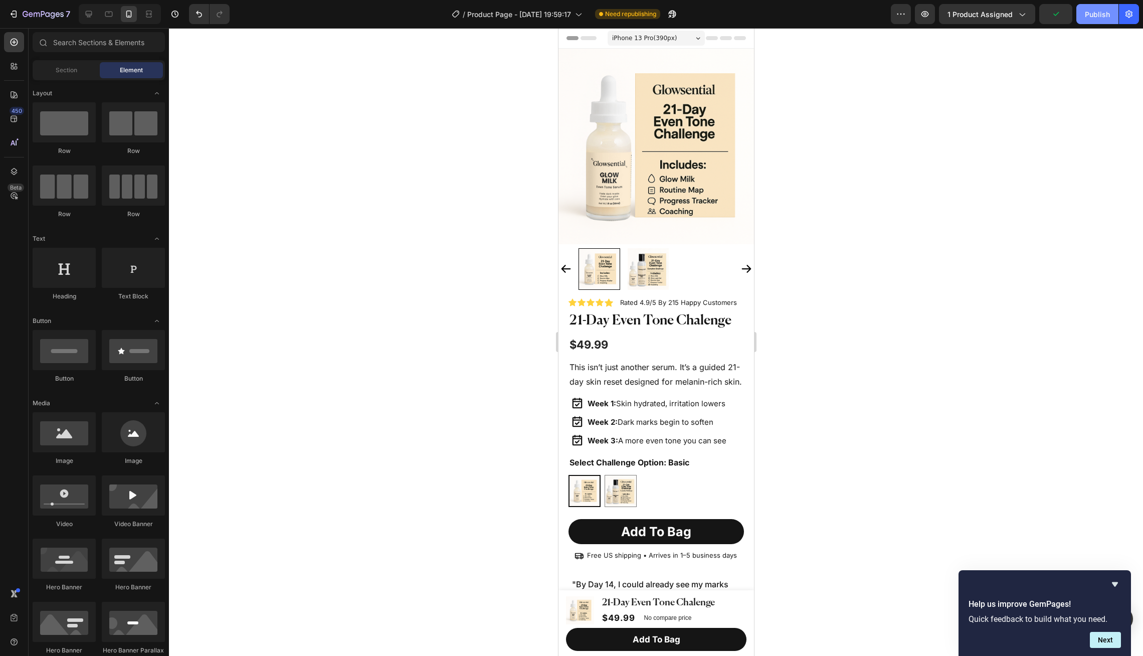
click at [1098, 17] on div "Publish" at bounding box center [1097, 14] width 25 height 11
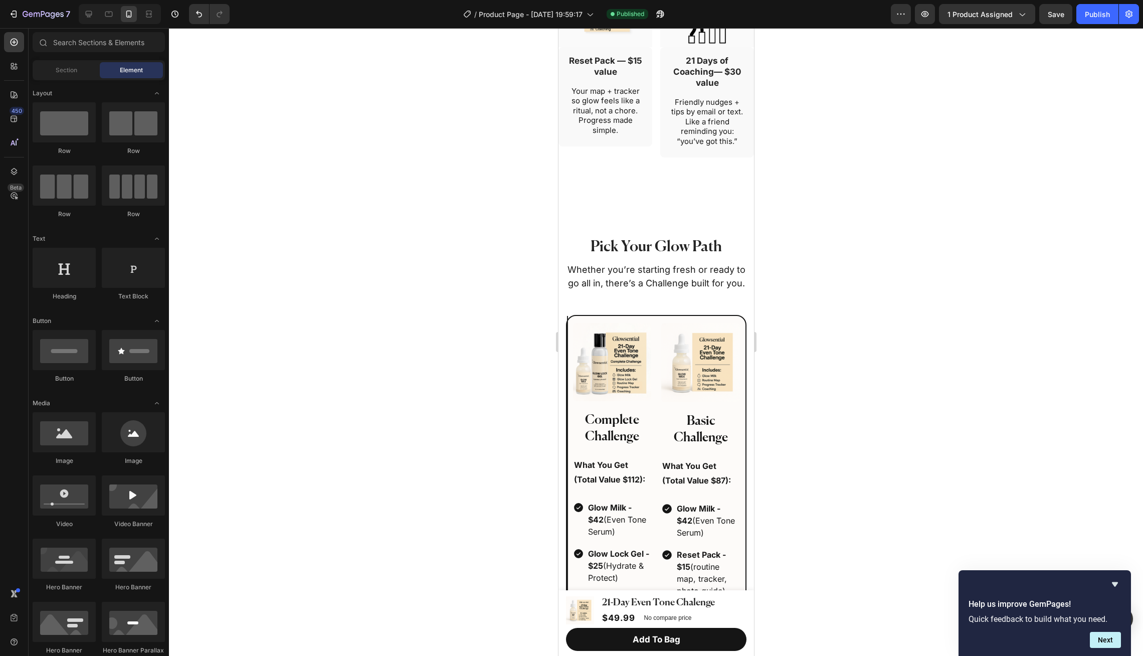
scroll to position [1503, 0]
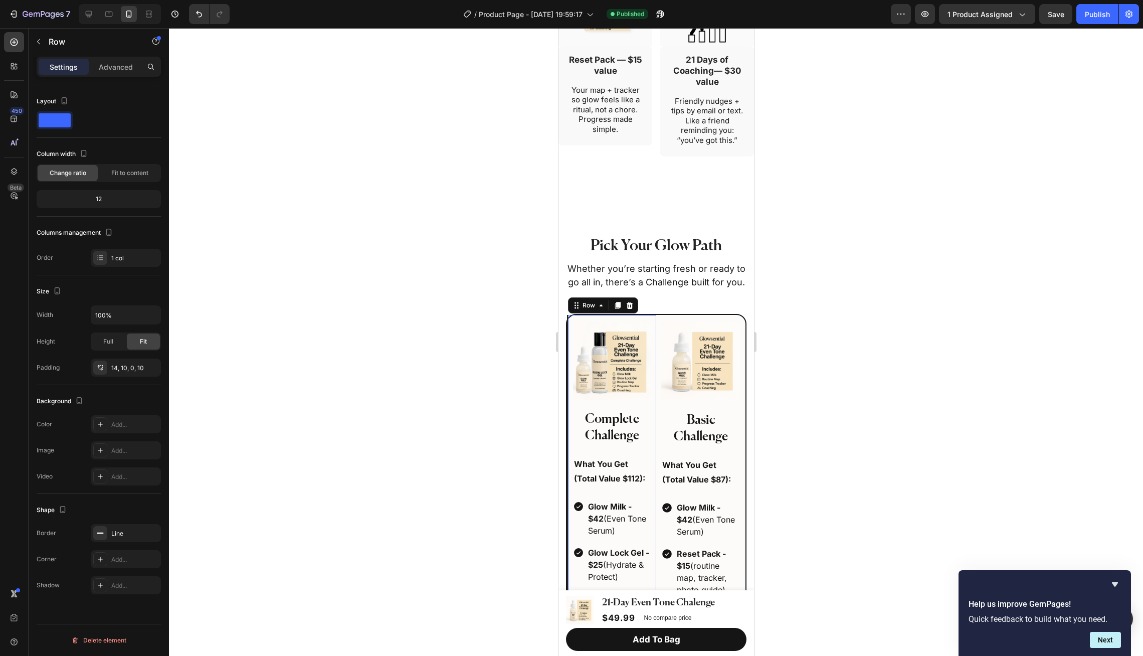
click at [643, 433] on div "Image Complete Challenge Text Block What You Get (Total Value $112): Text Block…" at bounding box center [611, 532] width 78 height 421
click at [127, 69] on p "Advanced" at bounding box center [116, 67] width 34 height 11
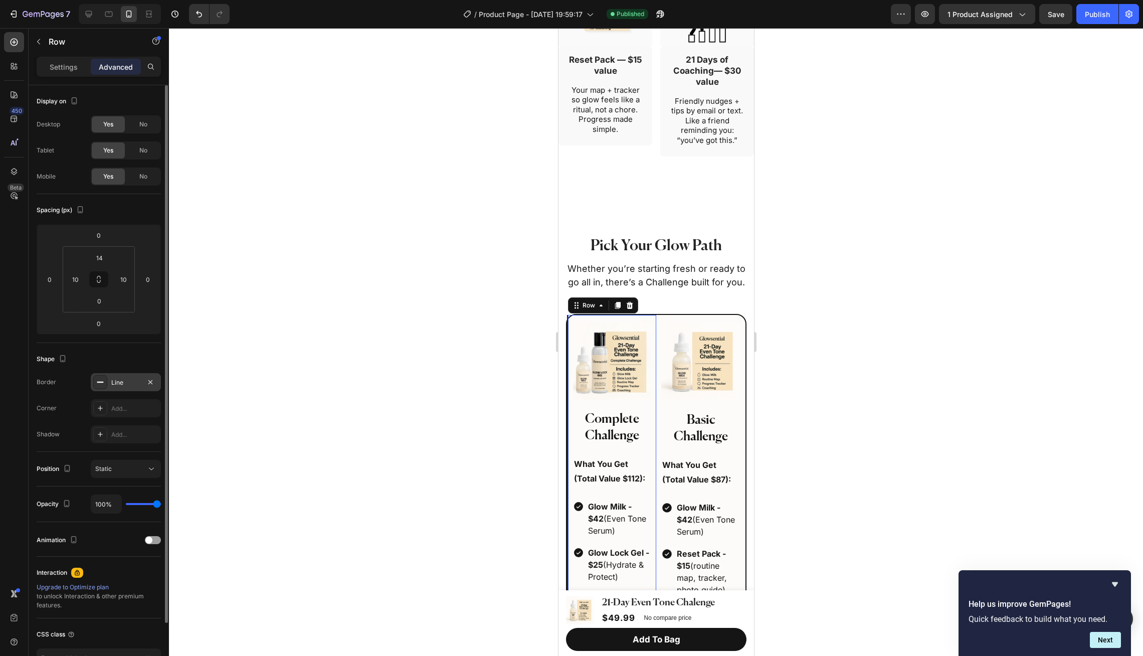
click at [107, 379] on div "Line" at bounding box center [126, 382] width 70 height 18
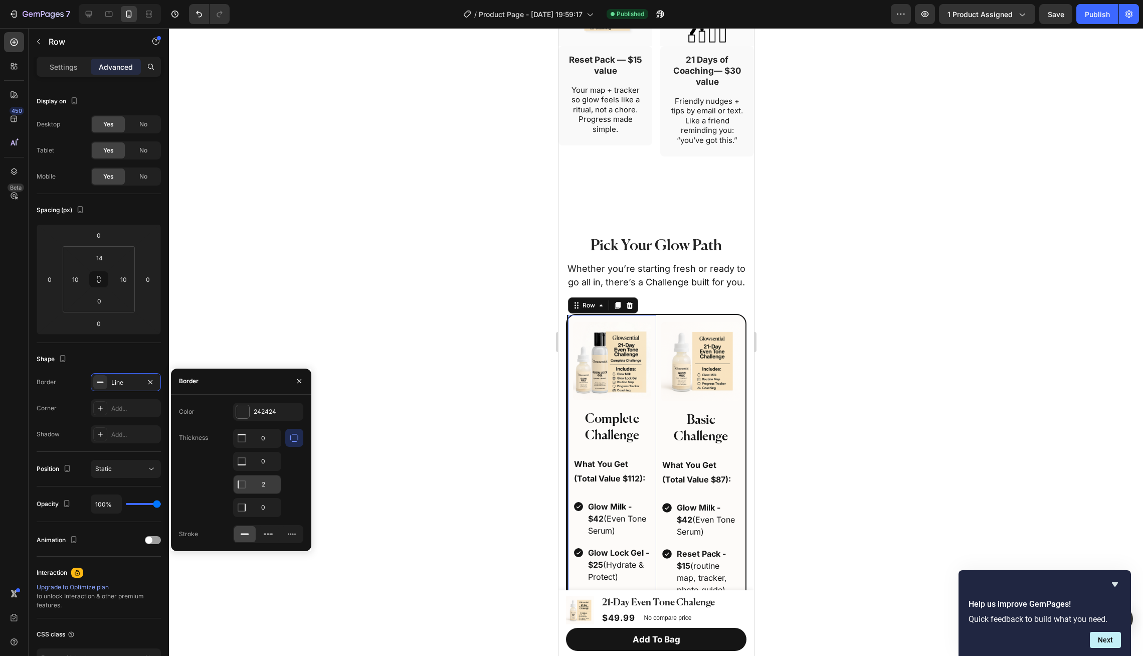
click at [269, 486] on input "2" at bounding box center [257, 484] width 47 height 18
type input "0"
click at [301, 381] on icon "button" at bounding box center [299, 381] width 8 height 8
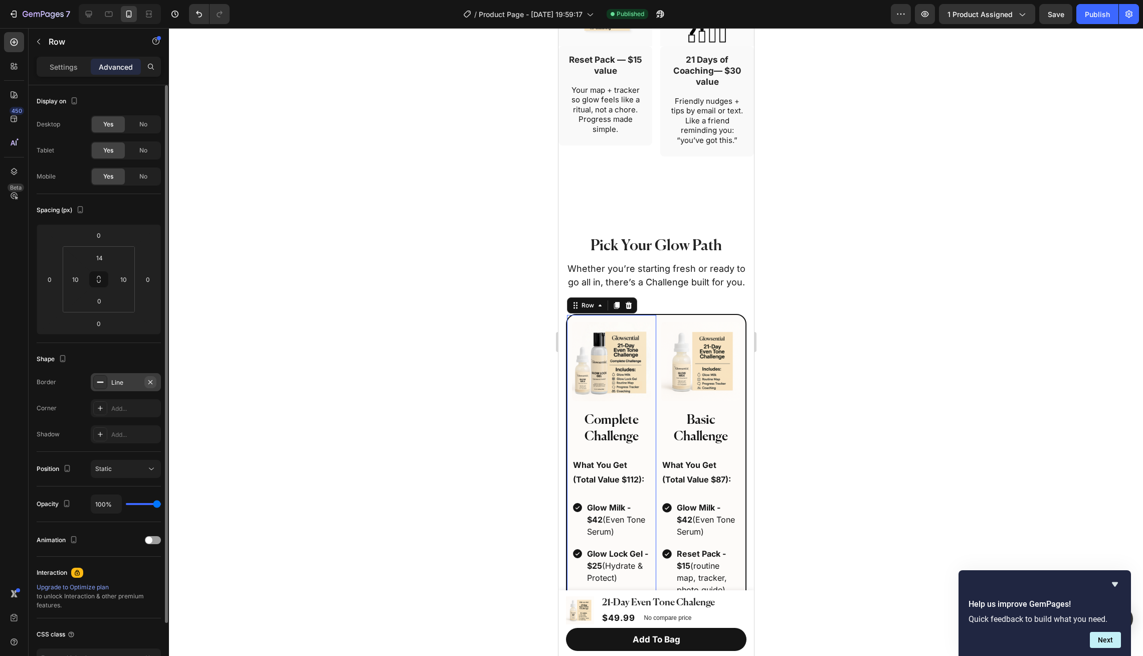
click at [151, 381] on icon "button" at bounding box center [150, 381] width 4 height 4
click at [345, 334] on div at bounding box center [656, 341] width 974 height 627
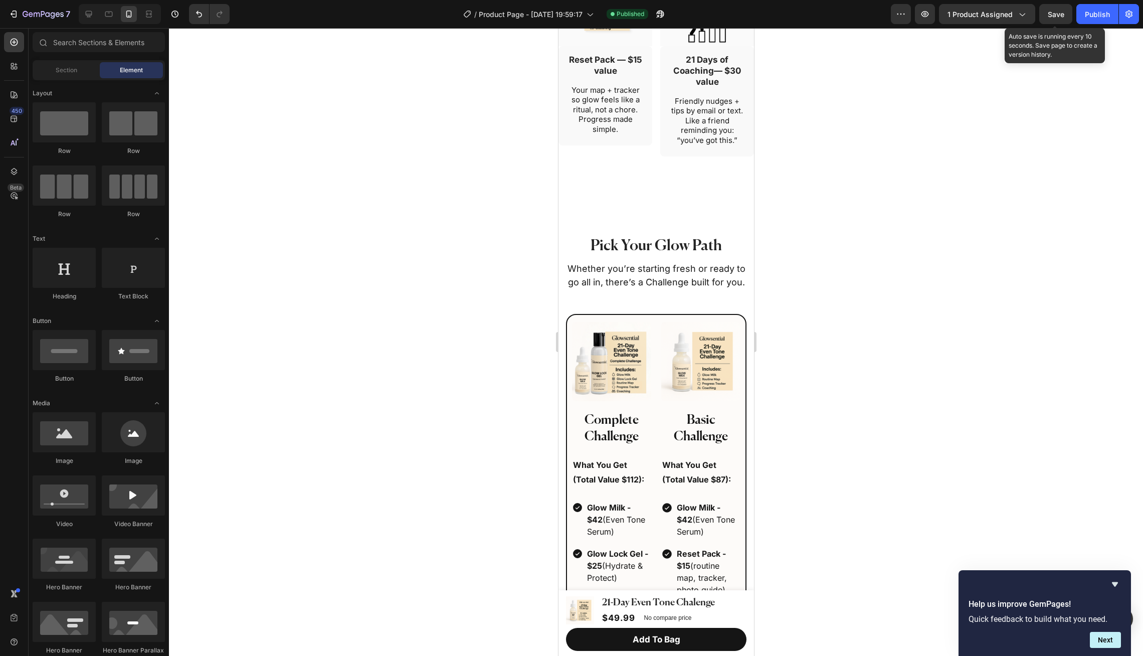
click at [1048, 16] on span "Save" at bounding box center [1055, 14] width 17 height 9
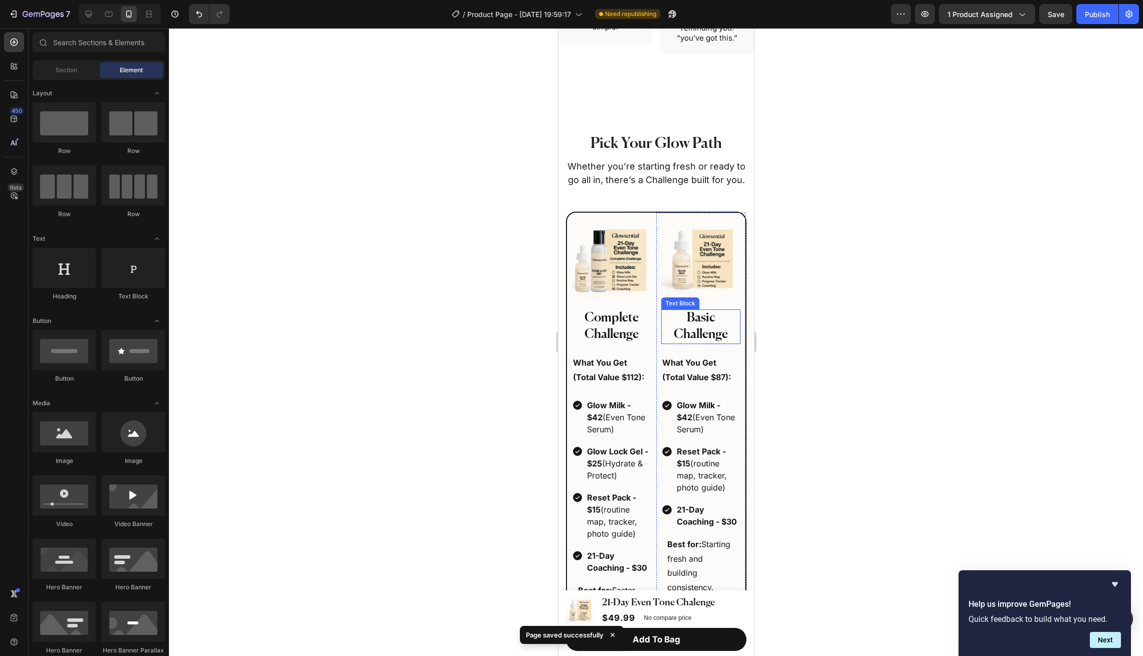
scroll to position [1607, 0]
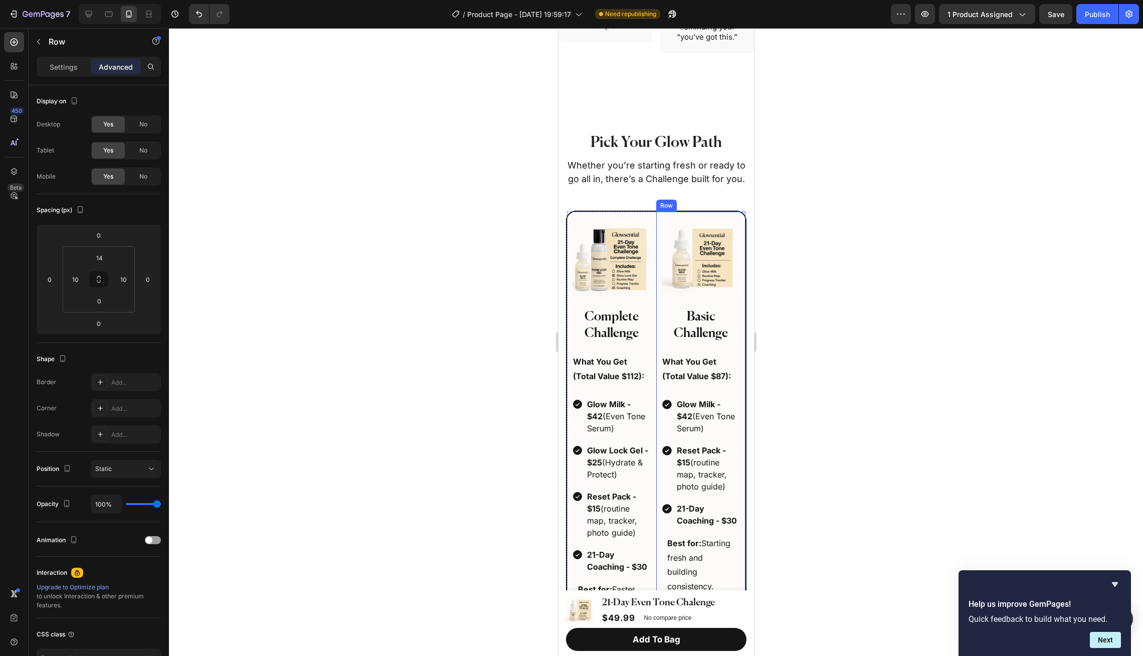
click at [720, 328] on div "Image Basic Challenge Text Block What You Get (Total Value $87): Text Block Glo…" at bounding box center [700, 407] width 79 height 376
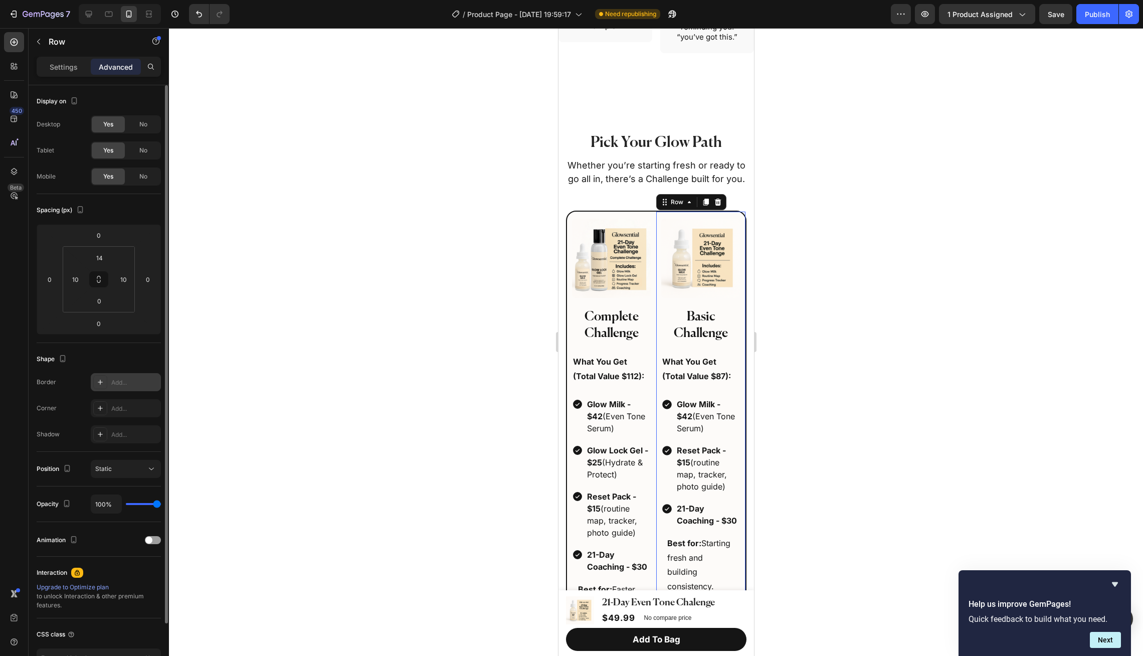
click at [102, 379] on icon at bounding box center [100, 382] width 8 height 8
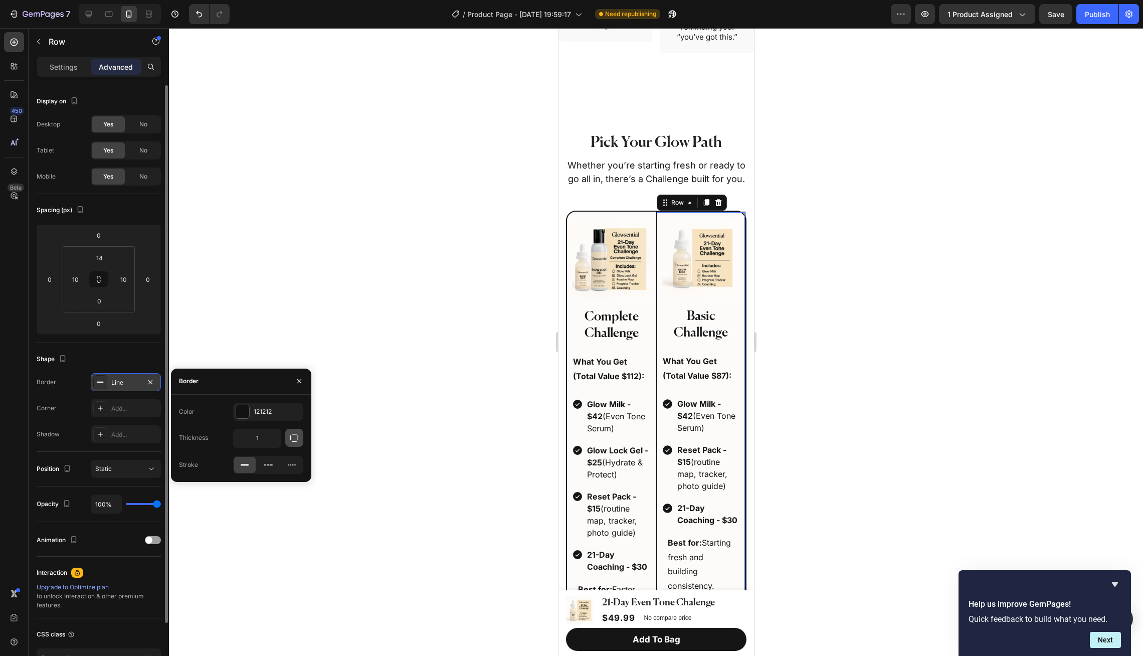
click at [295, 436] on icon "button" at bounding box center [294, 438] width 10 height 10
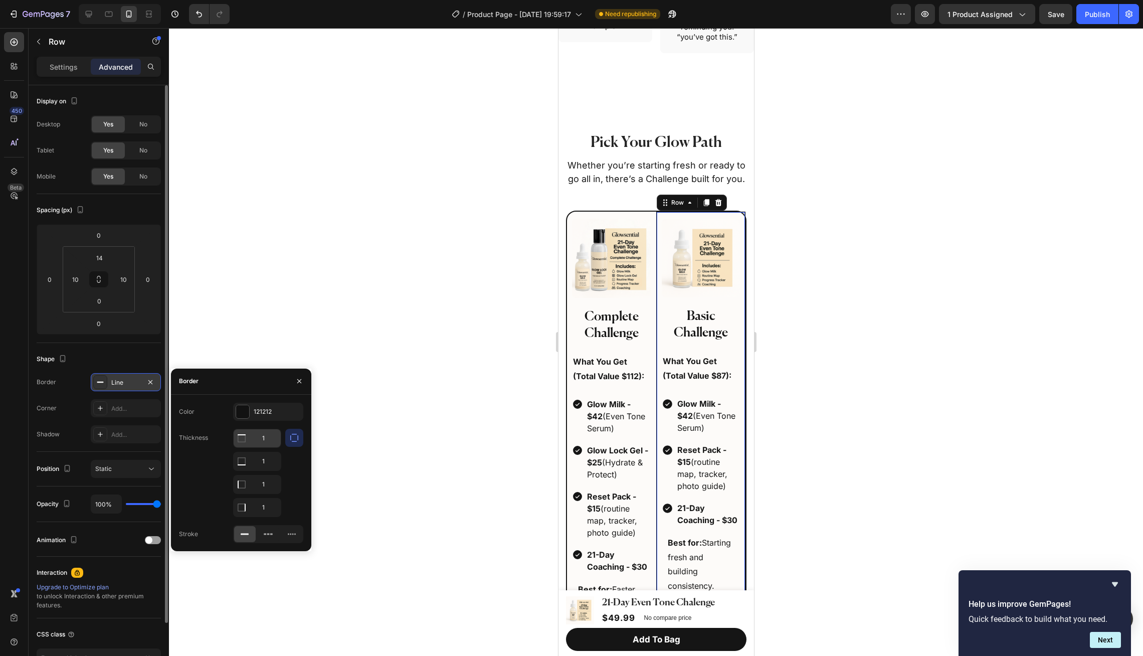
click at [275, 439] on input "1" at bounding box center [257, 438] width 47 height 18
type input "0"
click at [271, 464] on input "1" at bounding box center [257, 461] width 47 height 18
type input "0"
click at [275, 509] on input "1" at bounding box center [257, 507] width 47 height 18
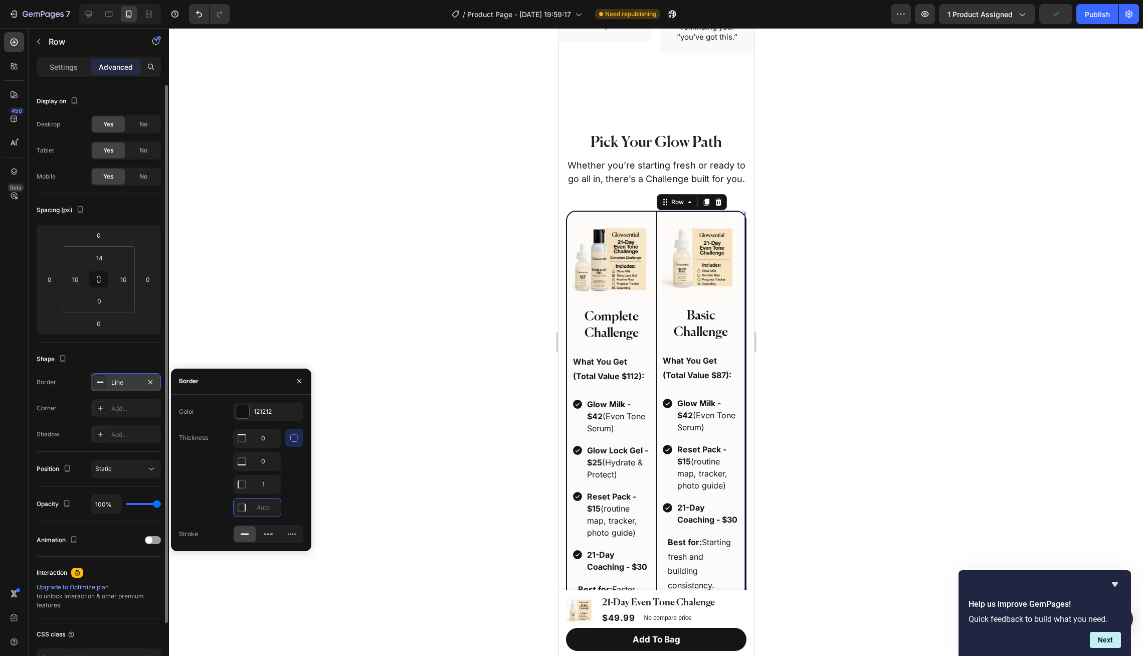
click at [395, 389] on div at bounding box center [656, 341] width 974 height 627
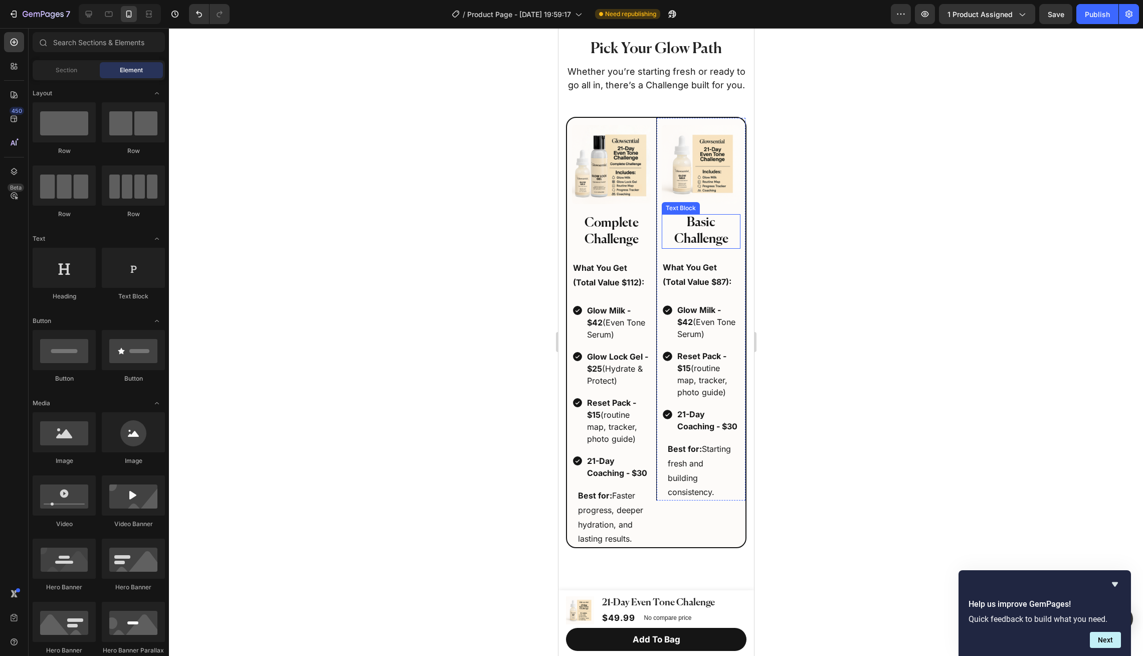
scroll to position [1682, 0]
click at [661, 438] on div "Image Basic Challenge Text Block What You Get (Total Value $87): Text Block Glo…" at bounding box center [700, 311] width 79 height 375
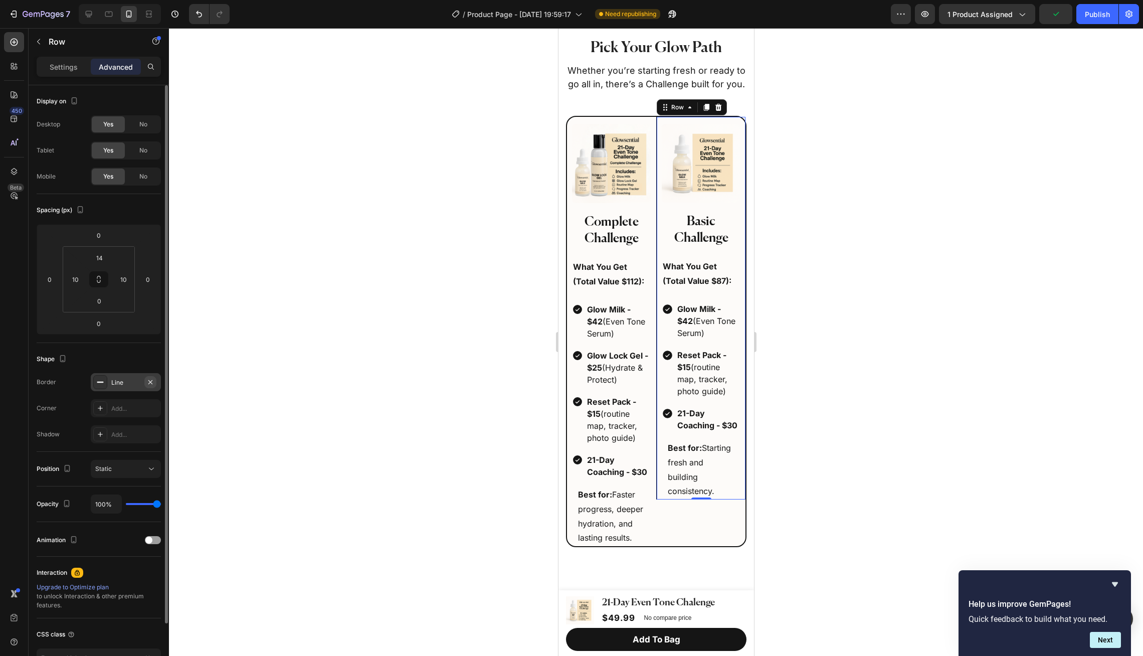
click at [149, 380] on icon "button" at bounding box center [150, 381] width 4 height 4
click at [331, 334] on div at bounding box center [656, 341] width 974 height 627
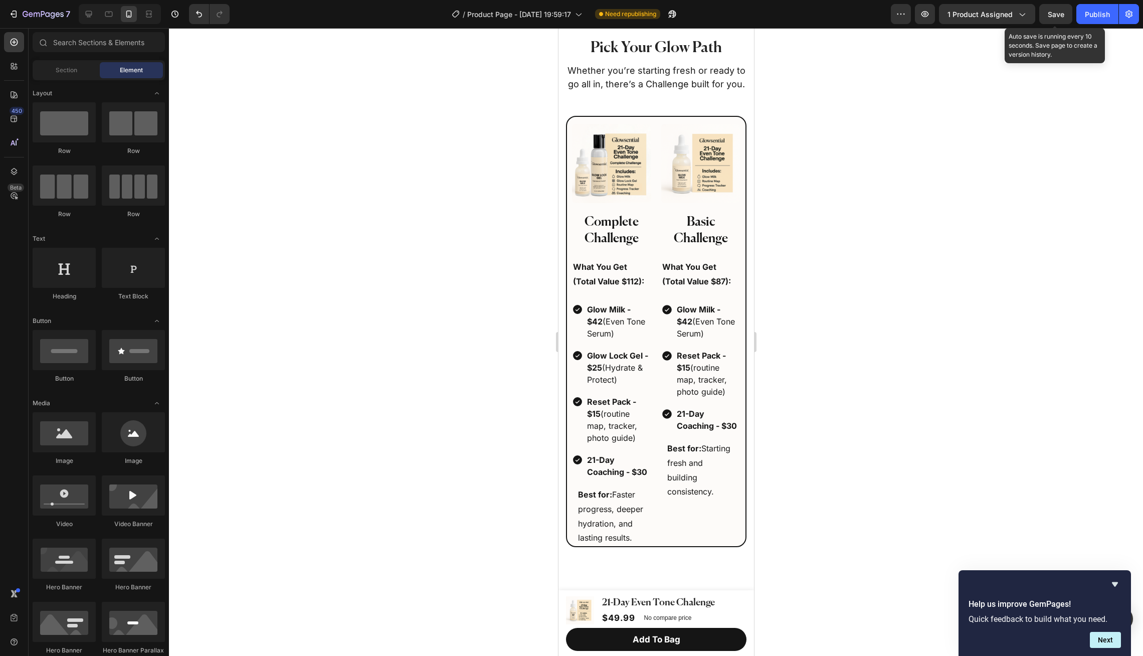
click at [1059, 13] on span "Save" at bounding box center [1055, 14] width 17 height 9
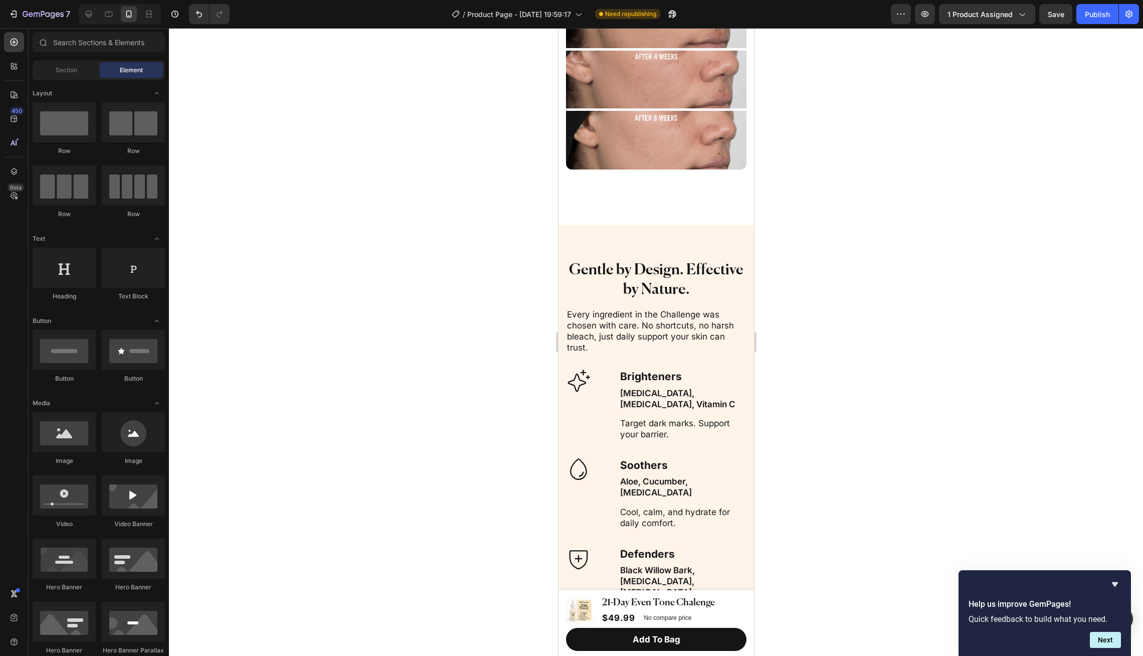
scroll to position [2590, 0]
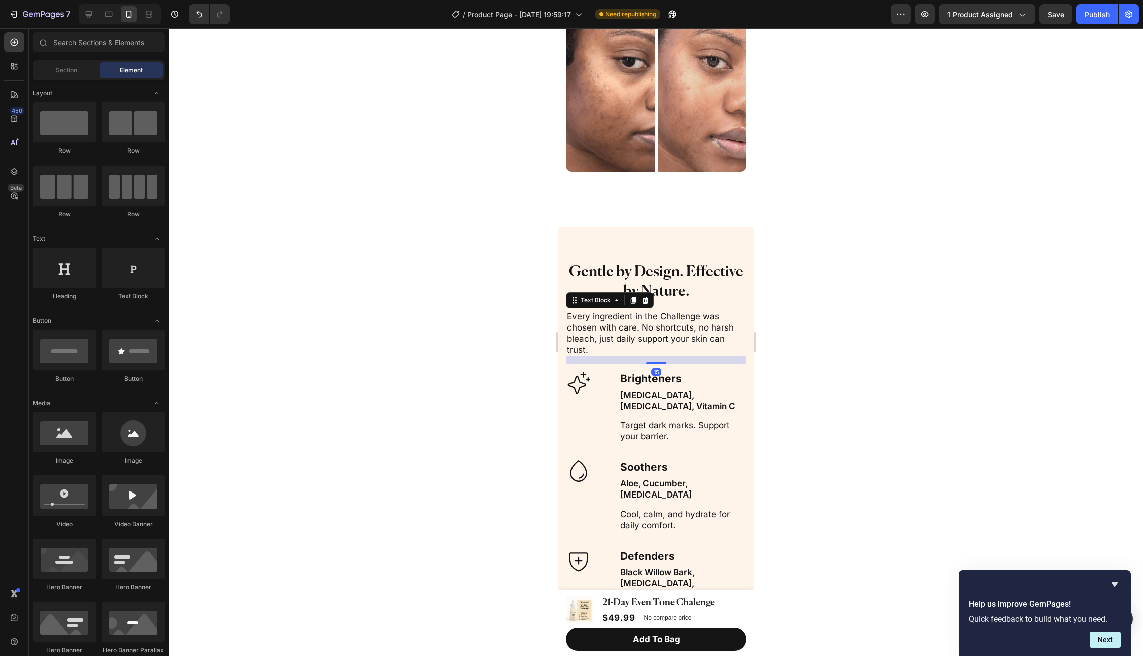
click at [661, 322] on p "Every ingredient in the Challenge was chosen with care. No shortcuts, no harsh …" at bounding box center [655, 333] width 178 height 44
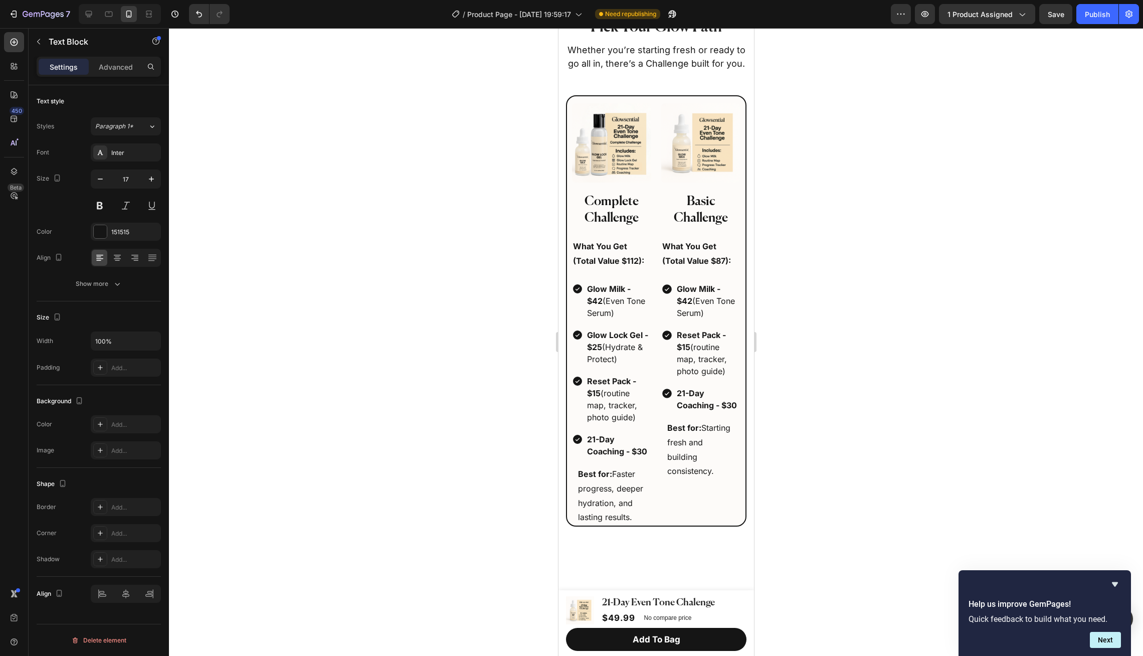
scroll to position [1701, 0]
click at [623, 508] on p "Best for: Faster progress, deeper hydration, and lasting results." at bounding box center [610, 497] width 67 height 58
click at [611, 524] on div at bounding box center [611, 525] width 20 height 3
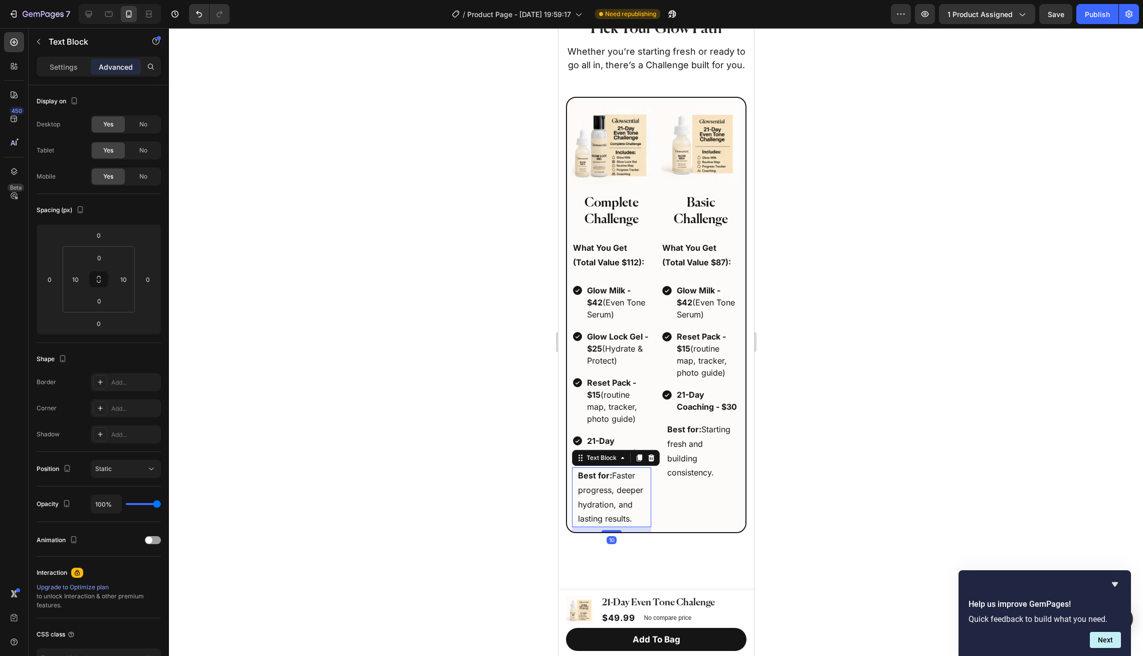
click at [611, 530] on div "Image Basic Challenge Text Block What You Get (Total Value $87): Text Block Glo…" at bounding box center [655, 315] width 180 height 436
type input "10"
click at [796, 441] on div at bounding box center [656, 341] width 974 height 627
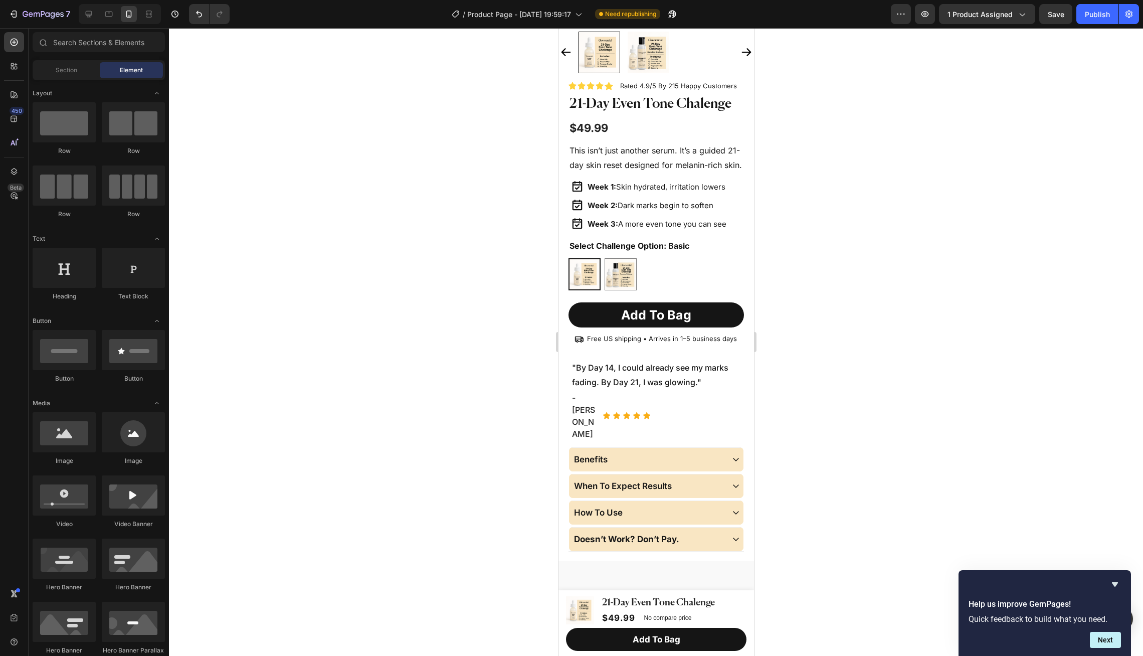
scroll to position [0, 0]
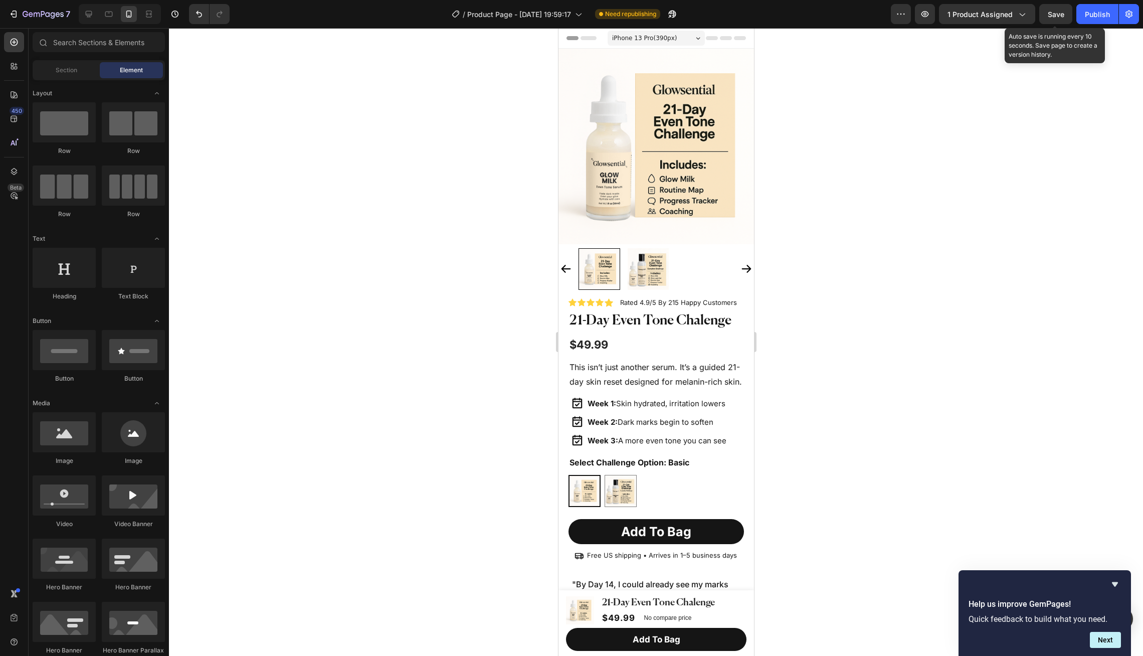
click at [1053, 19] on div "Save" at bounding box center [1055, 14] width 17 height 11
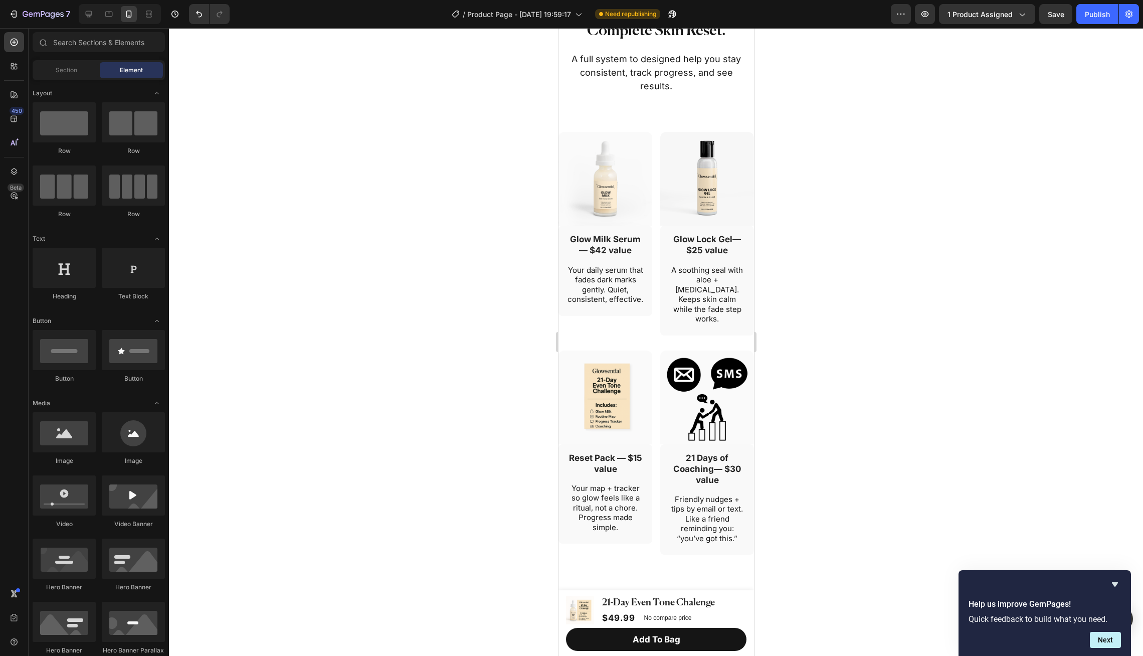
scroll to position [1105, 0]
